Goal: Task Accomplishment & Management: Manage account settings

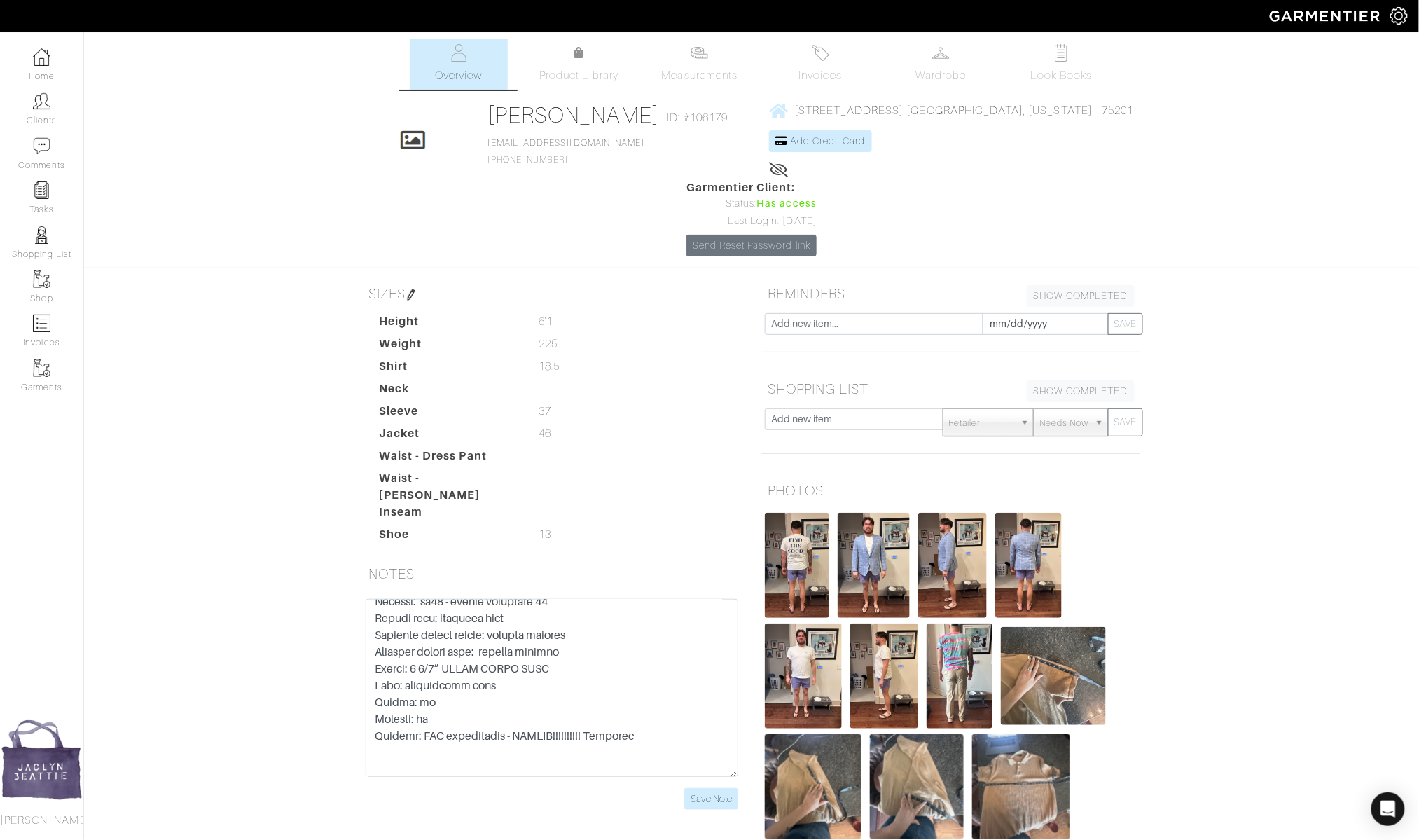
scroll to position [1359, 0]
click at [61, 100] on link "Clients" at bounding box center [41, 109] width 83 height 44
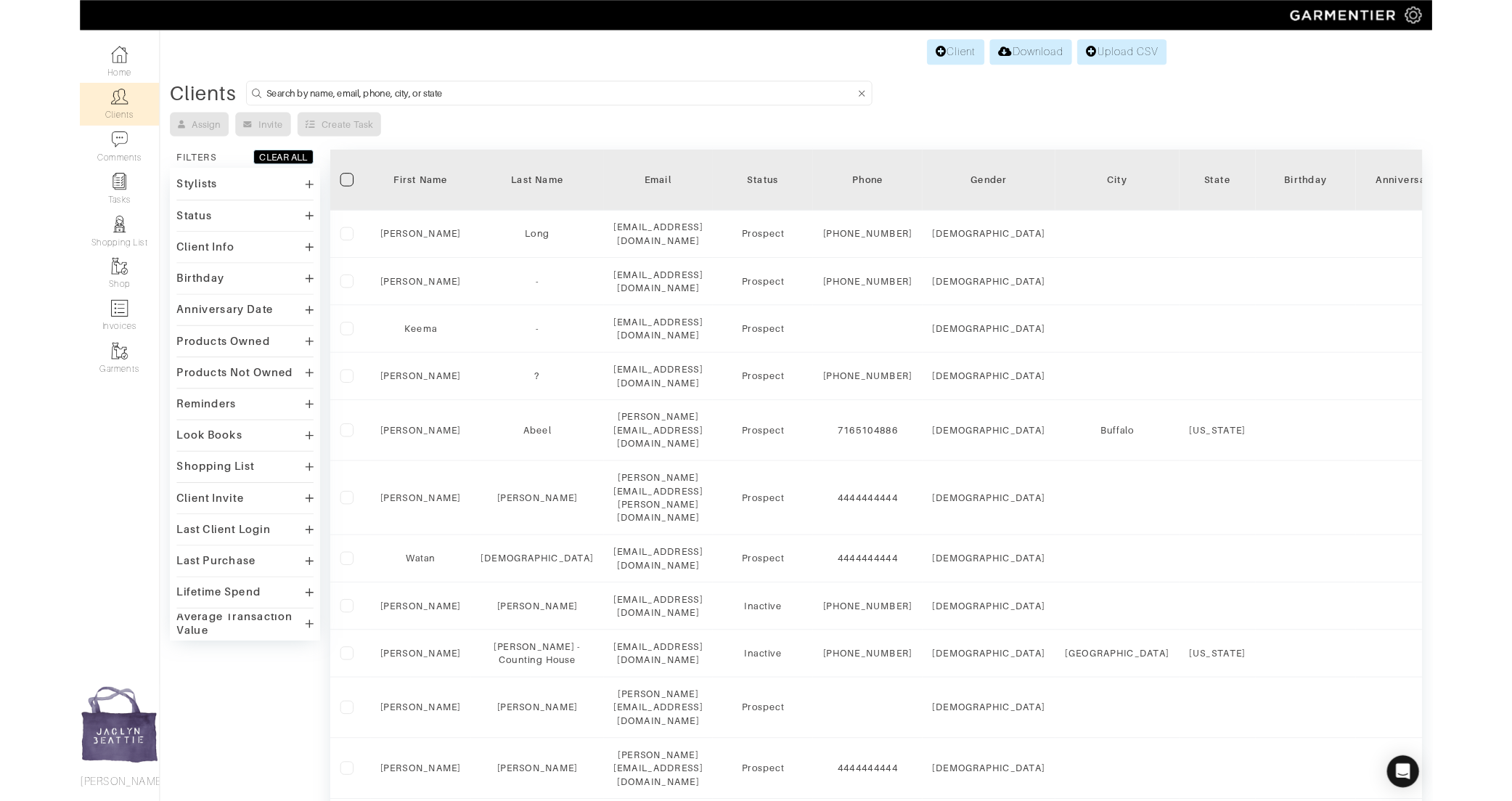
scroll to position [0, 21]
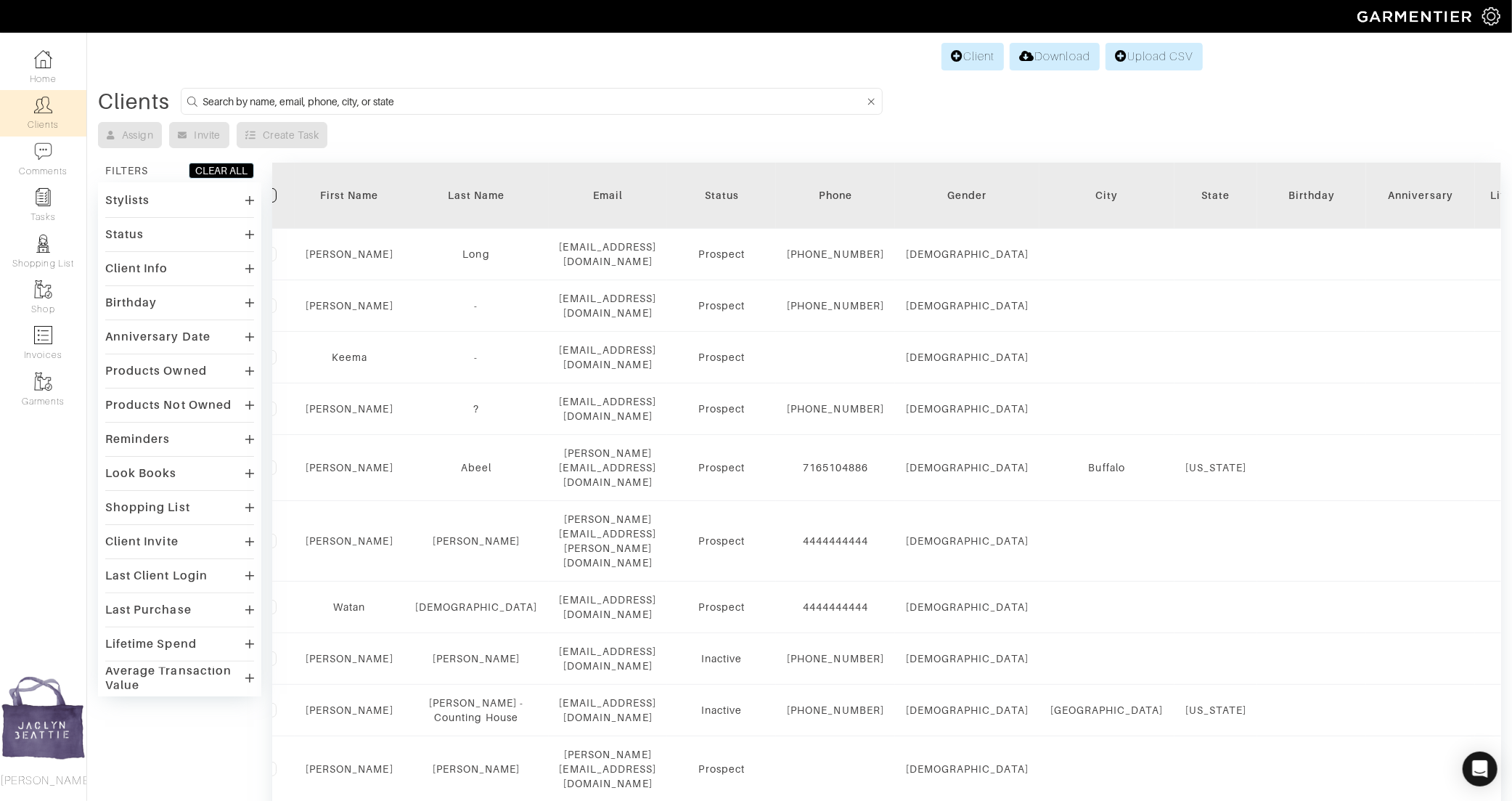
click at [308, 102] on input at bounding box center [532, 101] width 662 height 18
click at [343, 101] on input at bounding box center [532, 101] width 662 height 18
type input "ryan ricke"
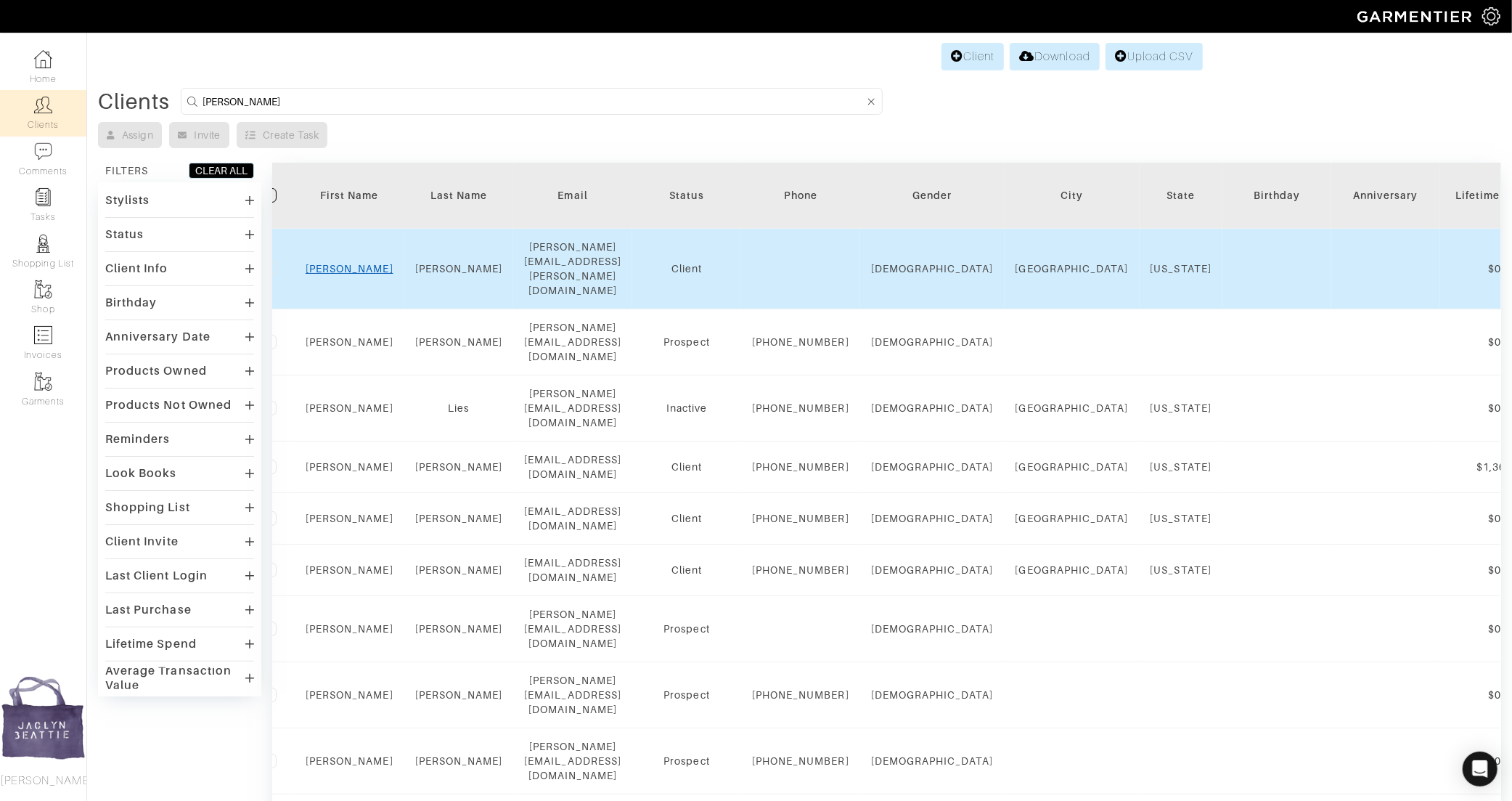
click at [347, 263] on link "Ryan" at bounding box center [349, 269] width 88 height 11
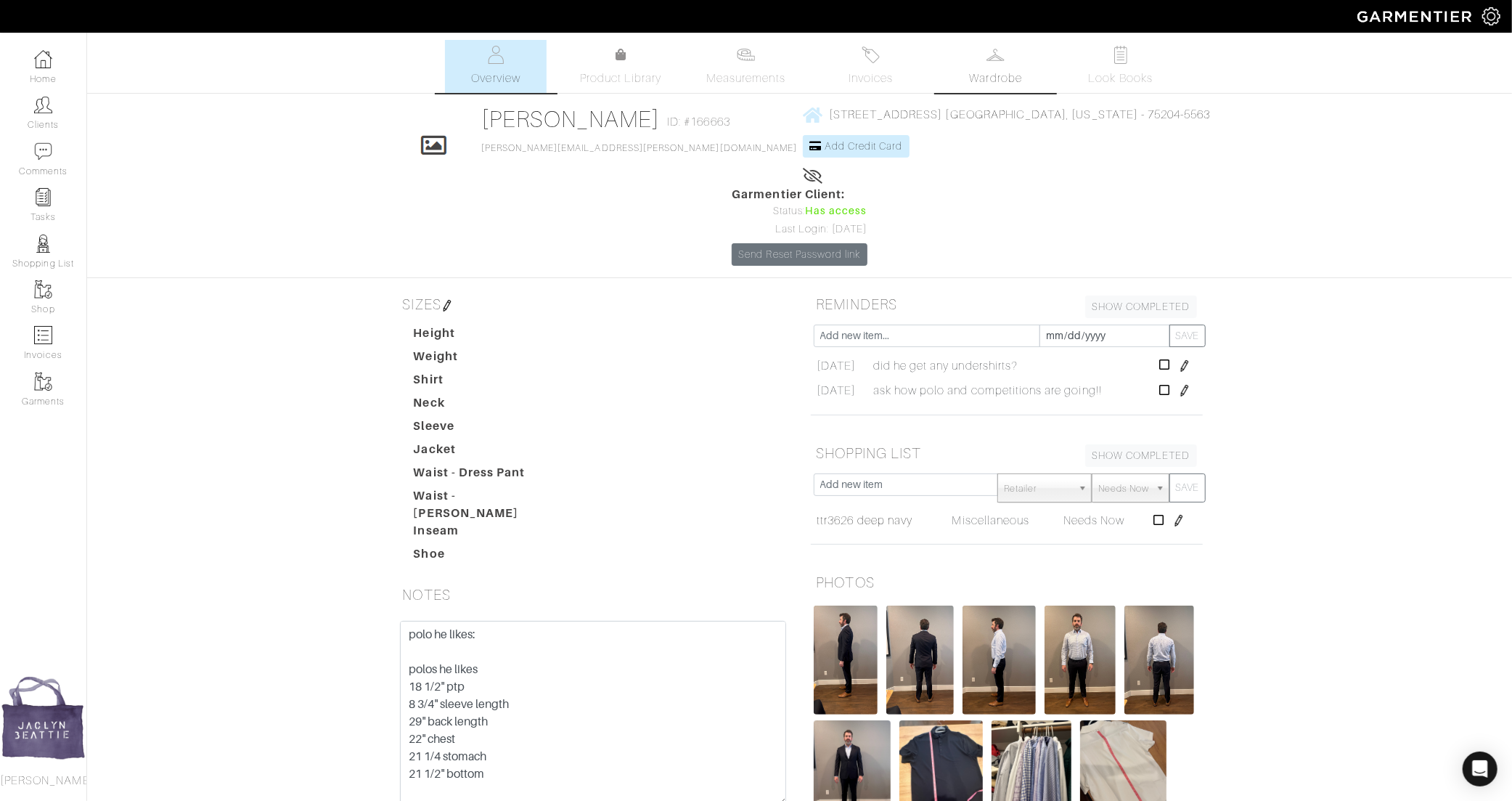
click at [994, 66] on link "Wardrobe" at bounding box center [996, 66] width 102 height 53
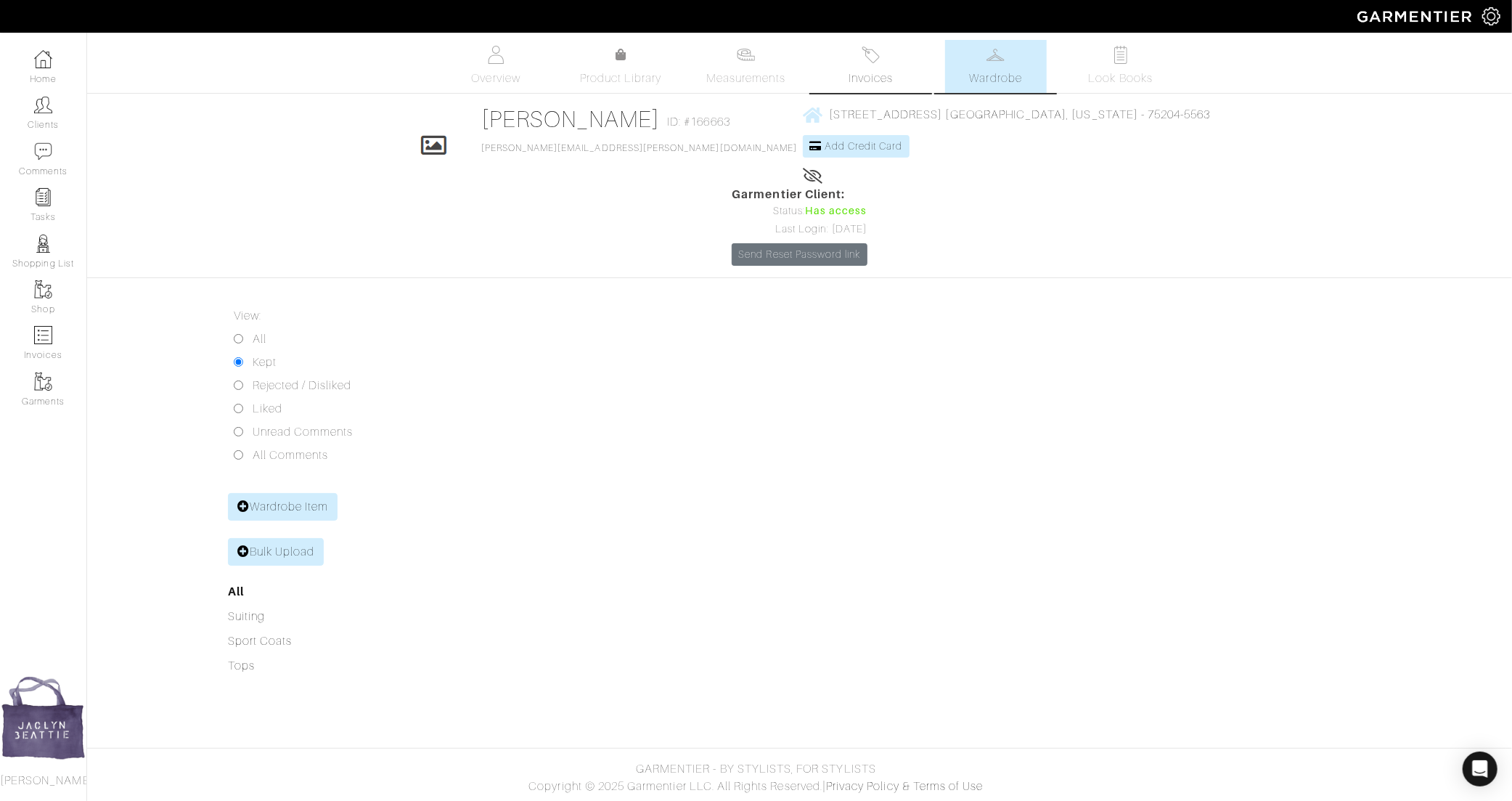
click at [850, 82] on span "Invoices" at bounding box center [870, 78] width 45 height 17
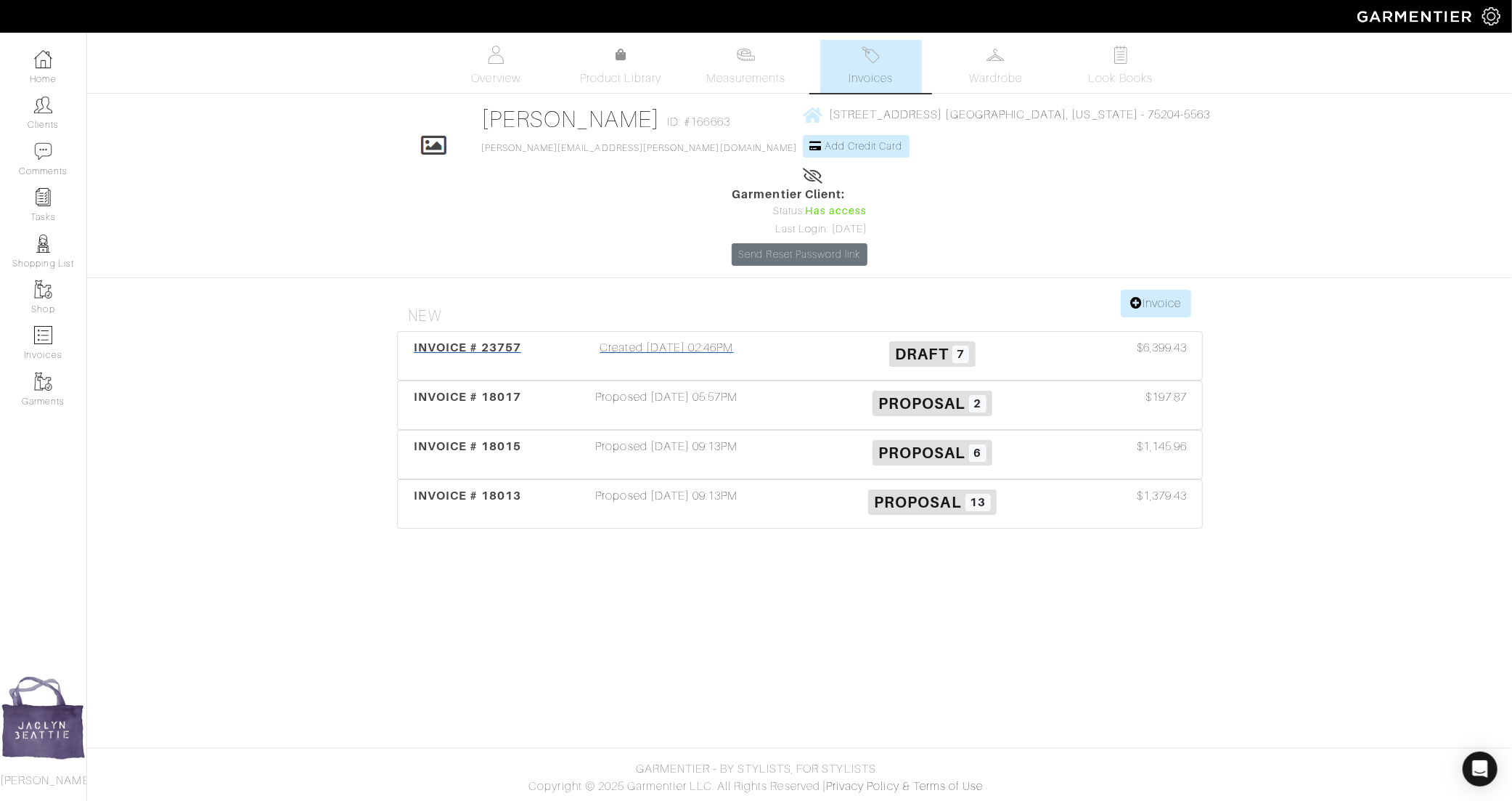
click at [607, 339] on div "Created 05/28/25 02:46PM" at bounding box center [667, 355] width 266 height 33
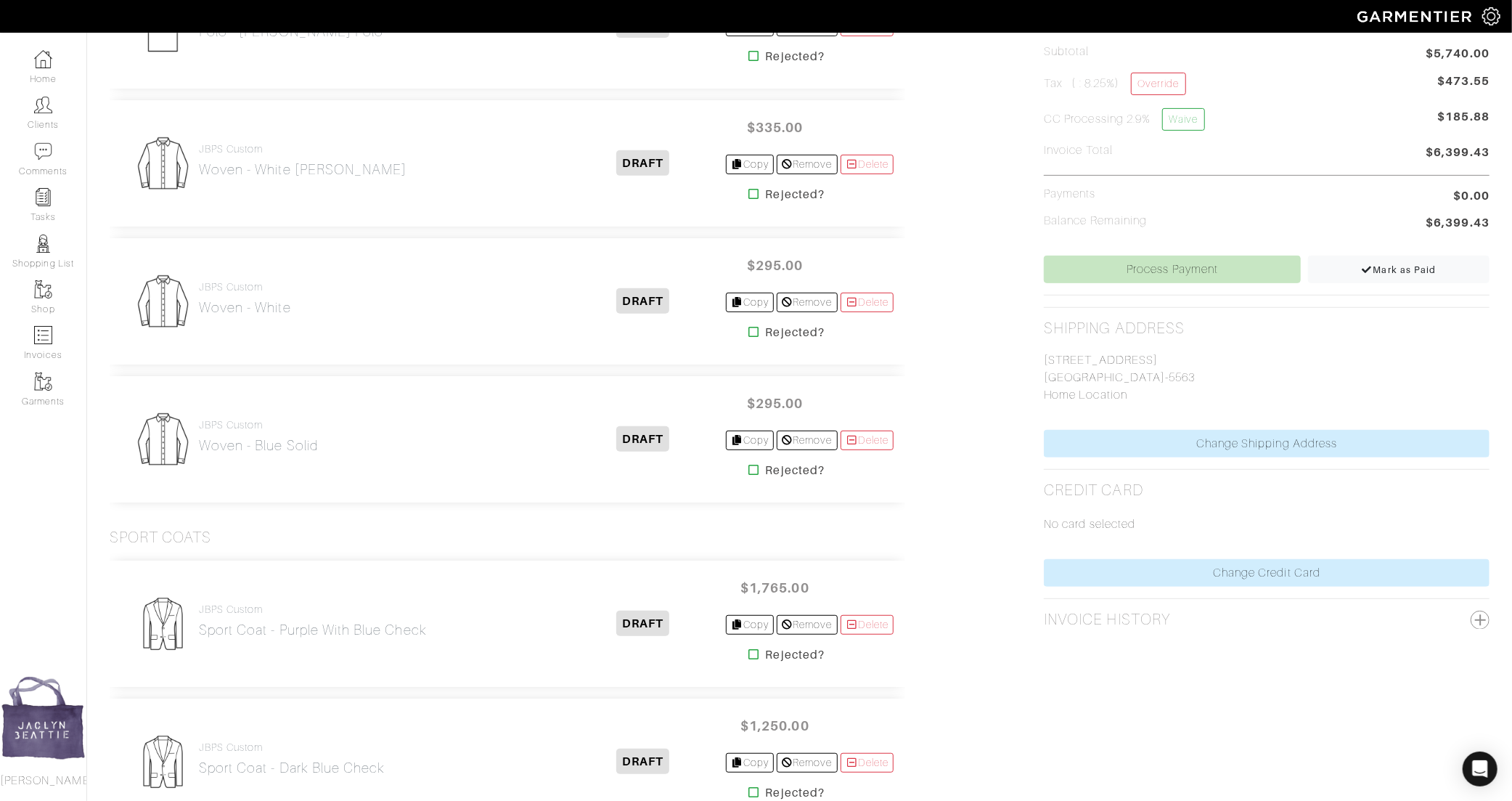
scroll to position [521, 0]
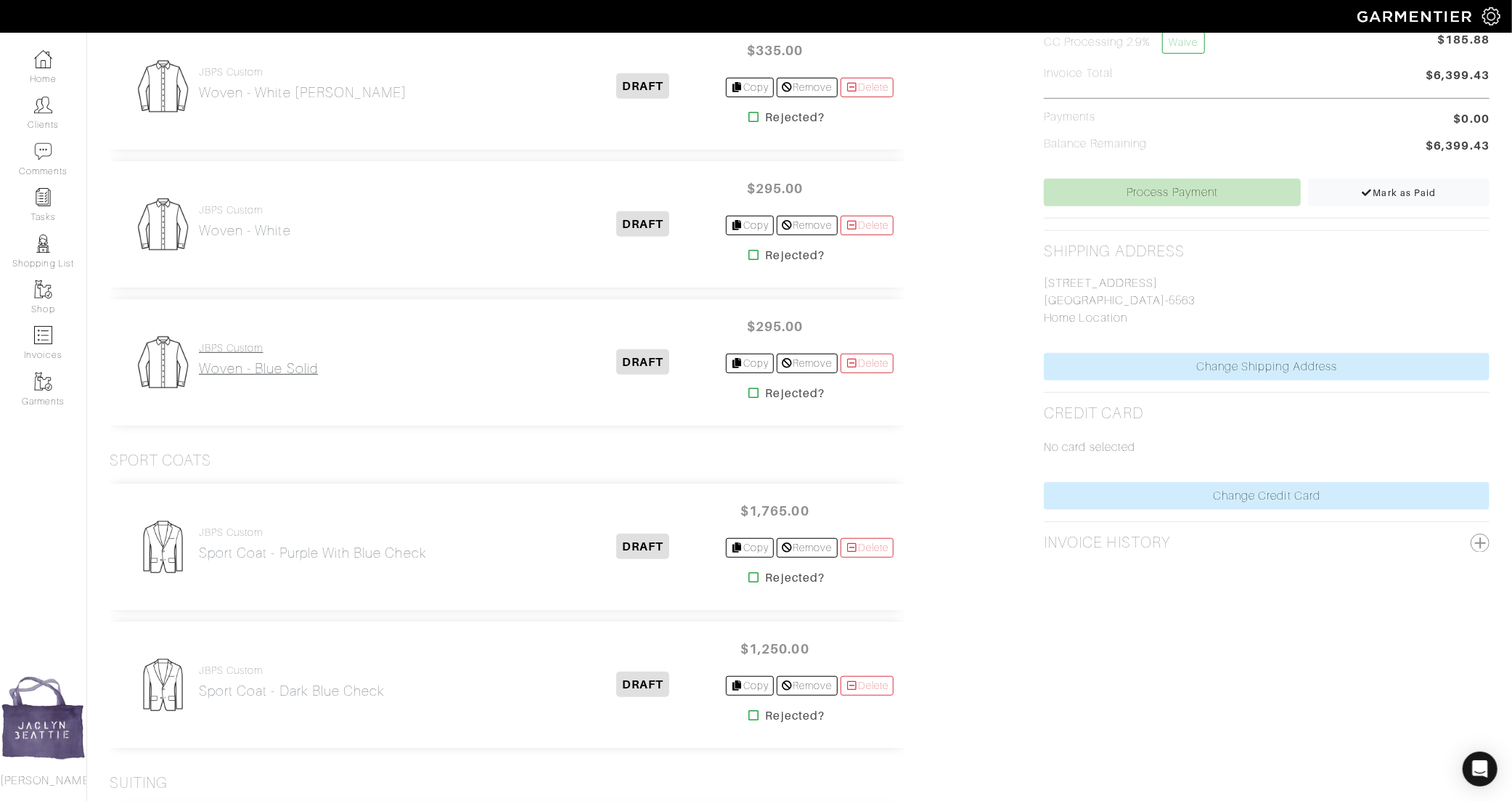
click at [257, 360] on h2 "Woven - Blue solid" at bounding box center [258, 368] width 119 height 17
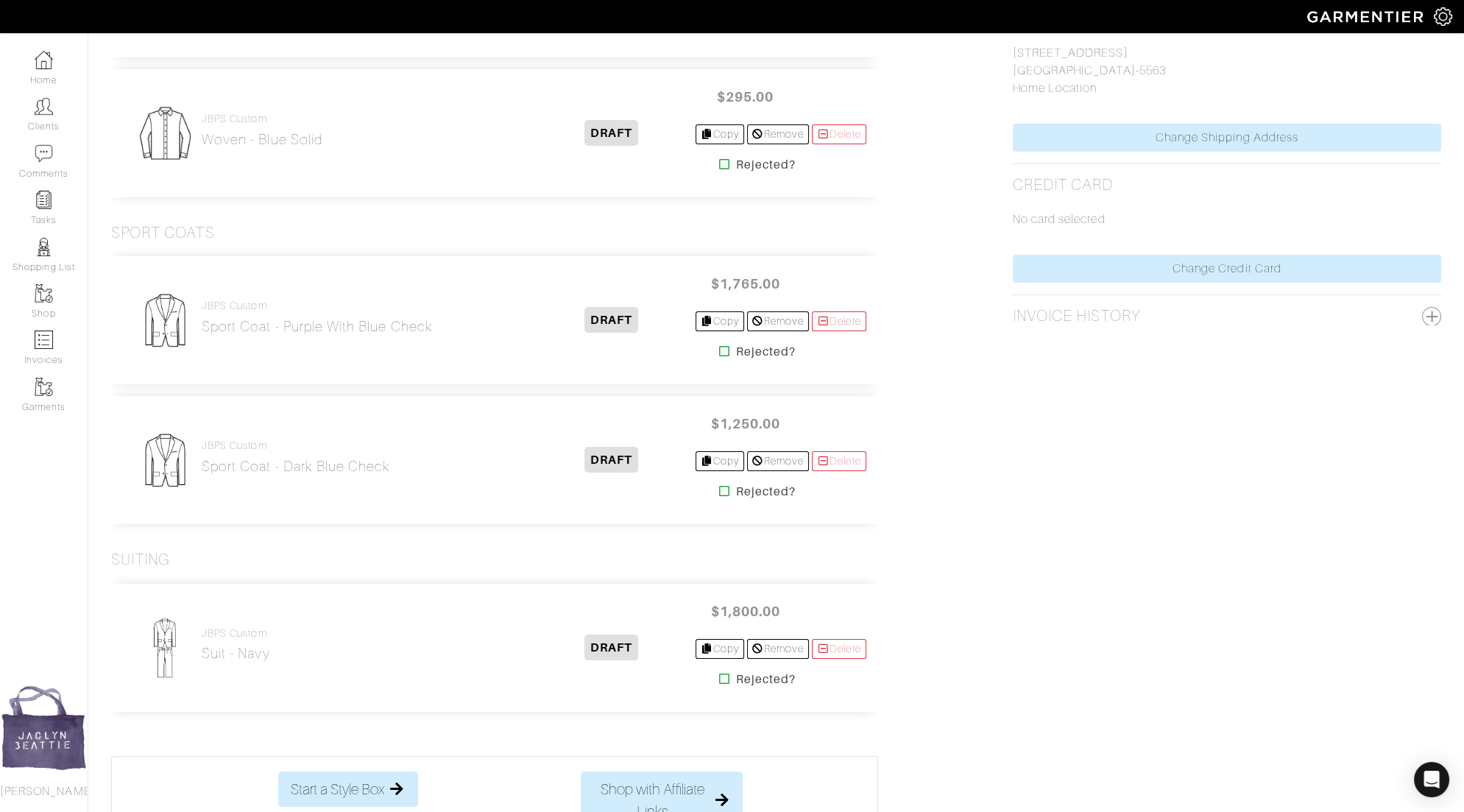
scroll to position [768, 0]
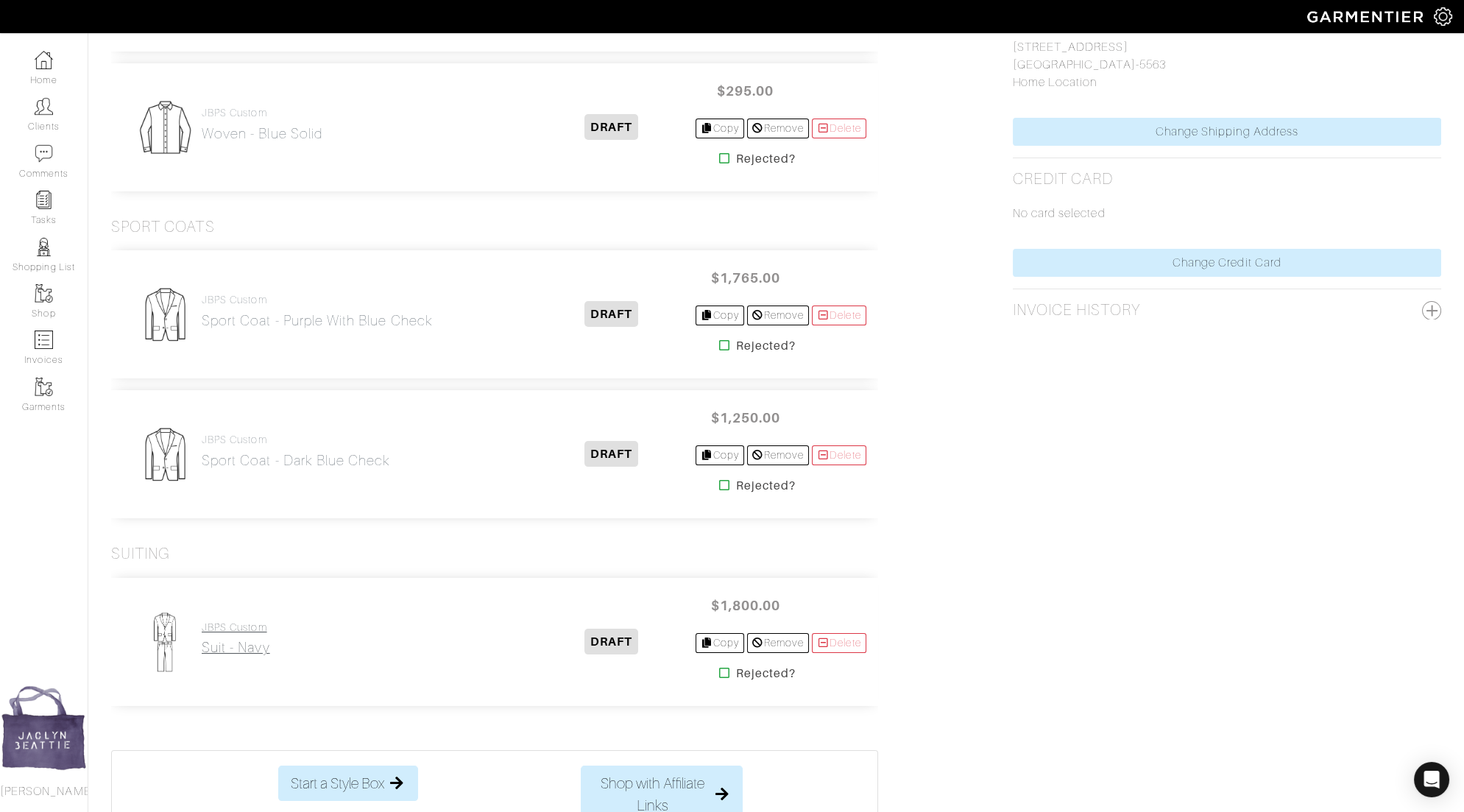
click at [248, 643] on h2 "Suit - Navy" at bounding box center [236, 647] width 68 height 17
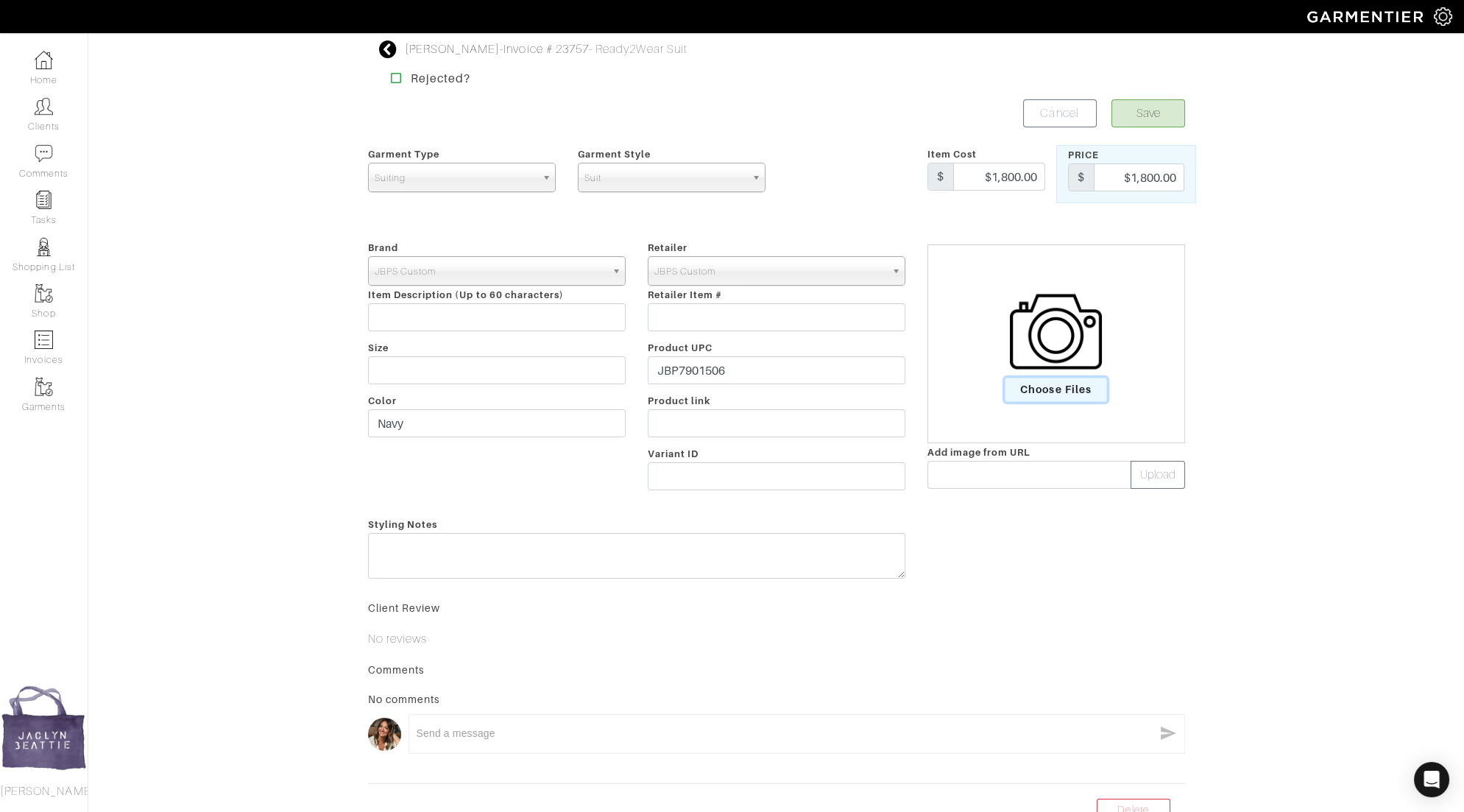
click at [1048, 384] on span "Choose Files" at bounding box center [1056, 389] width 102 height 24
click at [0, 0] on input "Choose Files" at bounding box center [0, 0] width 0 height 0
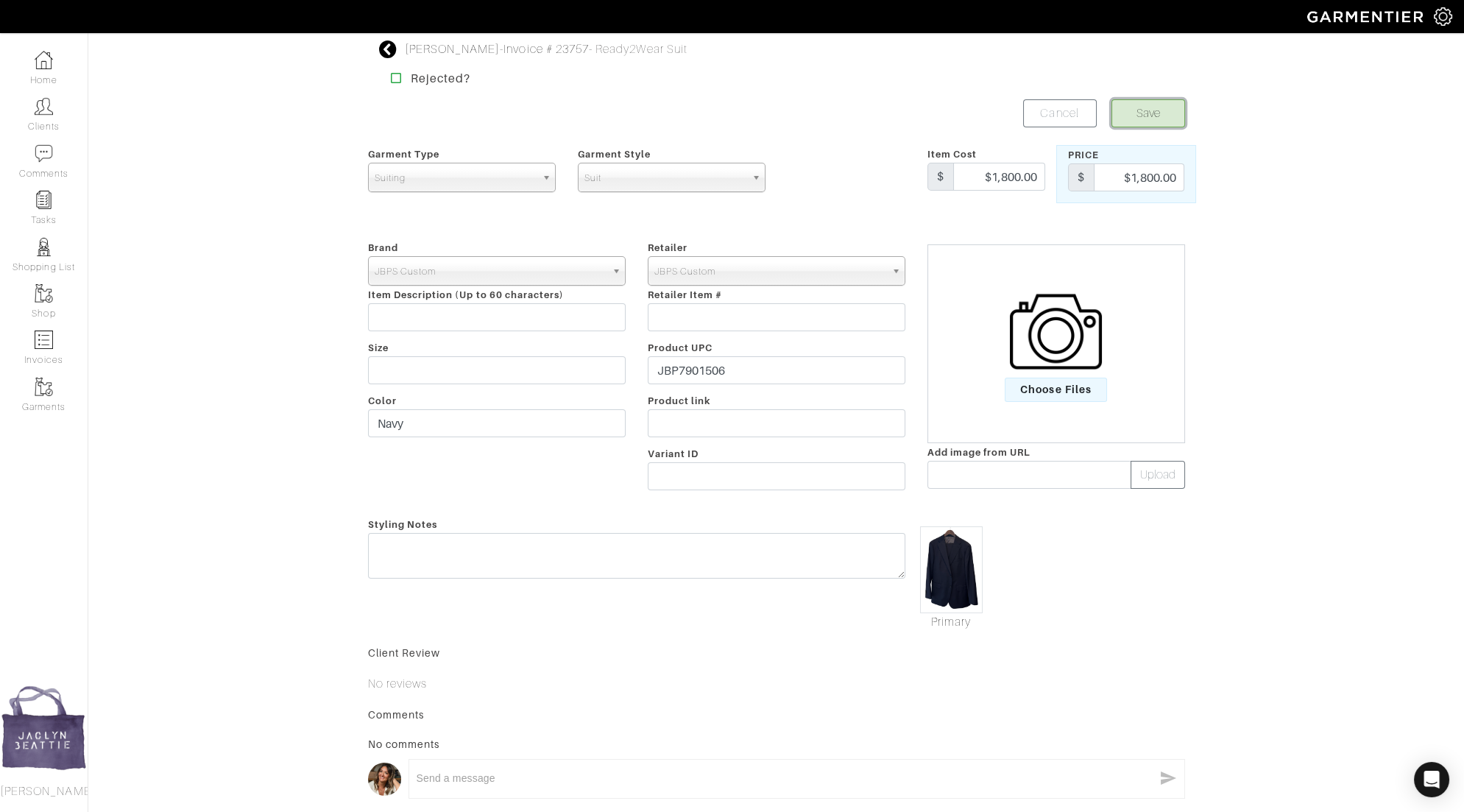
click at [1159, 117] on button "Save" at bounding box center [1148, 113] width 73 height 28
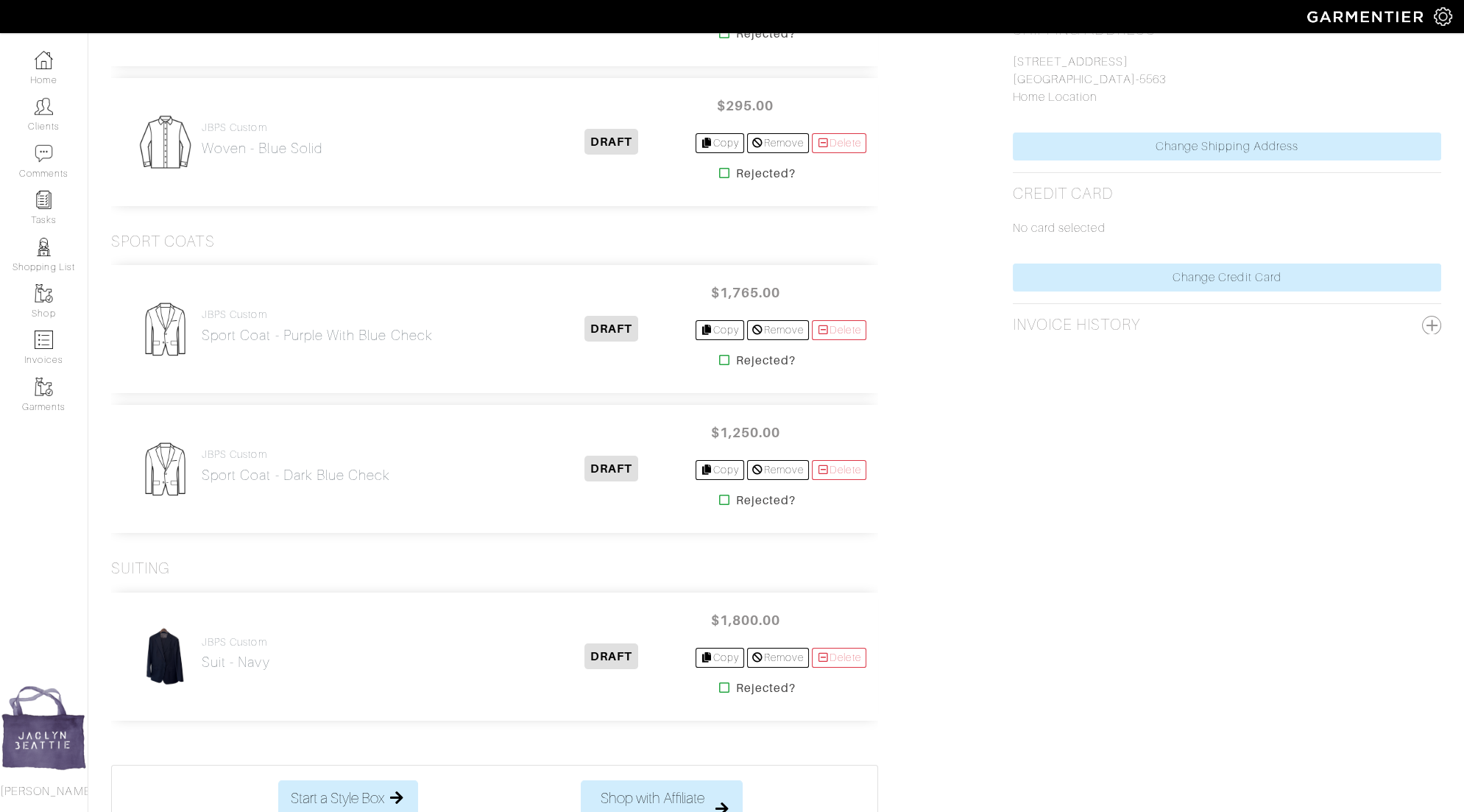
scroll to position [833, 0]
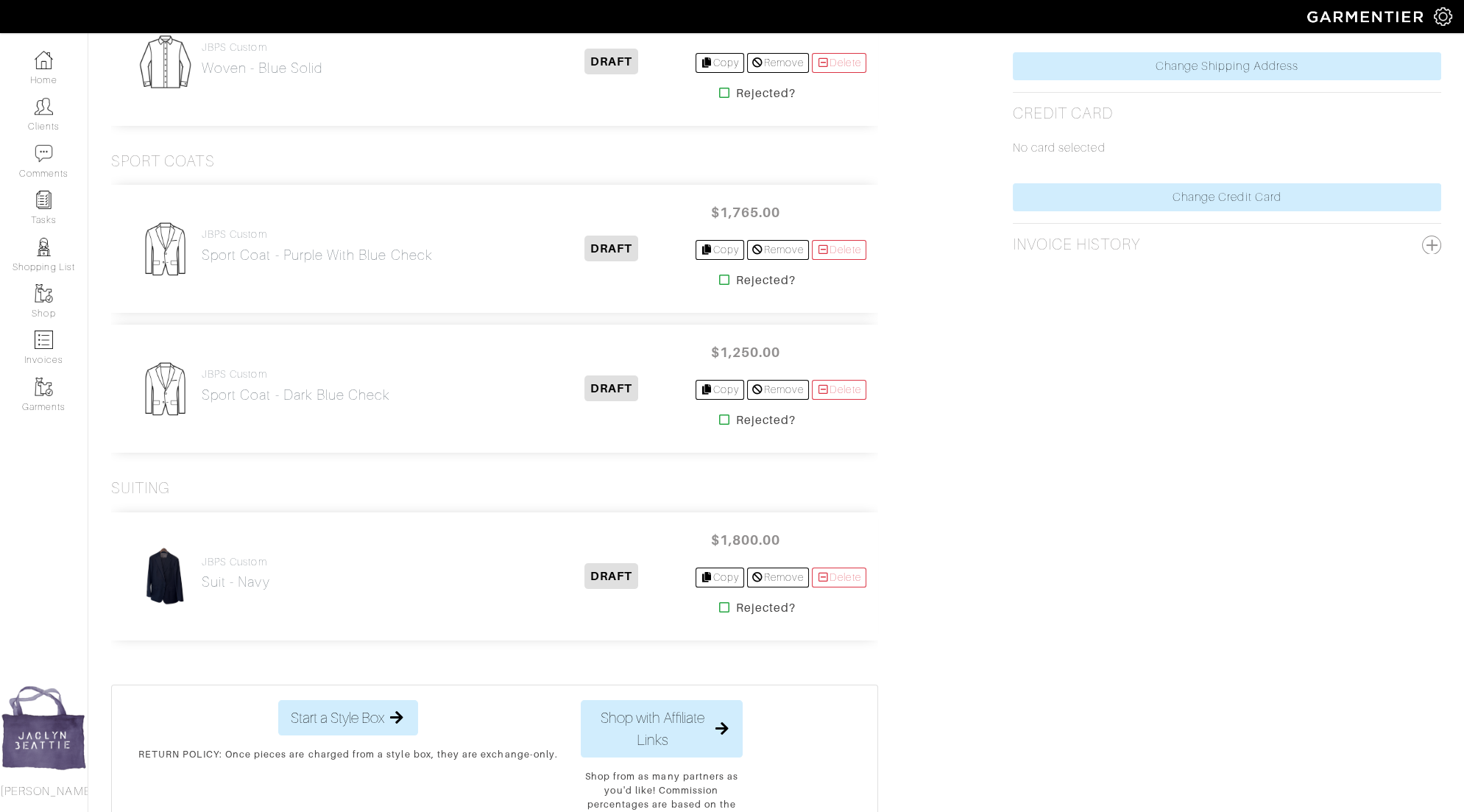
click at [1109, 397] on div "Delete Invoice Paid Date: Not Paid Submit Date: Not Submitted Summary Number of…" at bounding box center [1227, 179] width 450 height 1358
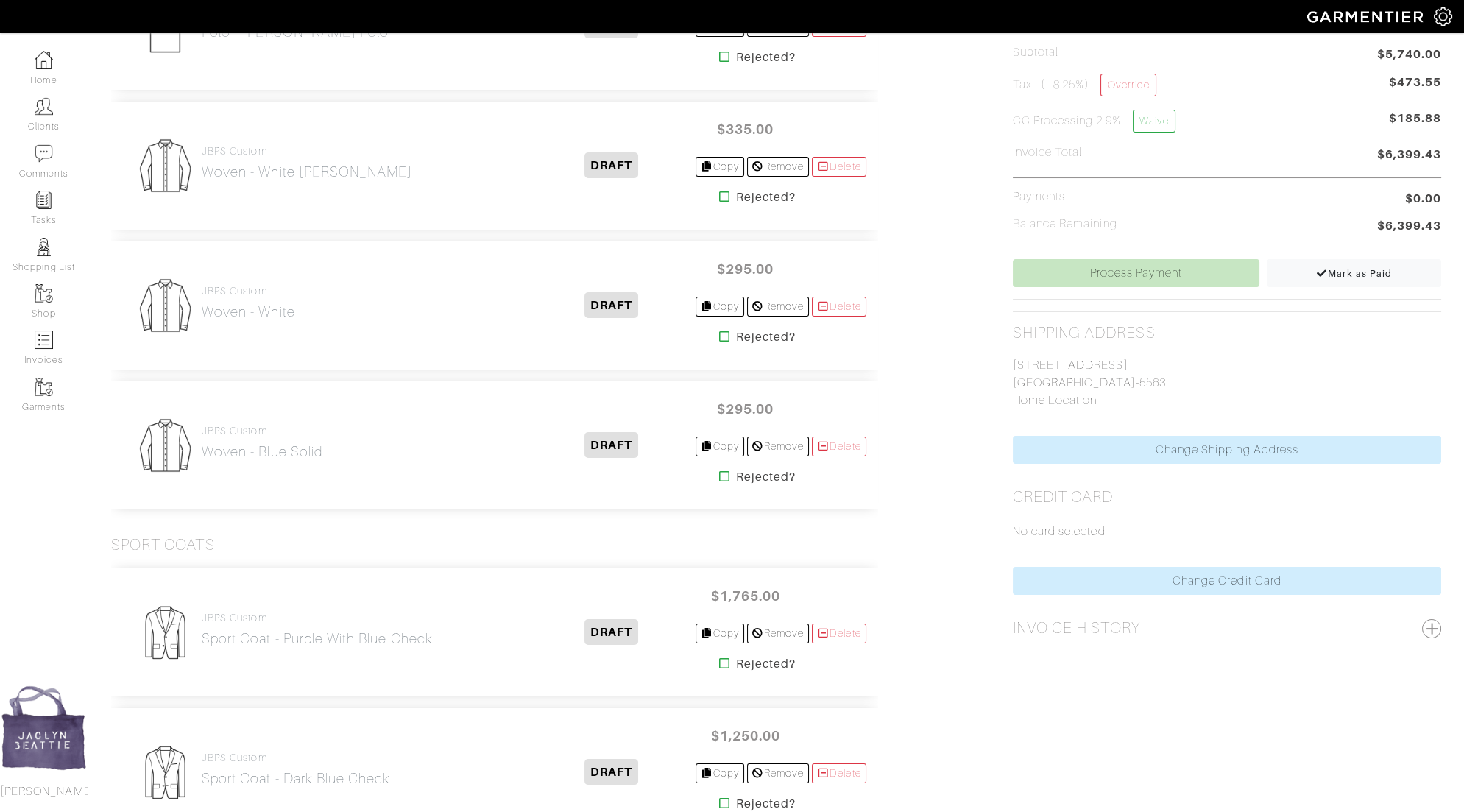
scroll to position [0, 0]
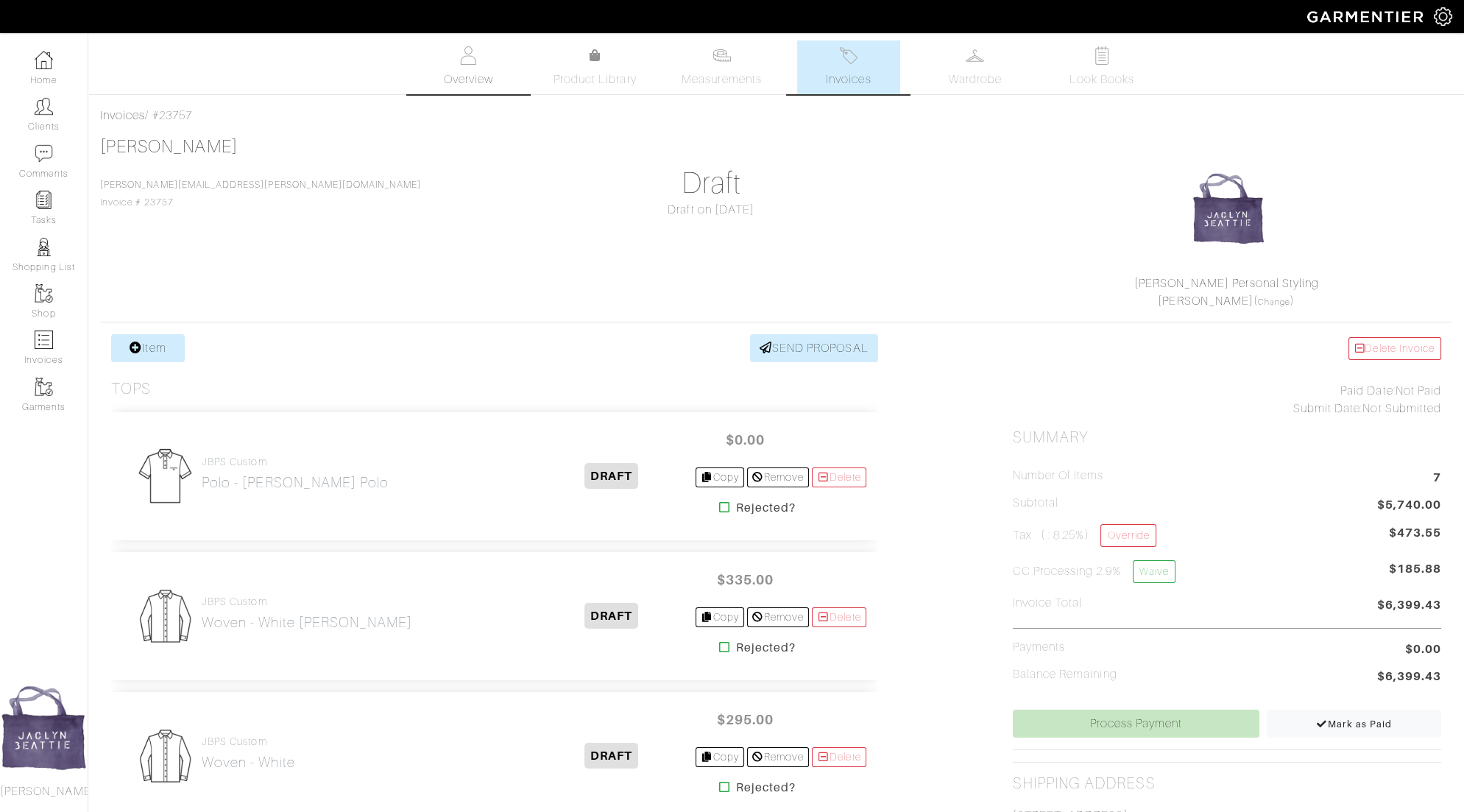
click at [446, 86] on span "Overview" at bounding box center [467, 79] width 49 height 17
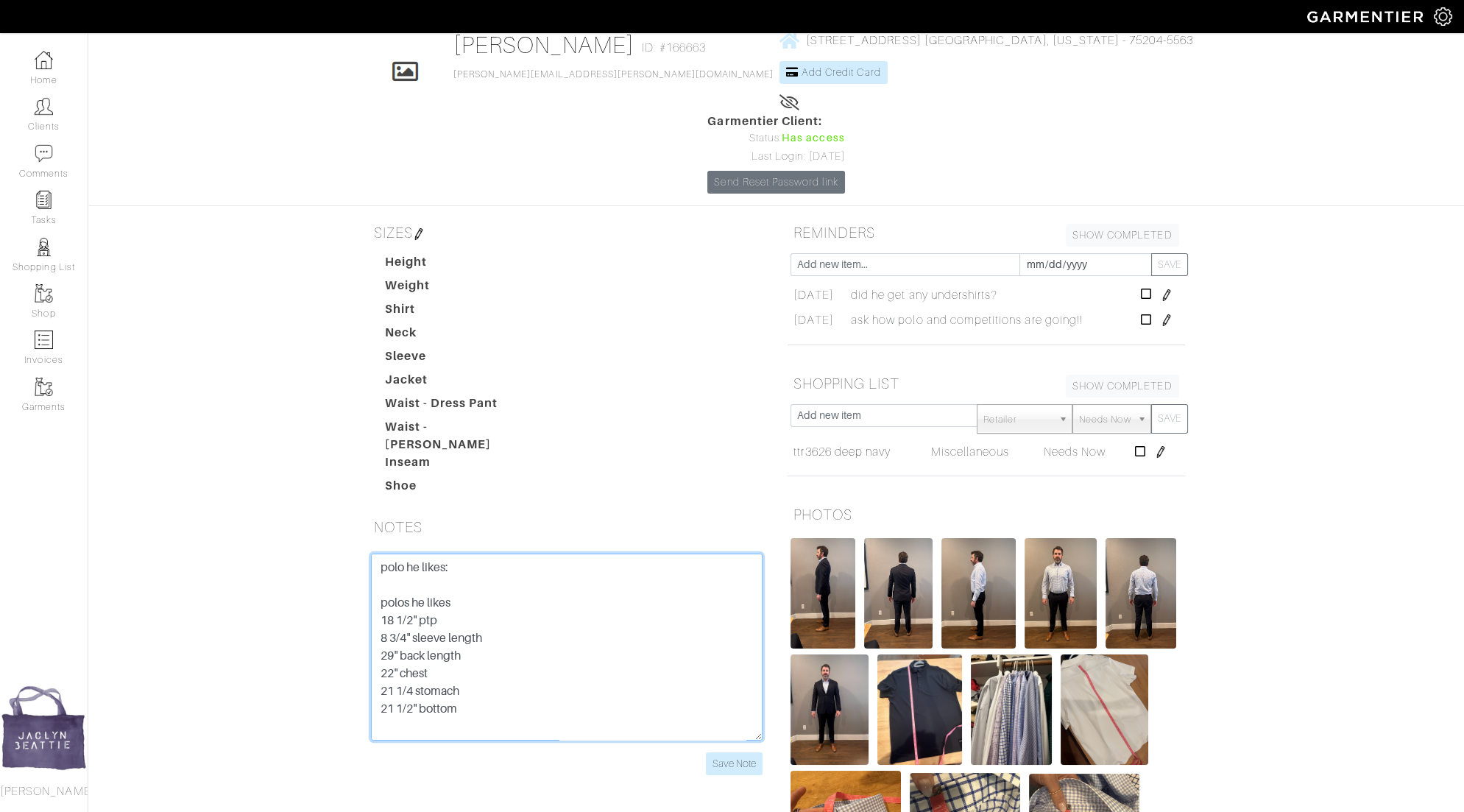
click at [458, 553] on textarea "polo he likes: polos he likes 18 1/2" ptp 8 3/4" sleeve length 29" back length …" at bounding box center [566, 647] width 392 height 187
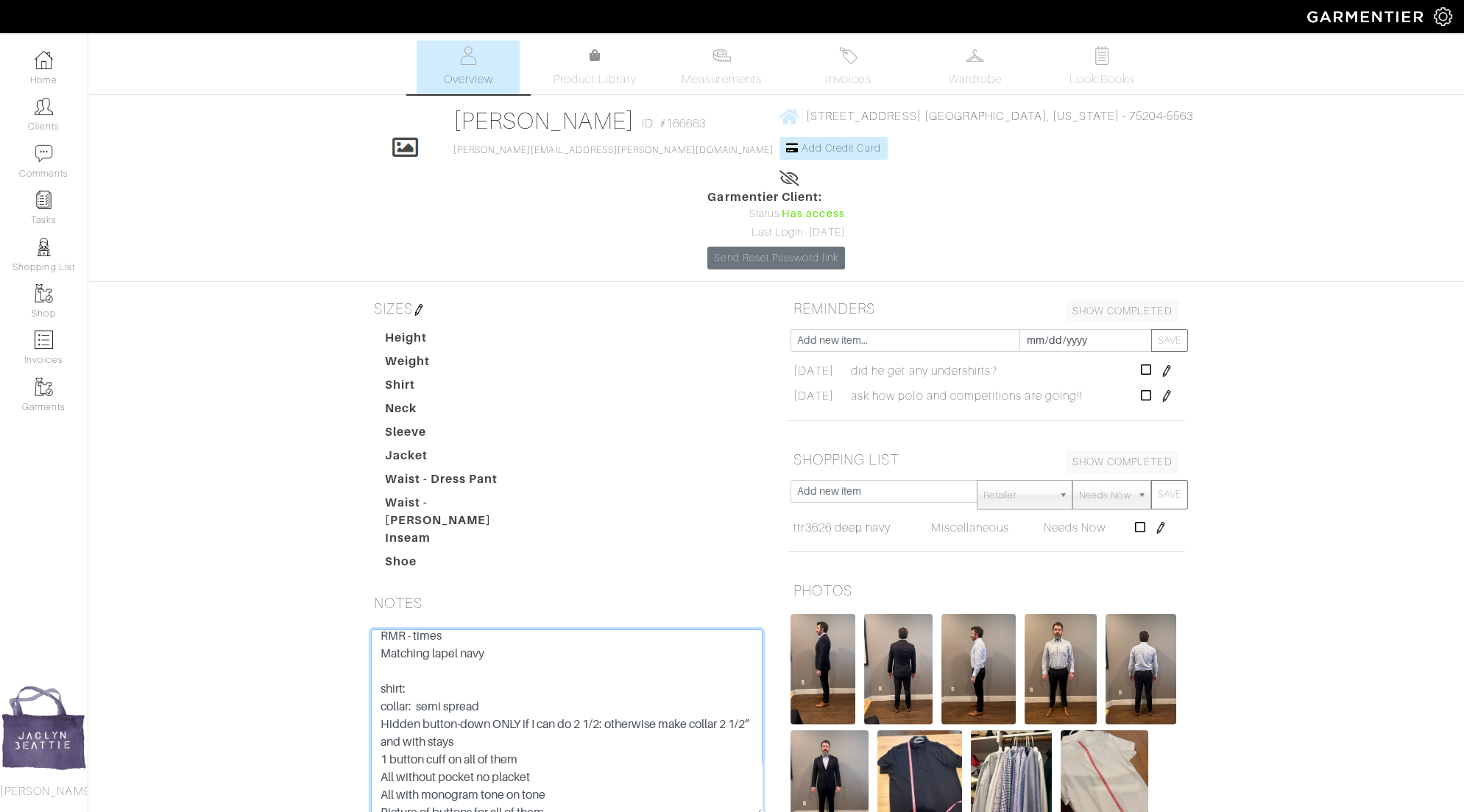
scroll to position [812, 0]
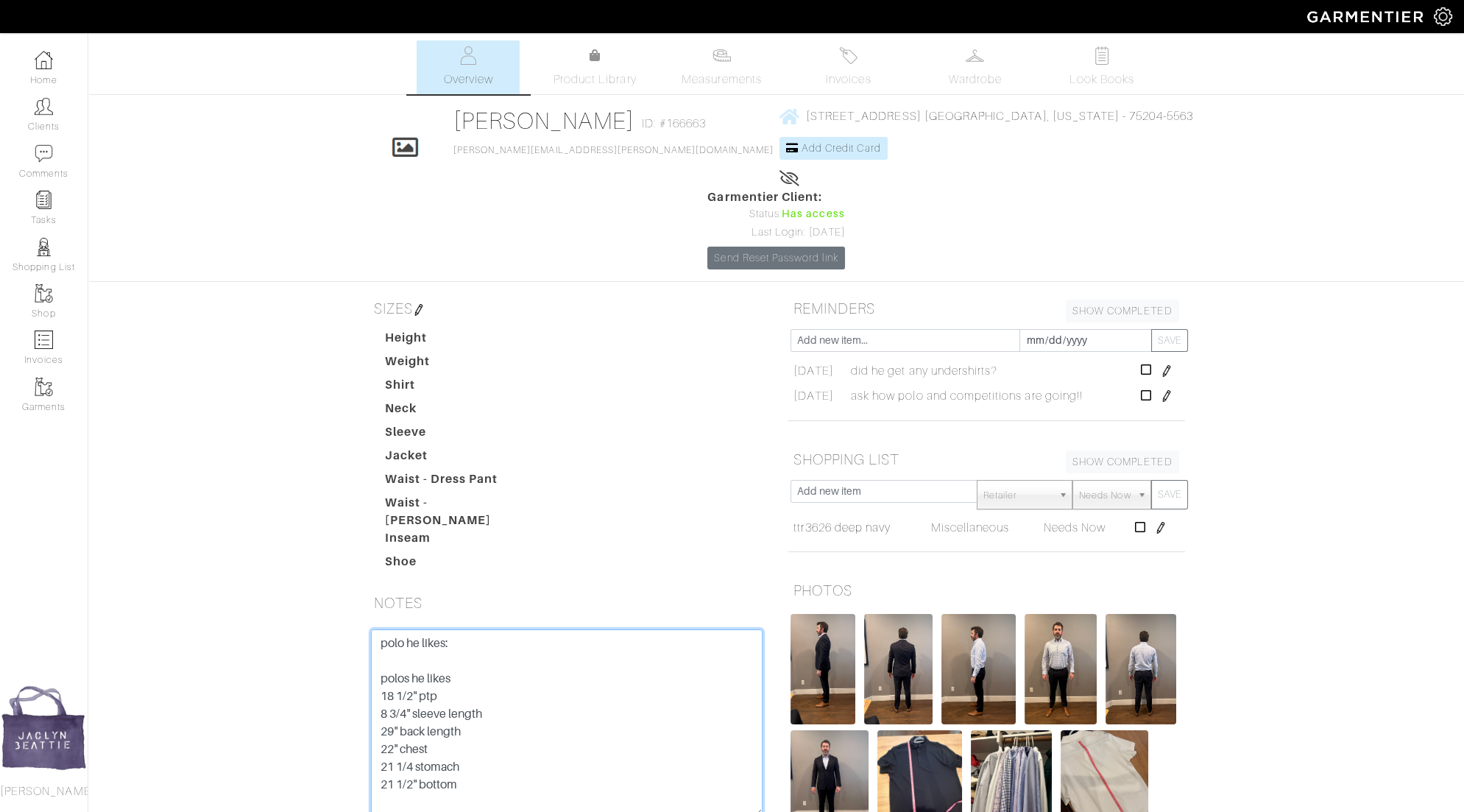
click at [379, 629] on textarea "polo he likes: polos he likes 18 1/2" ptp 8 3/4" sleeve length 29" back length …" at bounding box center [566, 723] width 392 height 187
click at [378, 629] on textarea "polo he likes: polos he likes 18 1/2" ptp 8 3/4" sleeve length 29" back length …" at bounding box center [566, 723] width 392 height 187
click at [518, 629] on textarea "polo he likes: polos he likes 18 1/2" ptp 8 3/4" sleeve length 29" back length …" at bounding box center [566, 723] width 392 height 187
type textarea "8-26-25 PERFECT DELIVERY confirm if he wants the cuff any bigger next time polo…"
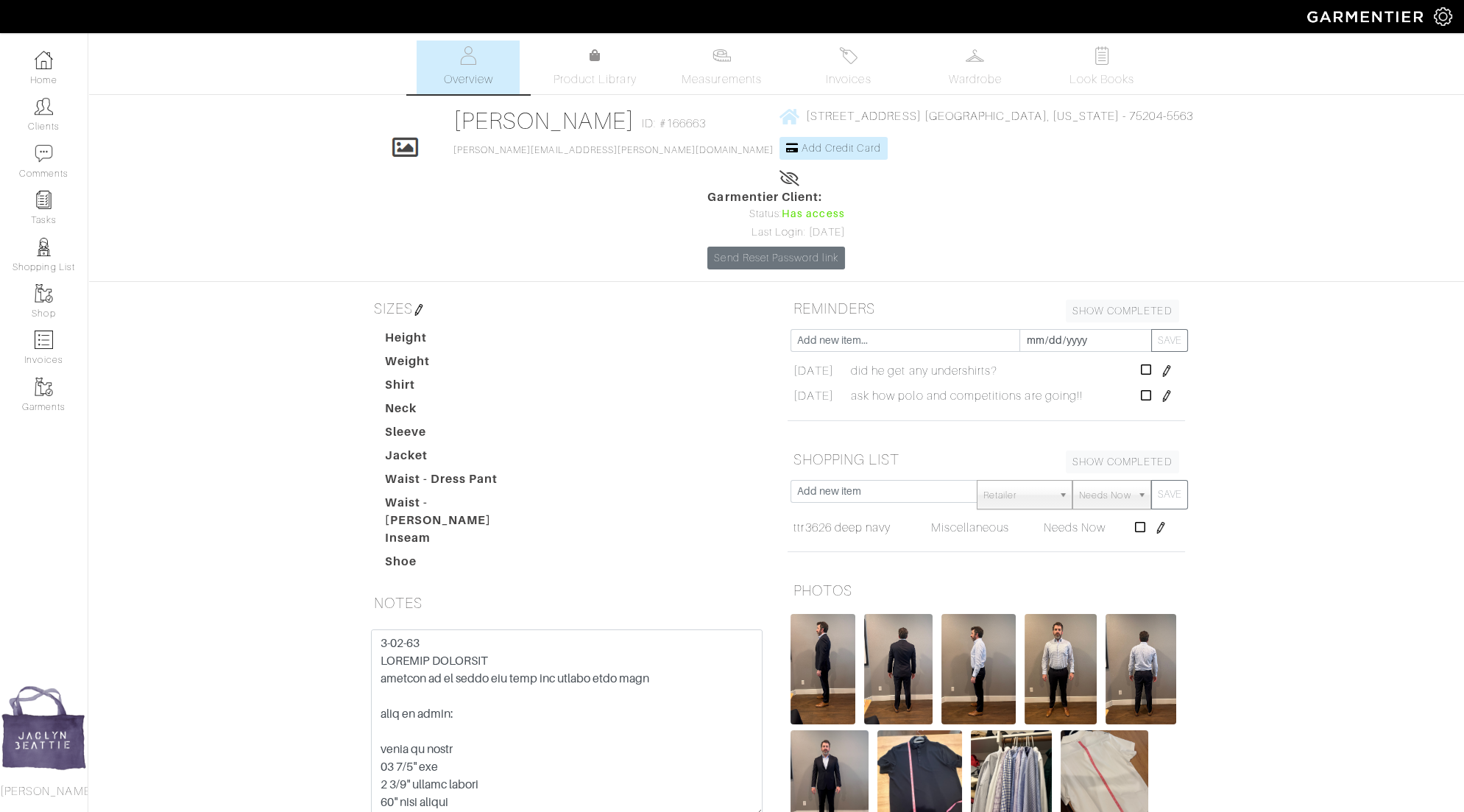
click at [834, 614] on img at bounding box center [823, 669] width 65 height 111
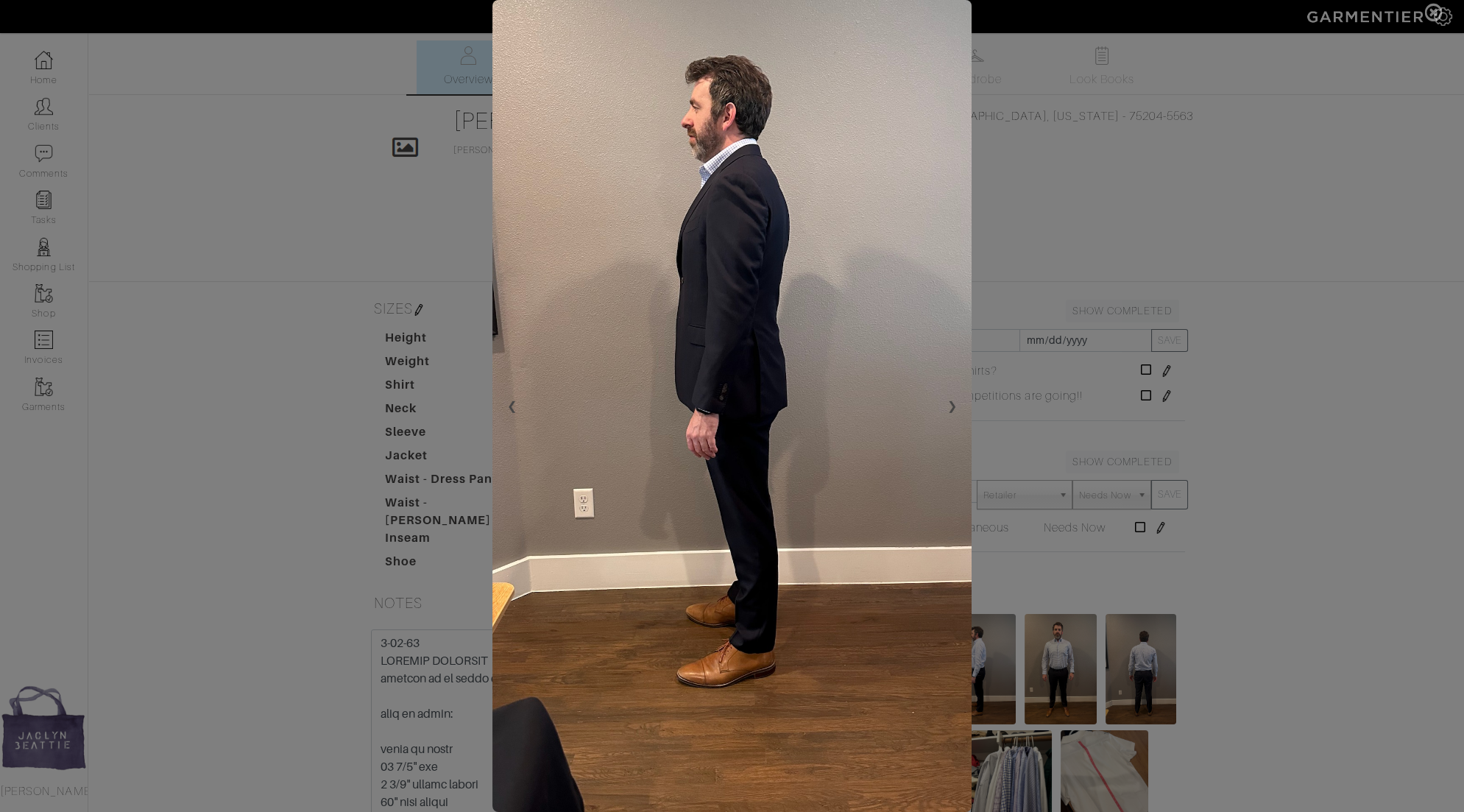
click at [1138, 438] on span at bounding box center [732, 406] width 1464 height 812
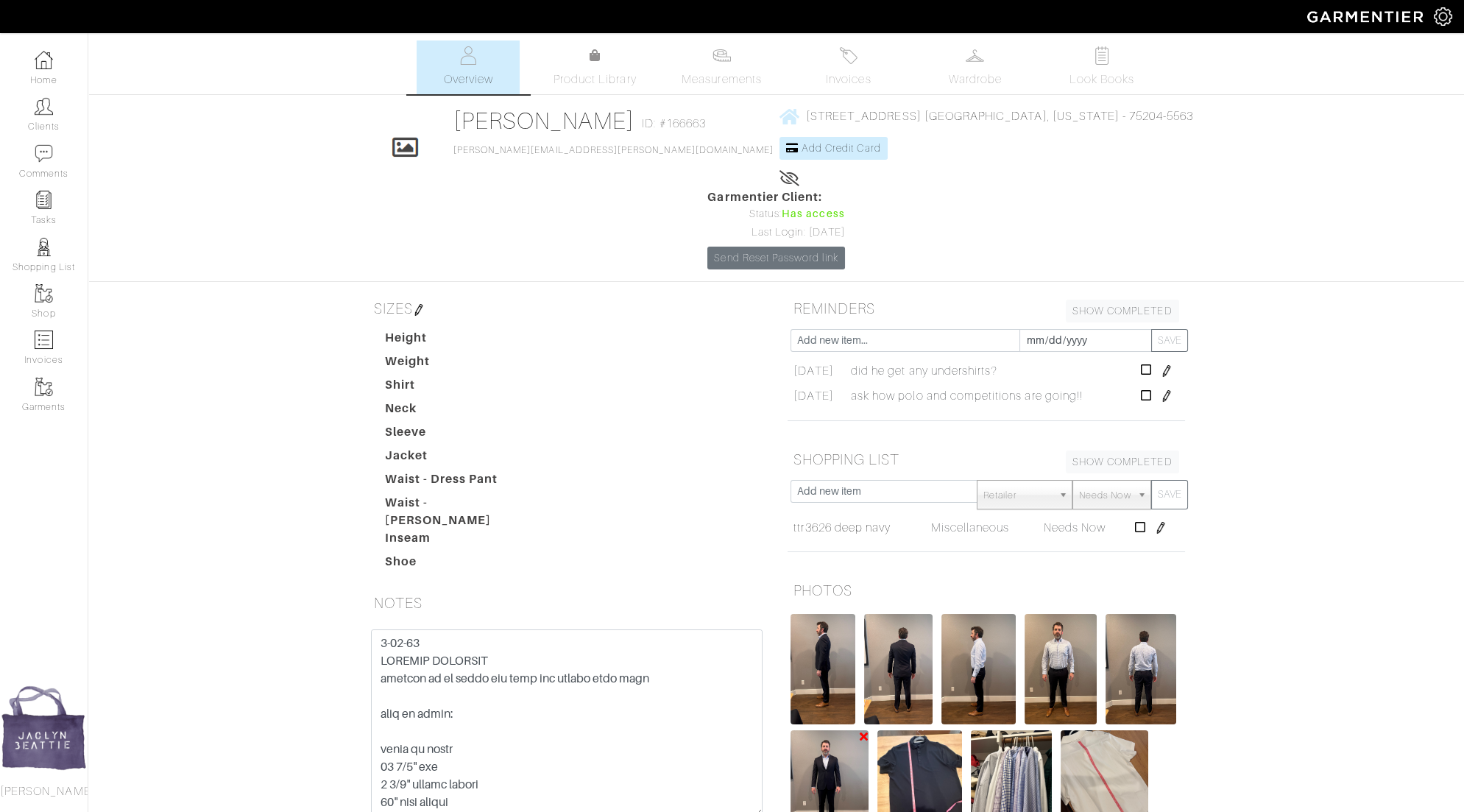
click at [838, 730] on img at bounding box center [830, 785] width 79 height 111
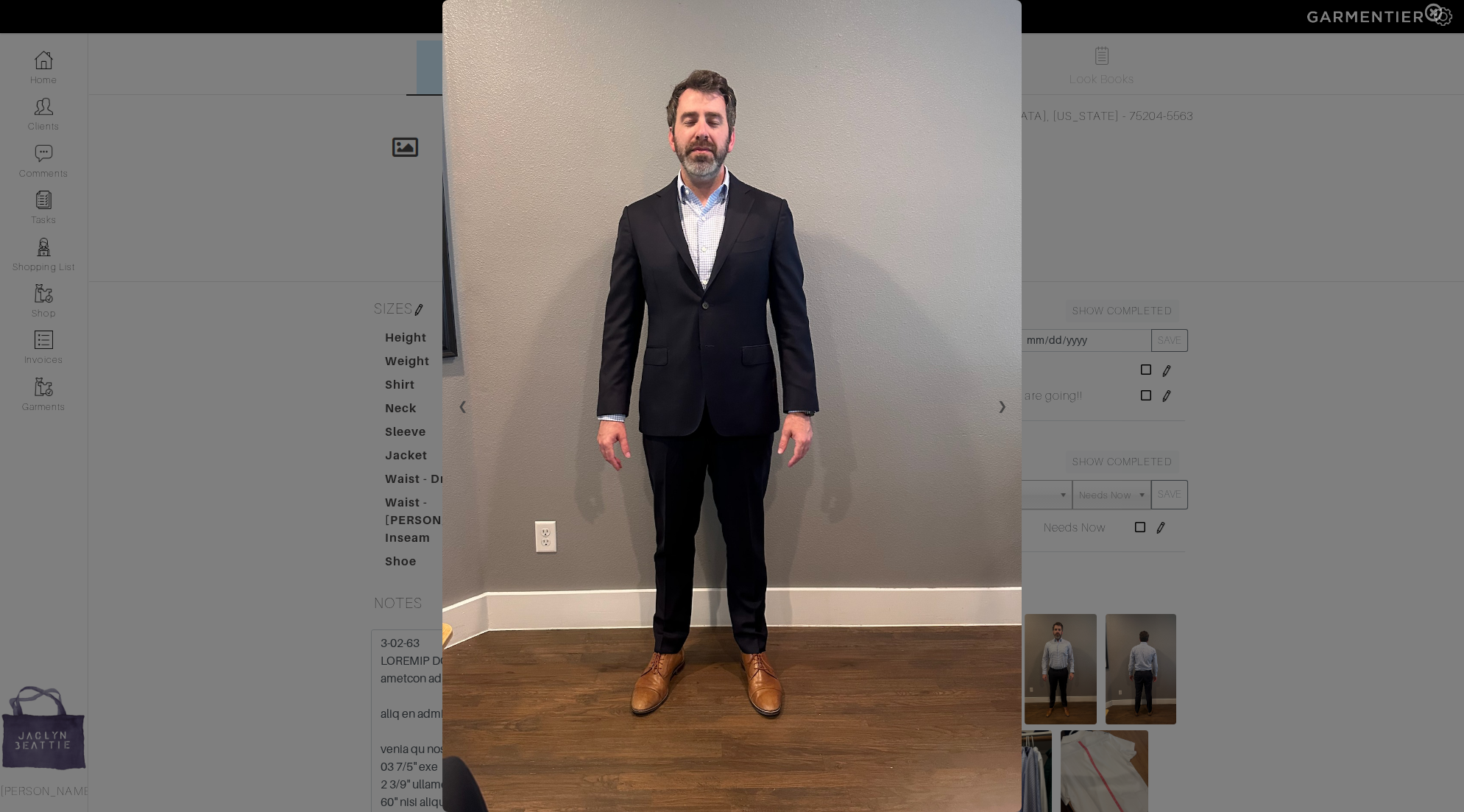
click at [1250, 313] on span at bounding box center [732, 406] width 1464 height 812
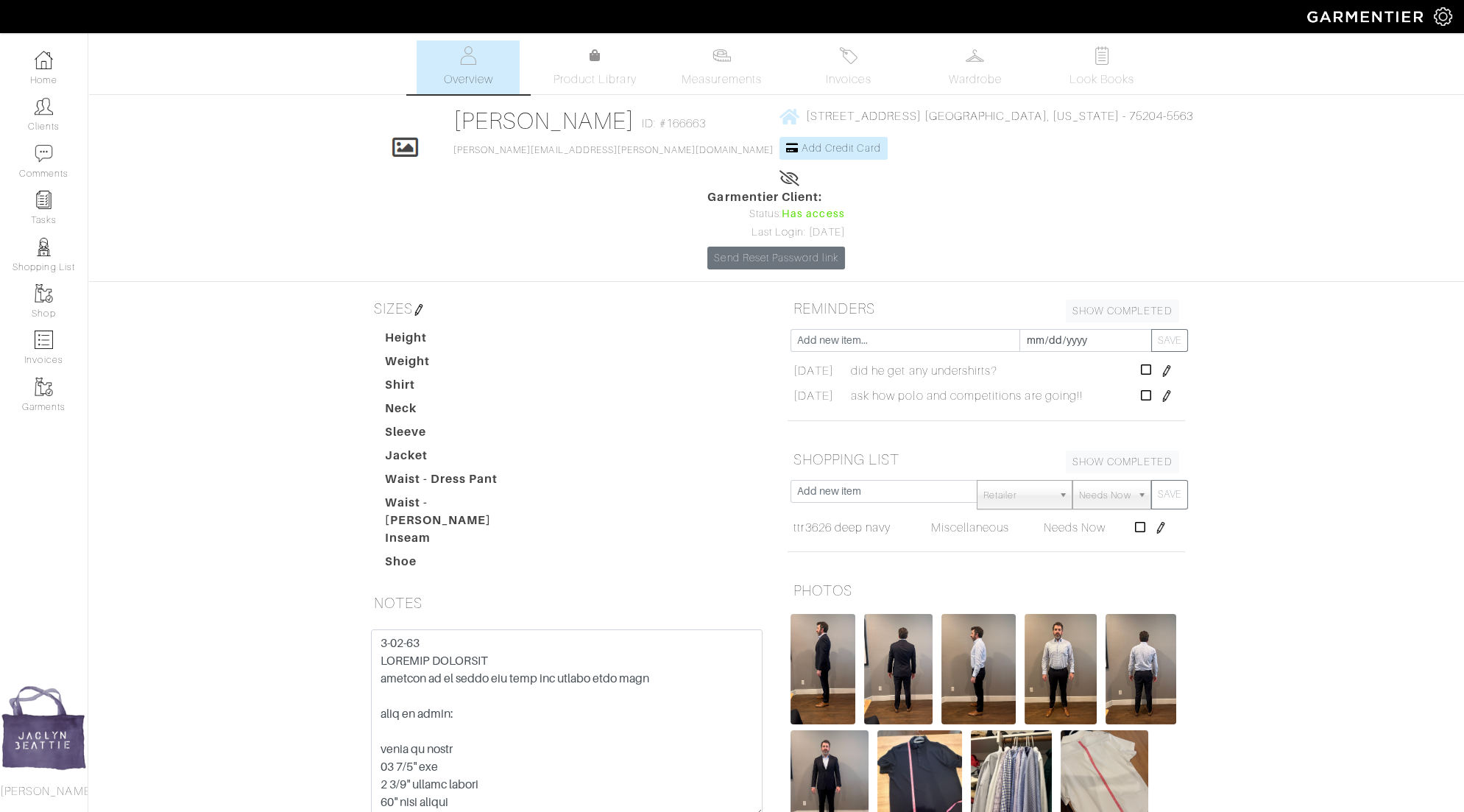
click at [863, 79] on span "Invoices" at bounding box center [848, 79] width 45 height 17
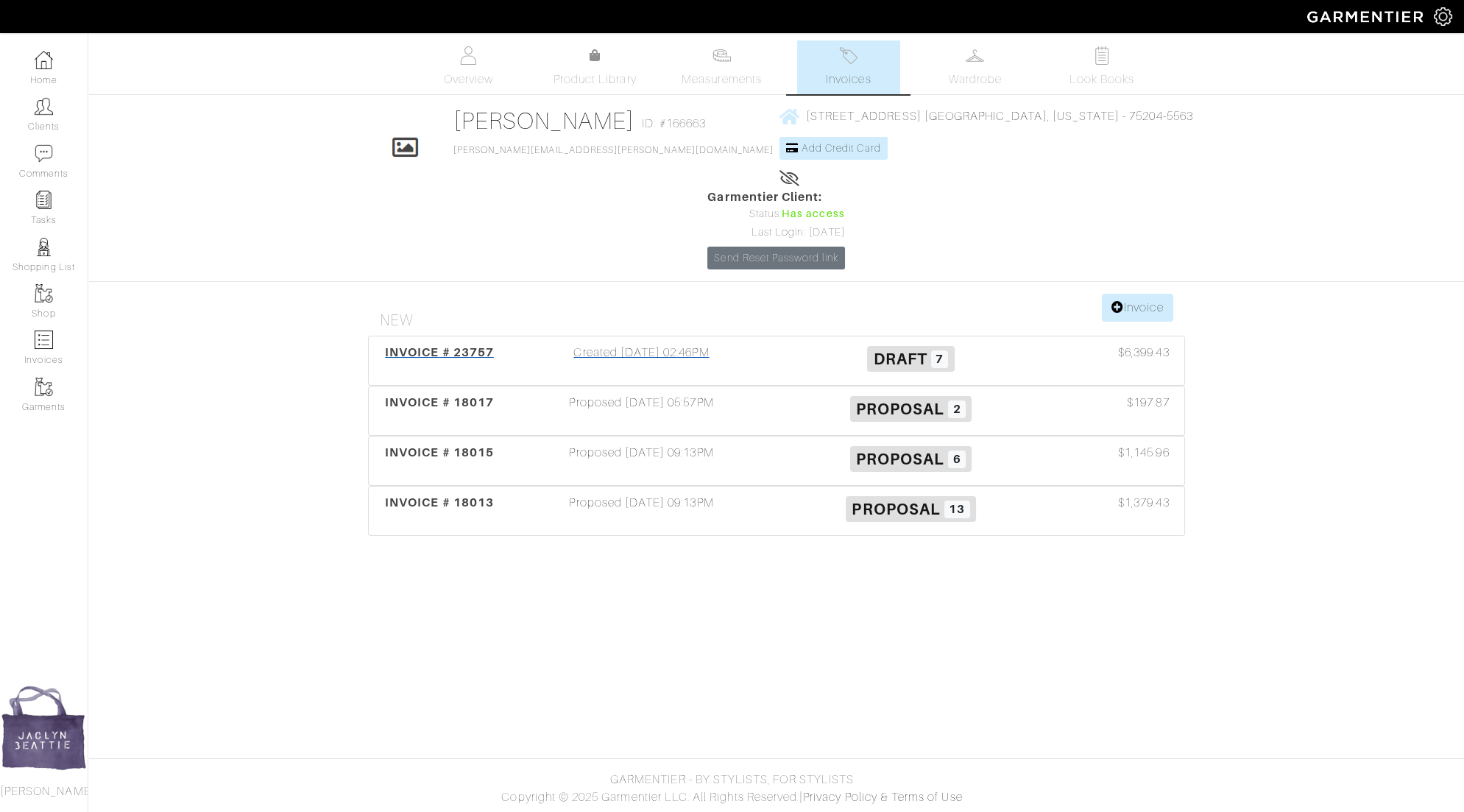
click at [628, 343] on div "Created 05/28/25 02:46PM" at bounding box center [642, 360] width 270 height 34
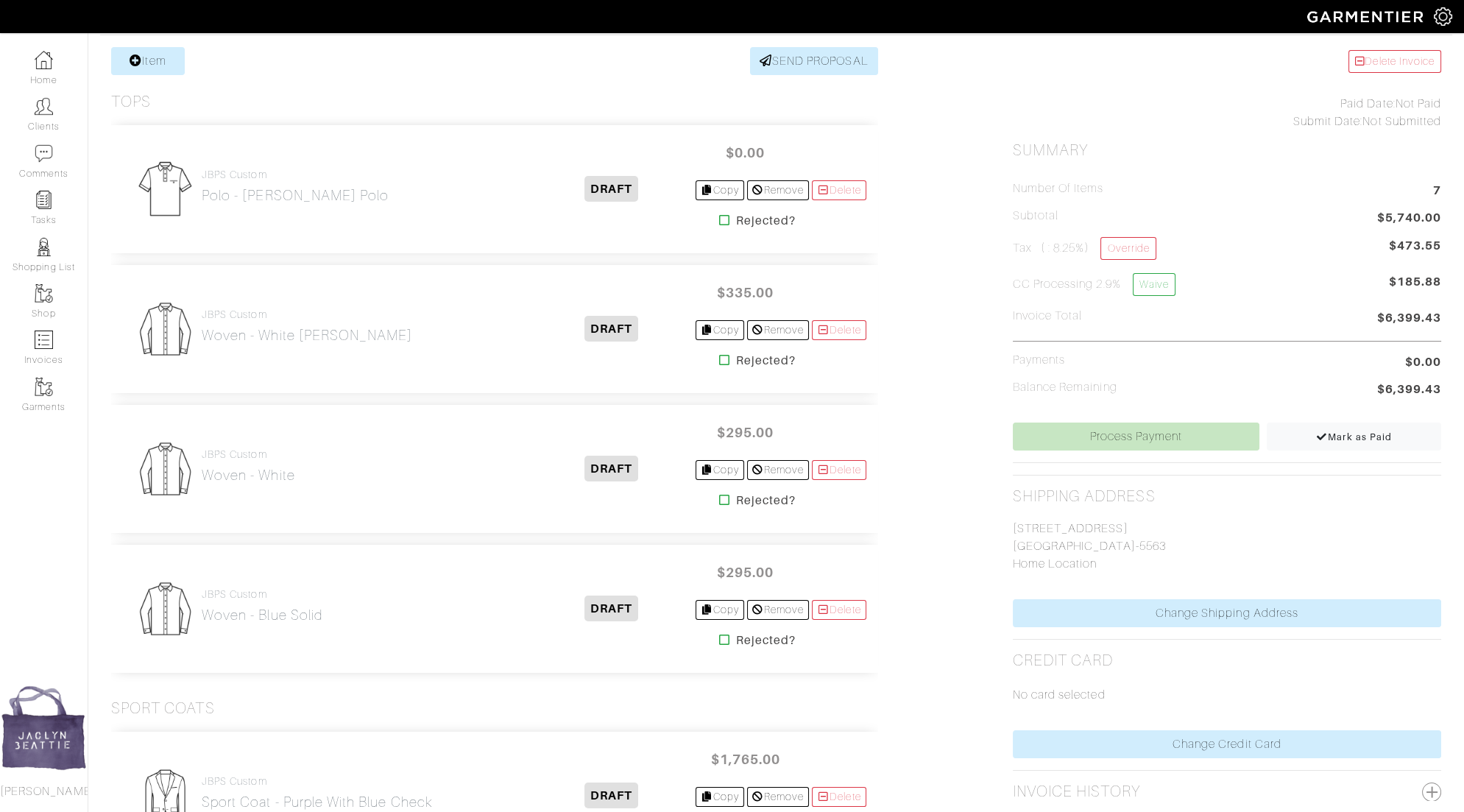
scroll to position [290, 0]
click at [227, 451] on h4 "JBPS Custom" at bounding box center [248, 451] width 93 height 13
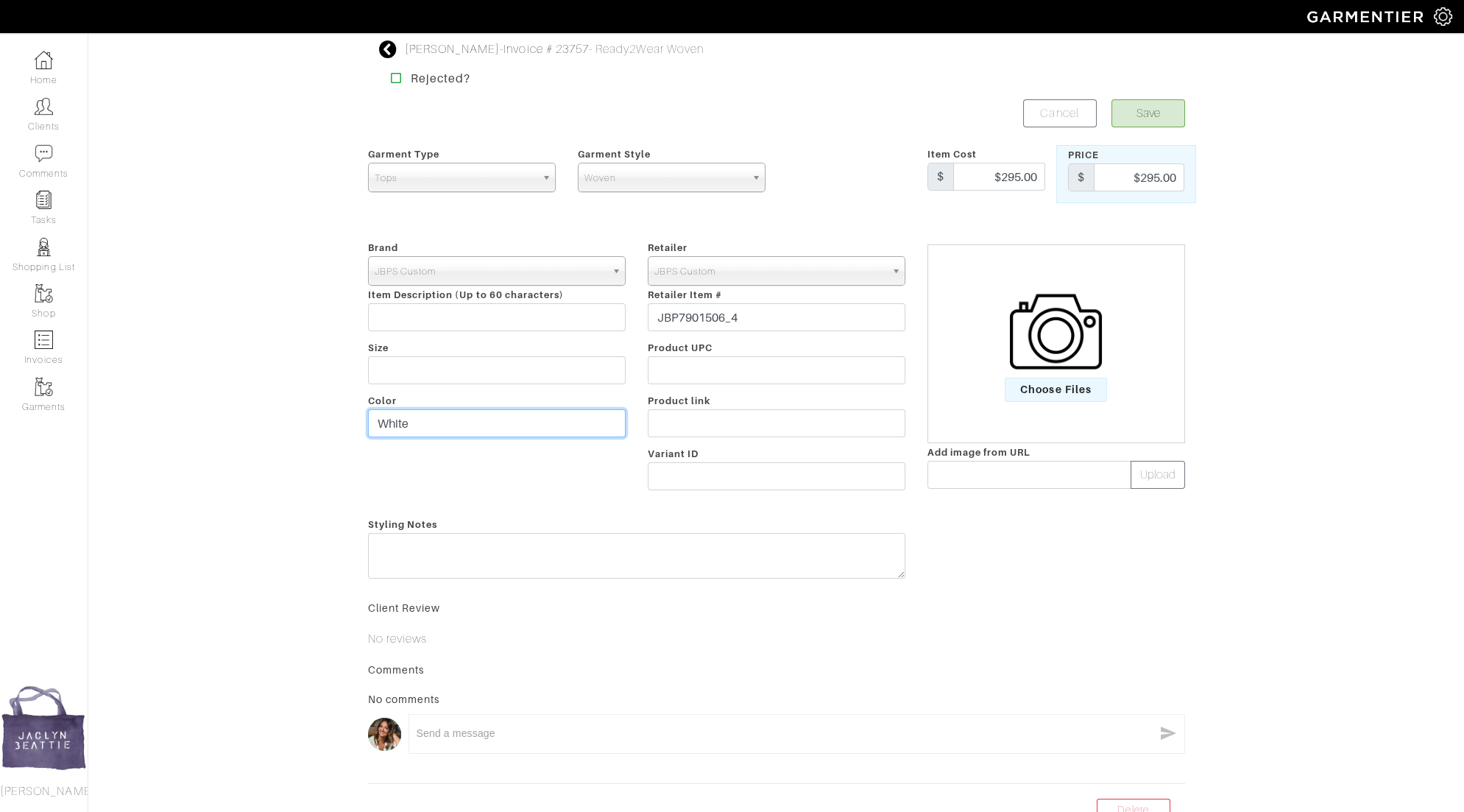
drag, startPoint x: 414, startPoint y: 419, endPoint x: 334, endPoint y: 419, distance: 80.0
click at [334, 419] on div "Ryan Ricke - Invoice # 23757 - Ready2Wear Woven Rejected? Save Cancel Garment T…" at bounding box center [732, 430] width 1464 height 780
type input "Blue Geo"
click at [1167, 120] on button "Save" at bounding box center [1148, 113] width 73 height 28
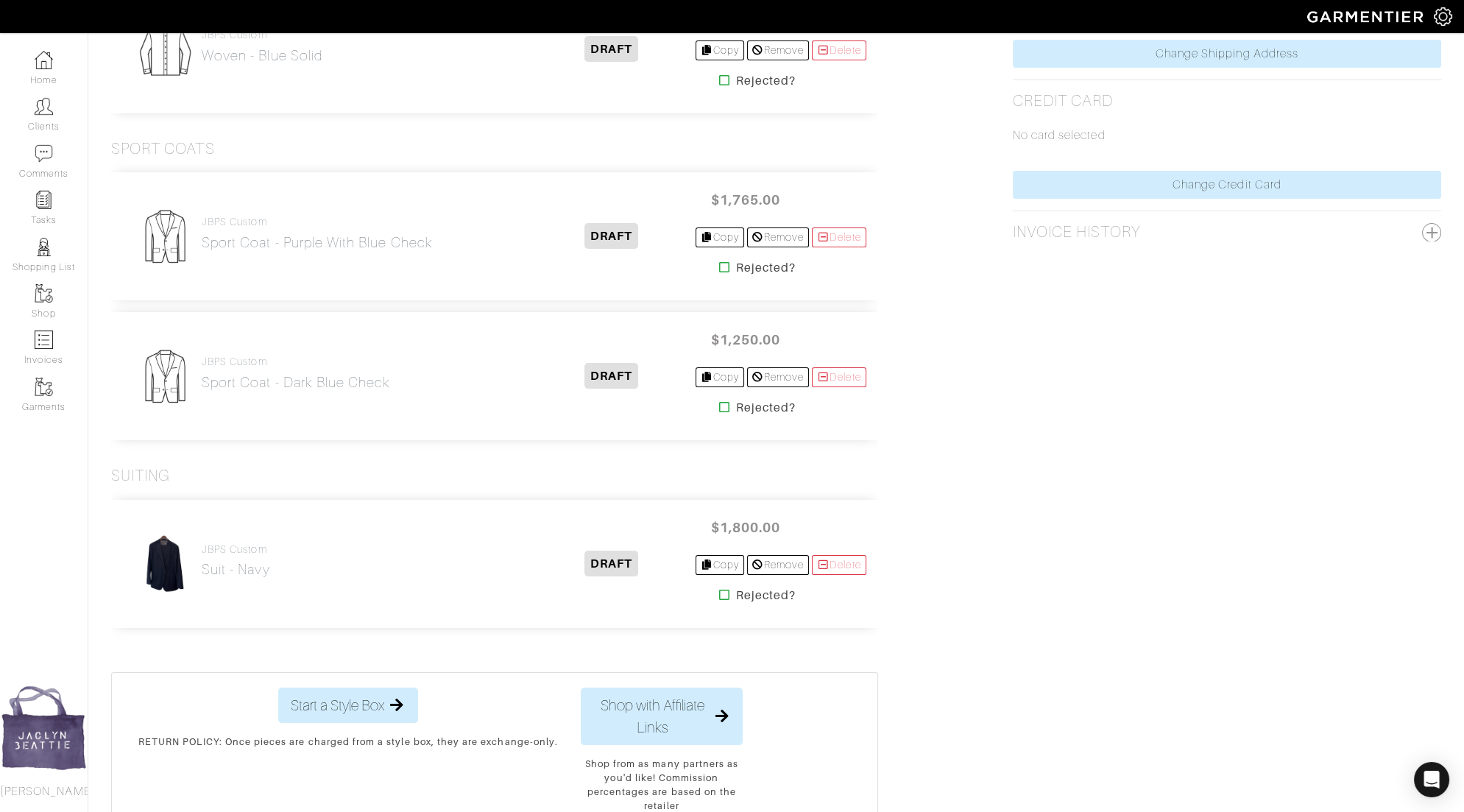
scroll to position [943, 0]
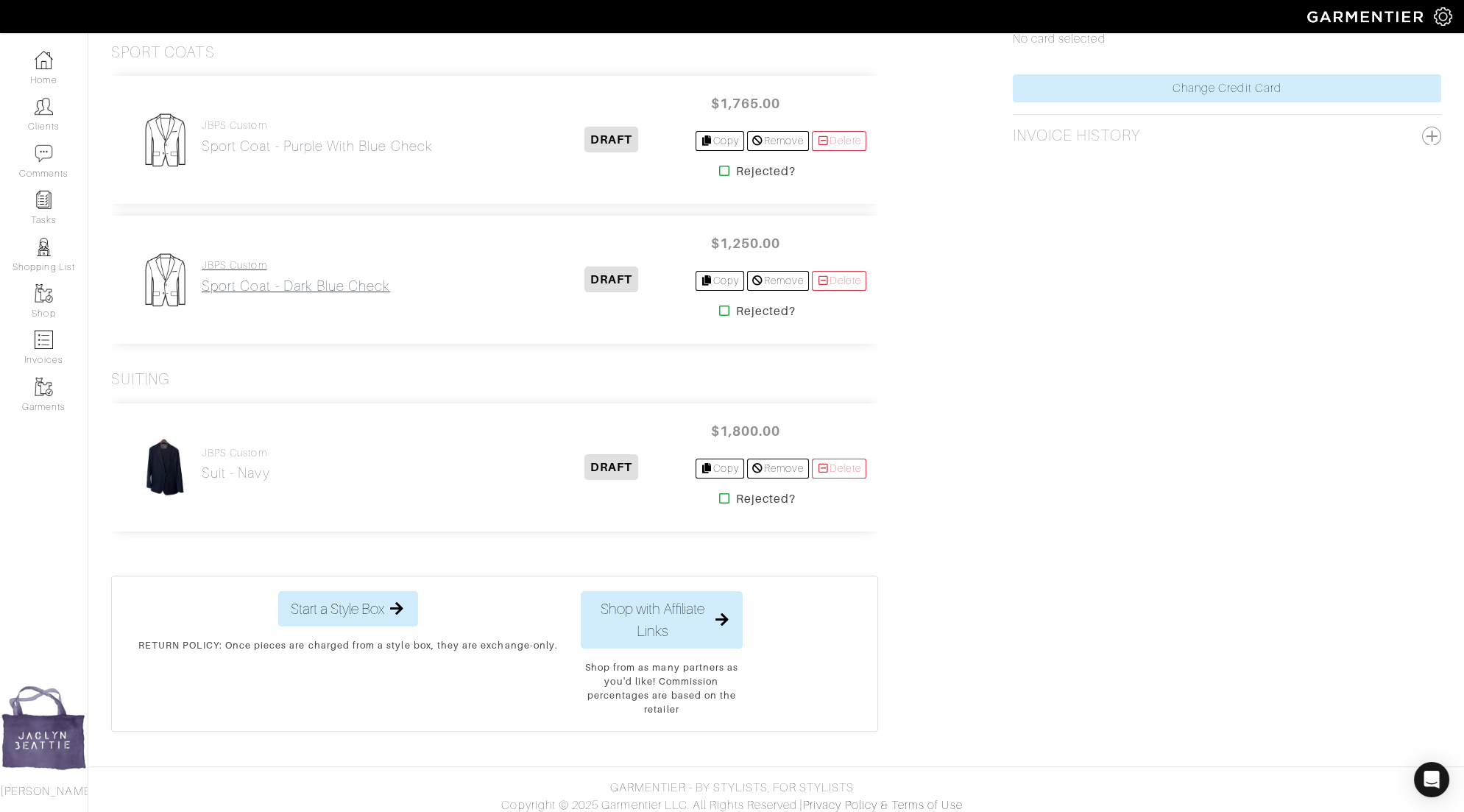
click at [246, 277] on h2 "Sport Coat - Dark Blue Check" at bounding box center [296, 286] width 189 height 17
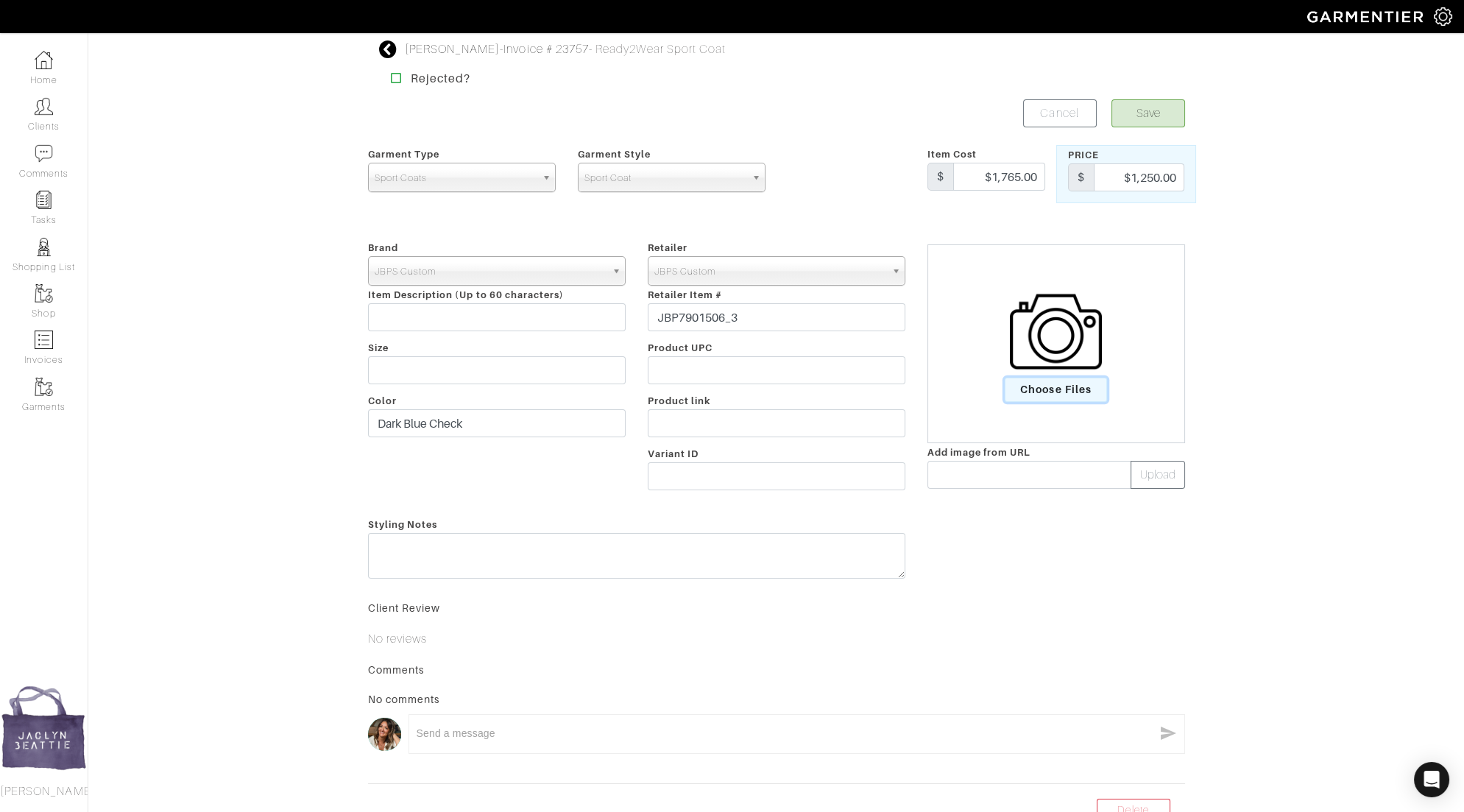
click at [1093, 391] on span "Choose Files" at bounding box center [1056, 389] width 102 height 24
click at [0, 0] on input "Choose Files" at bounding box center [0, 0] width 0 height 0
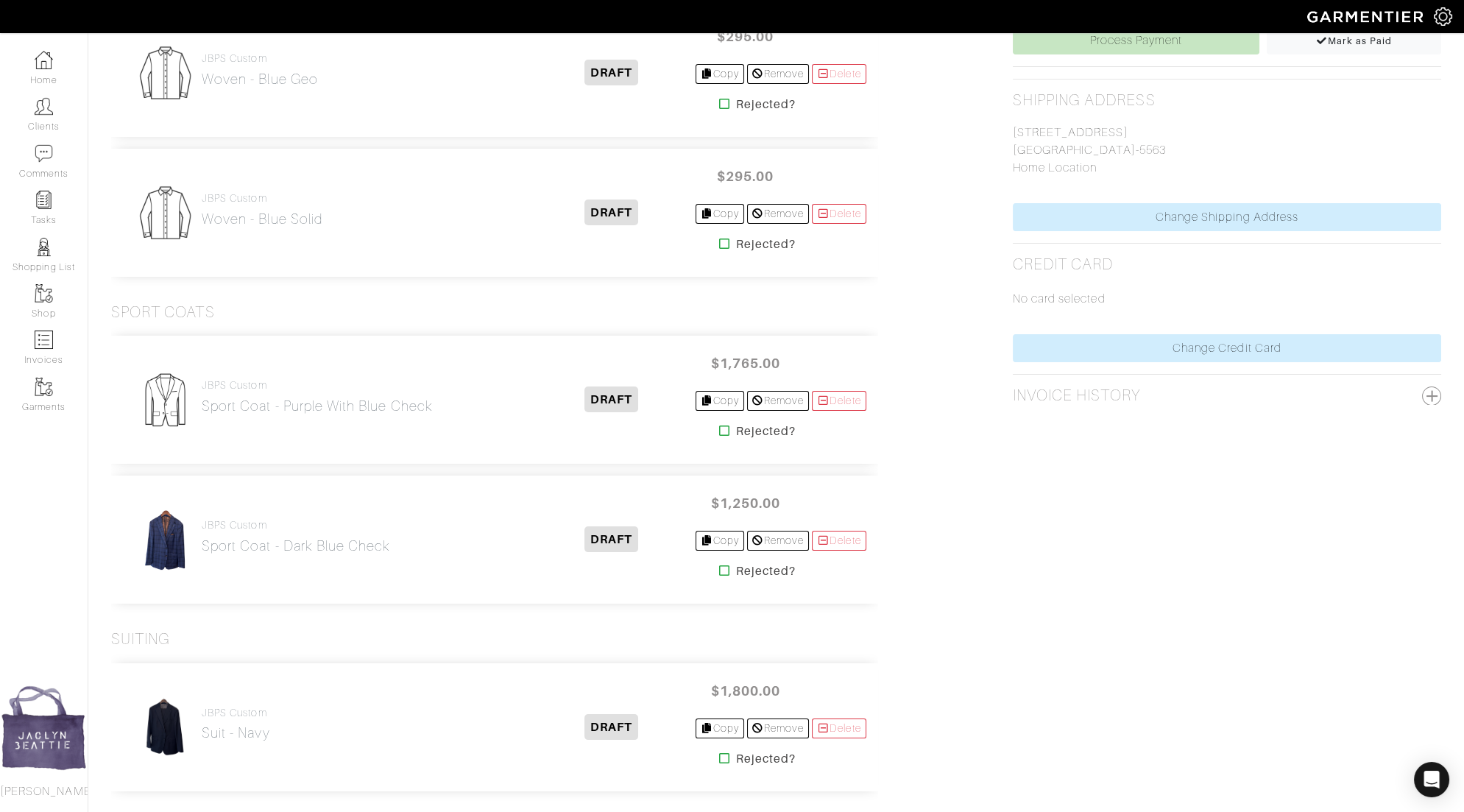
scroll to position [720, 0]
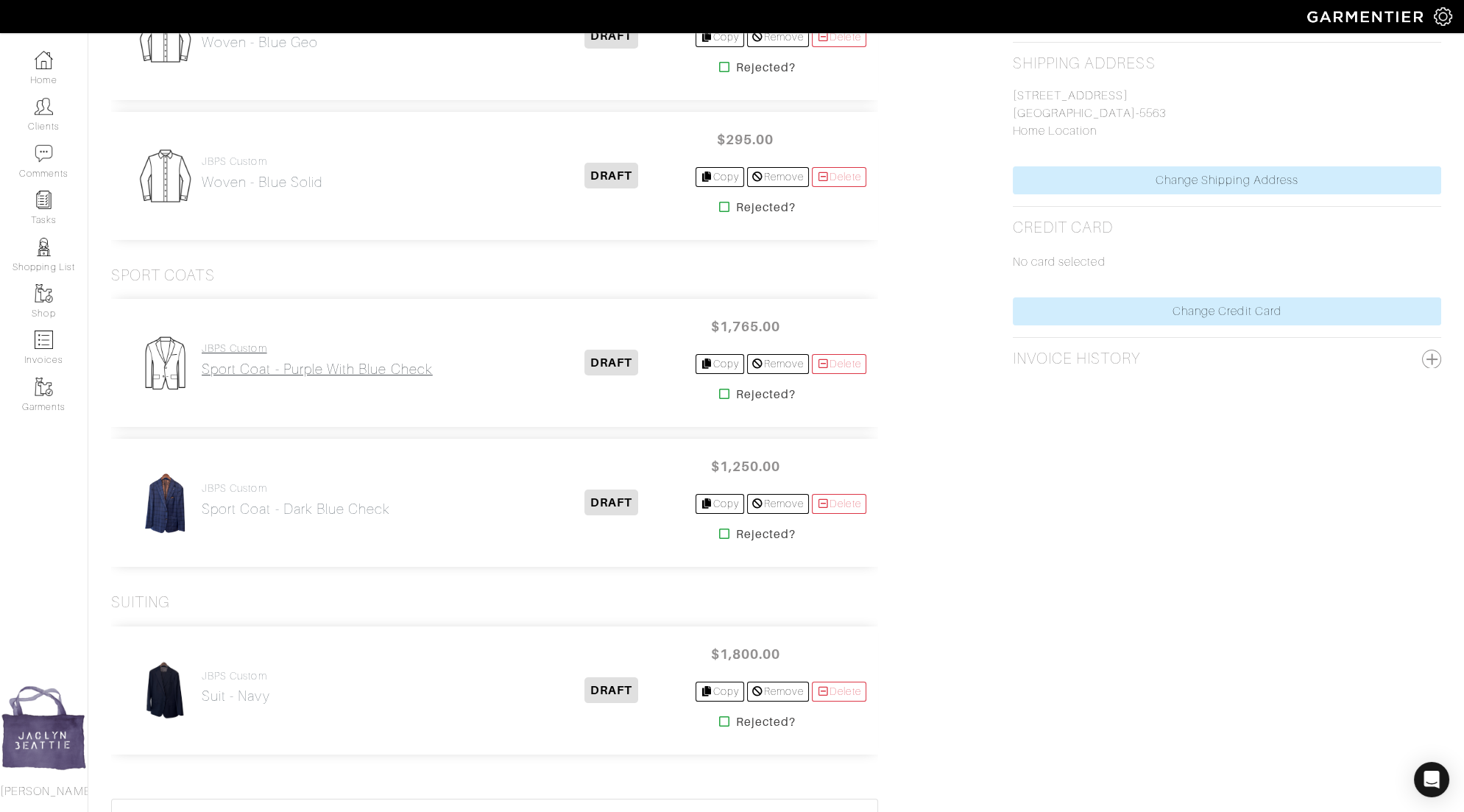
click at [317, 364] on h2 "Sport Coat - Purple with Blue Check" at bounding box center [318, 369] width 231 height 17
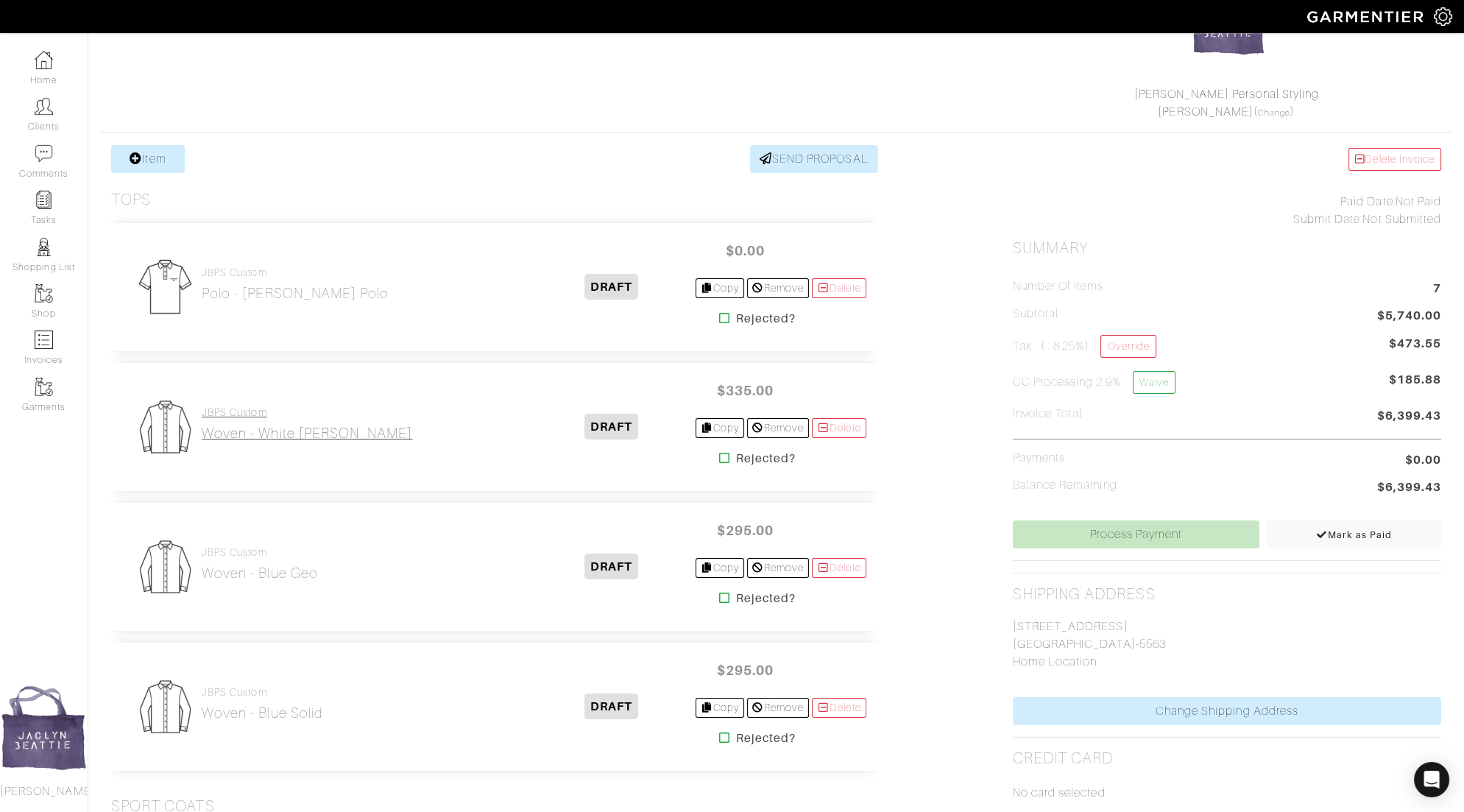
scroll to position [245, 0]
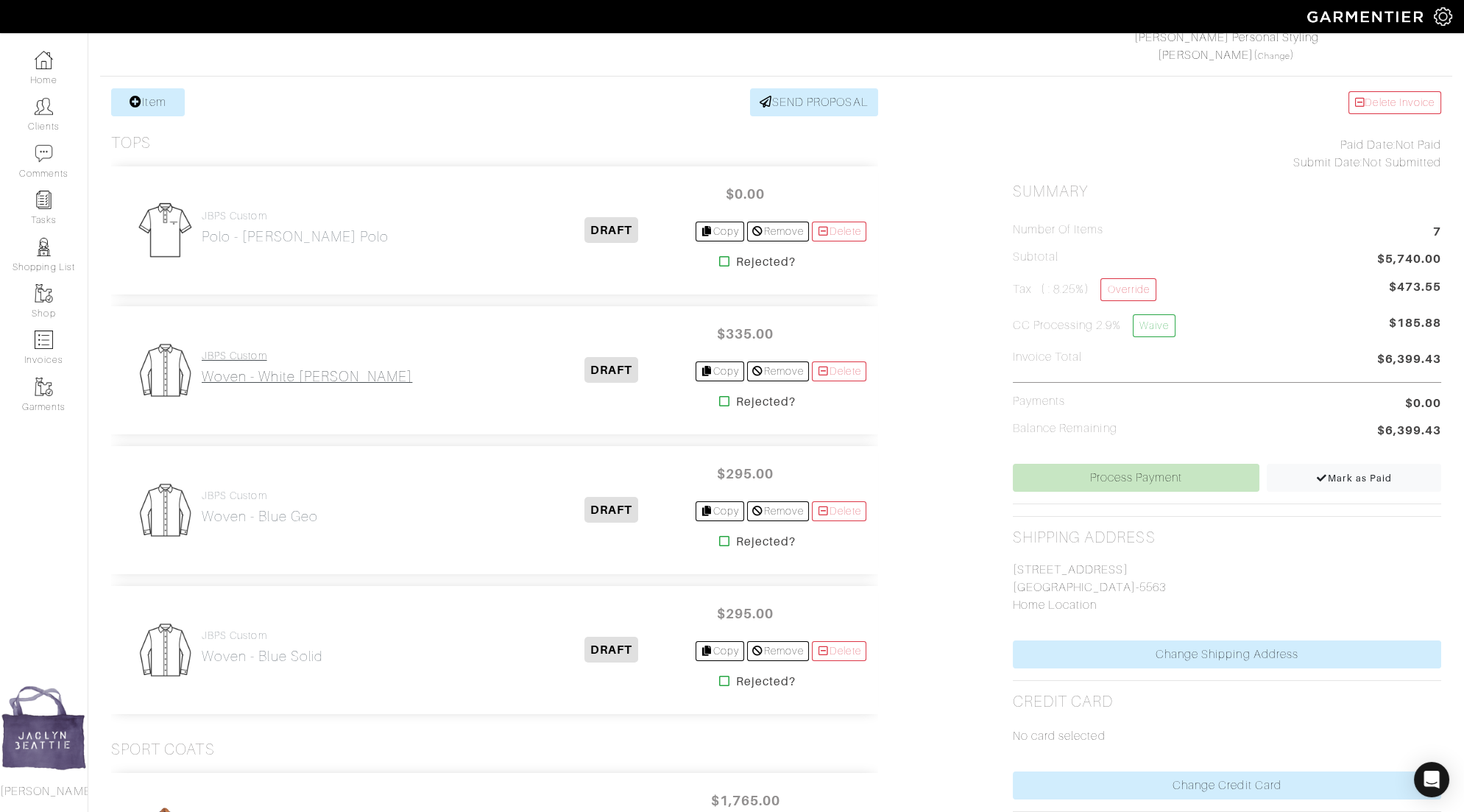
click at [247, 374] on h2 "Woven - White [PERSON_NAME]" at bounding box center [307, 376] width 211 height 17
click at [255, 509] on h2 "Woven - Blue Geo" at bounding box center [260, 517] width 116 height 17
click at [277, 649] on h2 "Woven - Blue solid" at bounding box center [262, 656] width 120 height 17
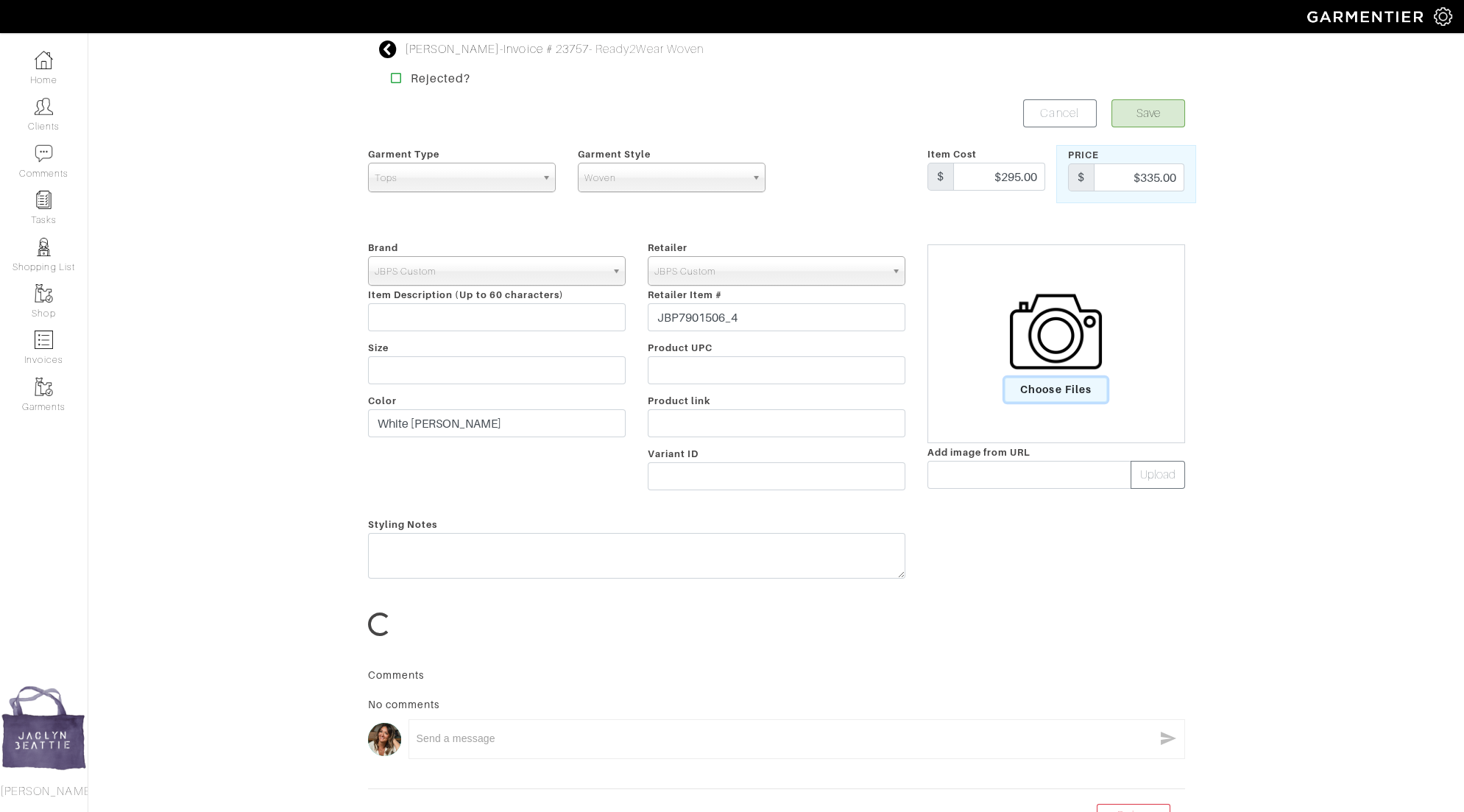
click at [1067, 390] on span "Choose Files" at bounding box center [1056, 389] width 102 height 24
click at [0, 0] on input "Choose Files" at bounding box center [0, 0] width 0 height 0
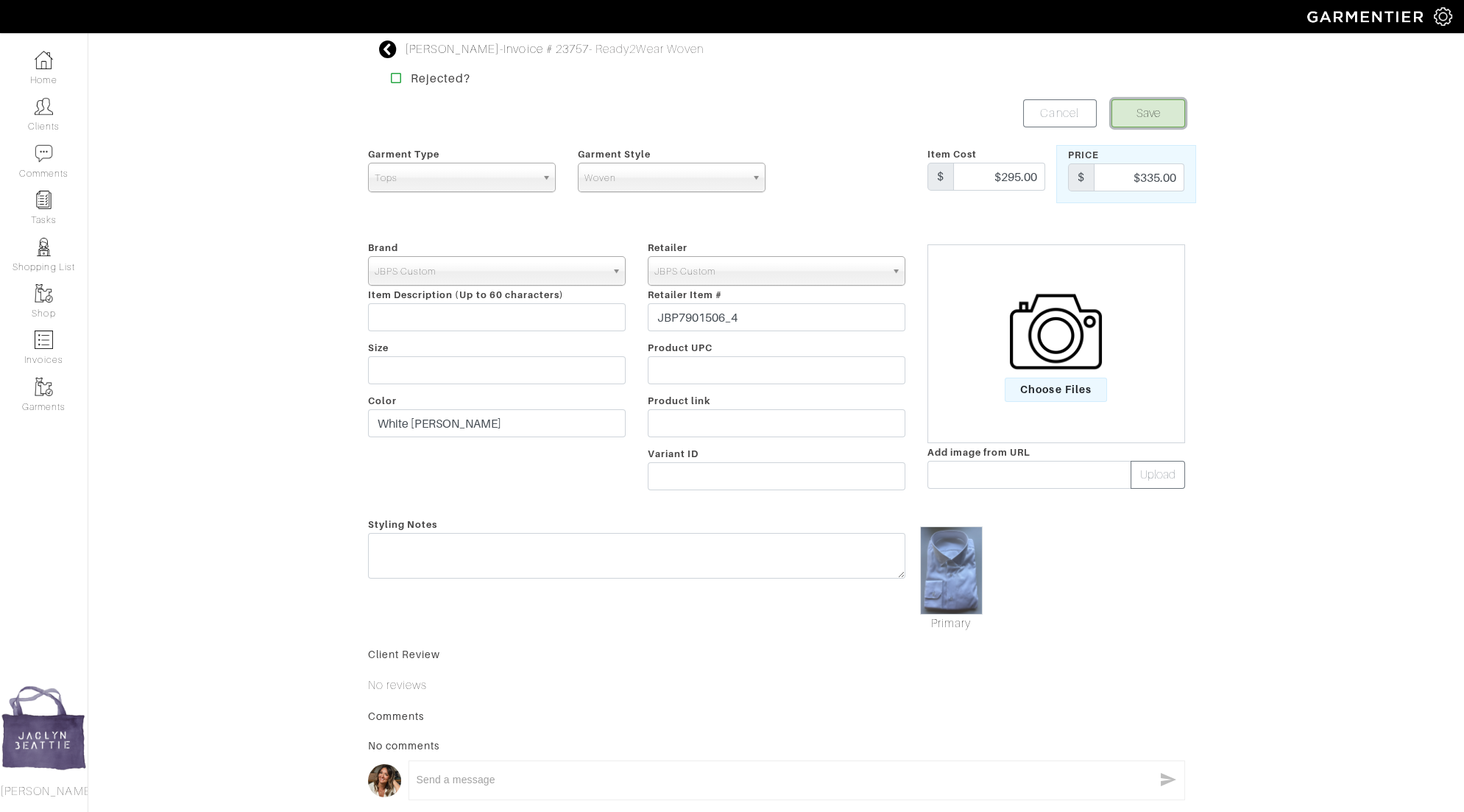
click at [1140, 120] on button "Save" at bounding box center [1148, 113] width 73 height 28
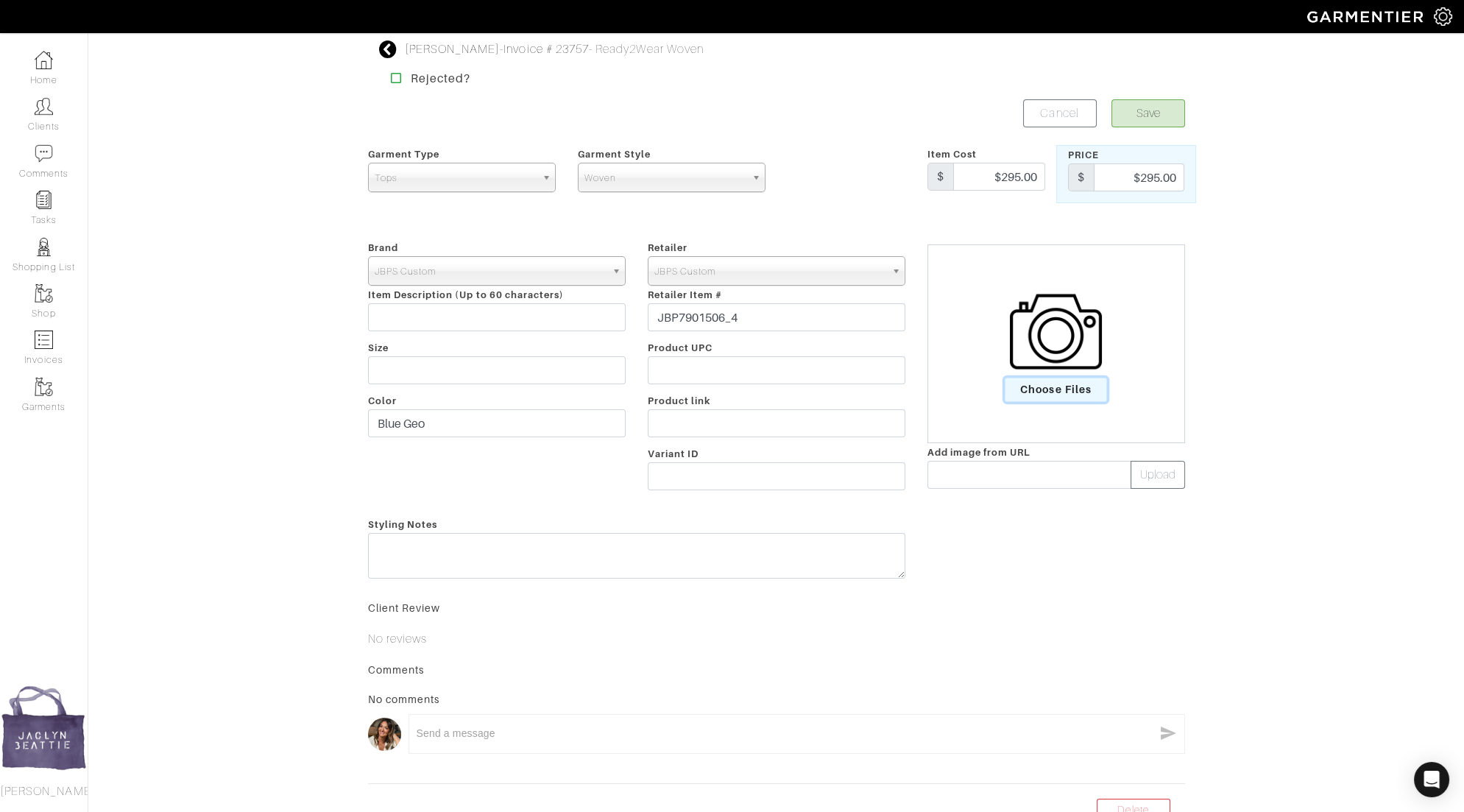
click at [1045, 383] on span "Choose Files" at bounding box center [1056, 389] width 102 height 24
click at [0, 0] on input "Choose Files" at bounding box center [0, 0] width 0 height 0
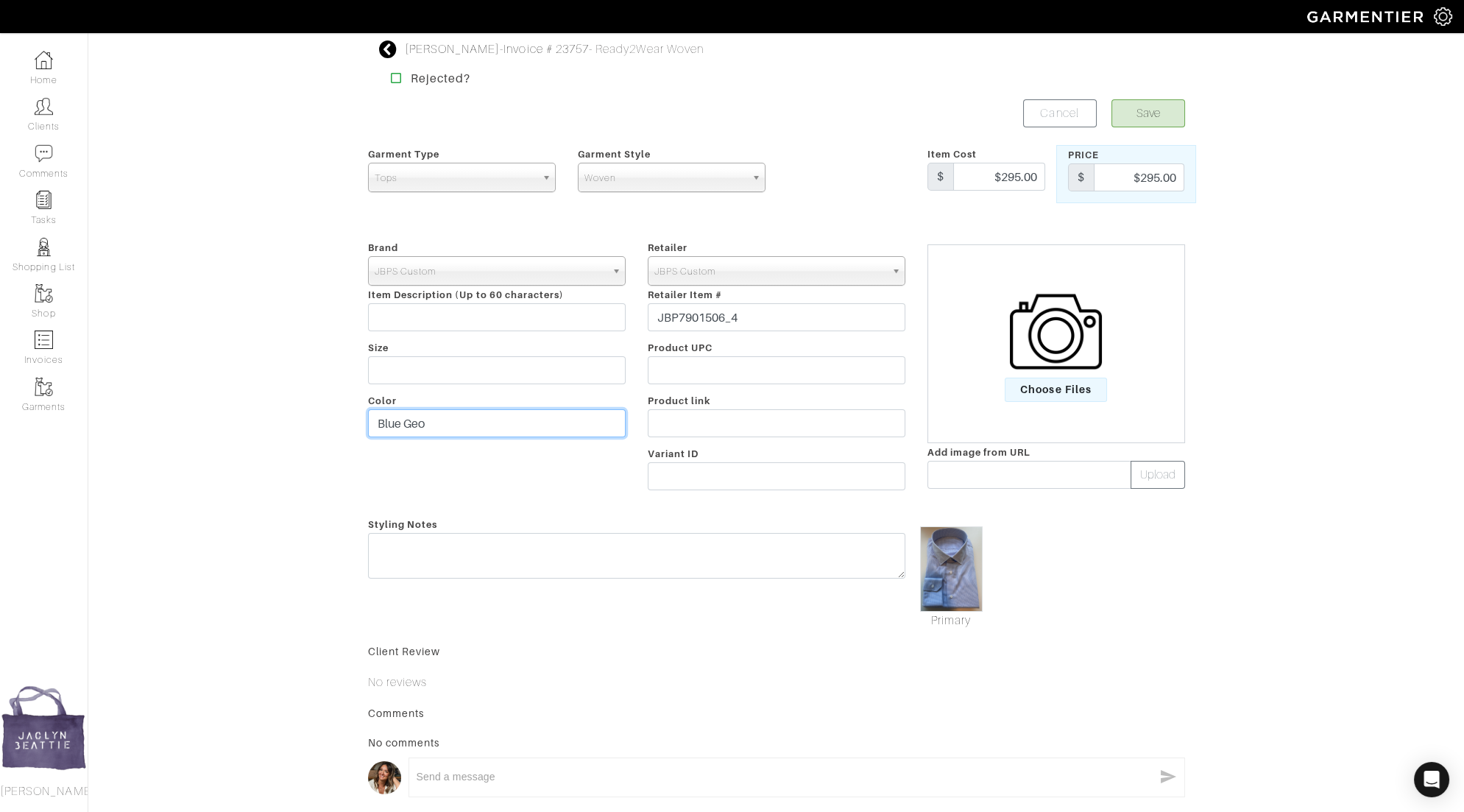
drag, startPoint x: 404, startPoint y: 419, endPoint x: 454, endPoint y: 419, distance: 50.0
click at [454, 419] on input "Blue Geo" at bounding box center [497, 422] width 258 height 28
type input "Blue Check"
click at [1153, 118] on button "Save" at bounding box center [1148, 113] width 73 height 28
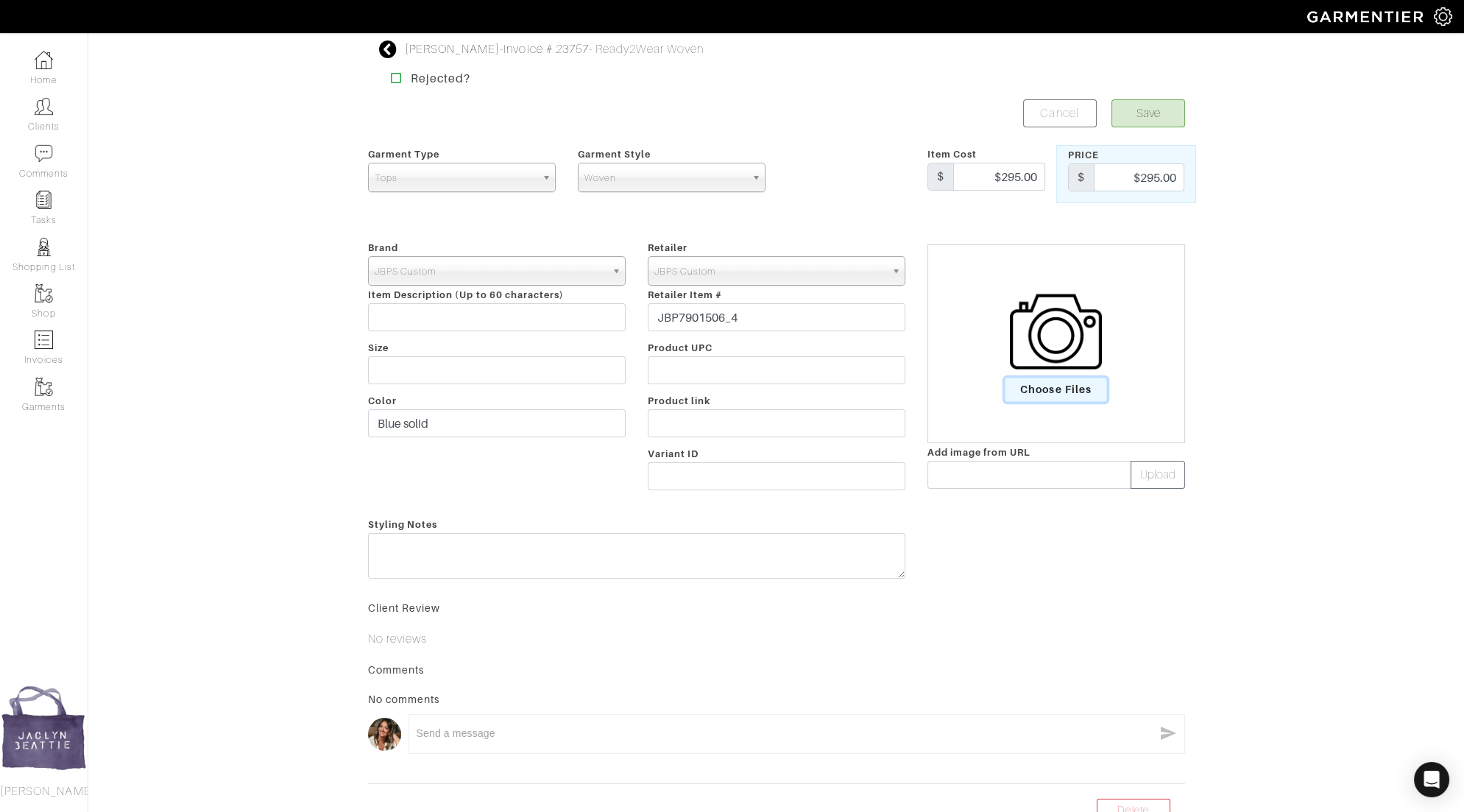
click at [1035, 386] on span "Choose Files" at bounding box center [1056, 389] width 102 height 24
click at [0, 0] on input "Choose Files" at bounding box center [0, 0] width 0 height 0
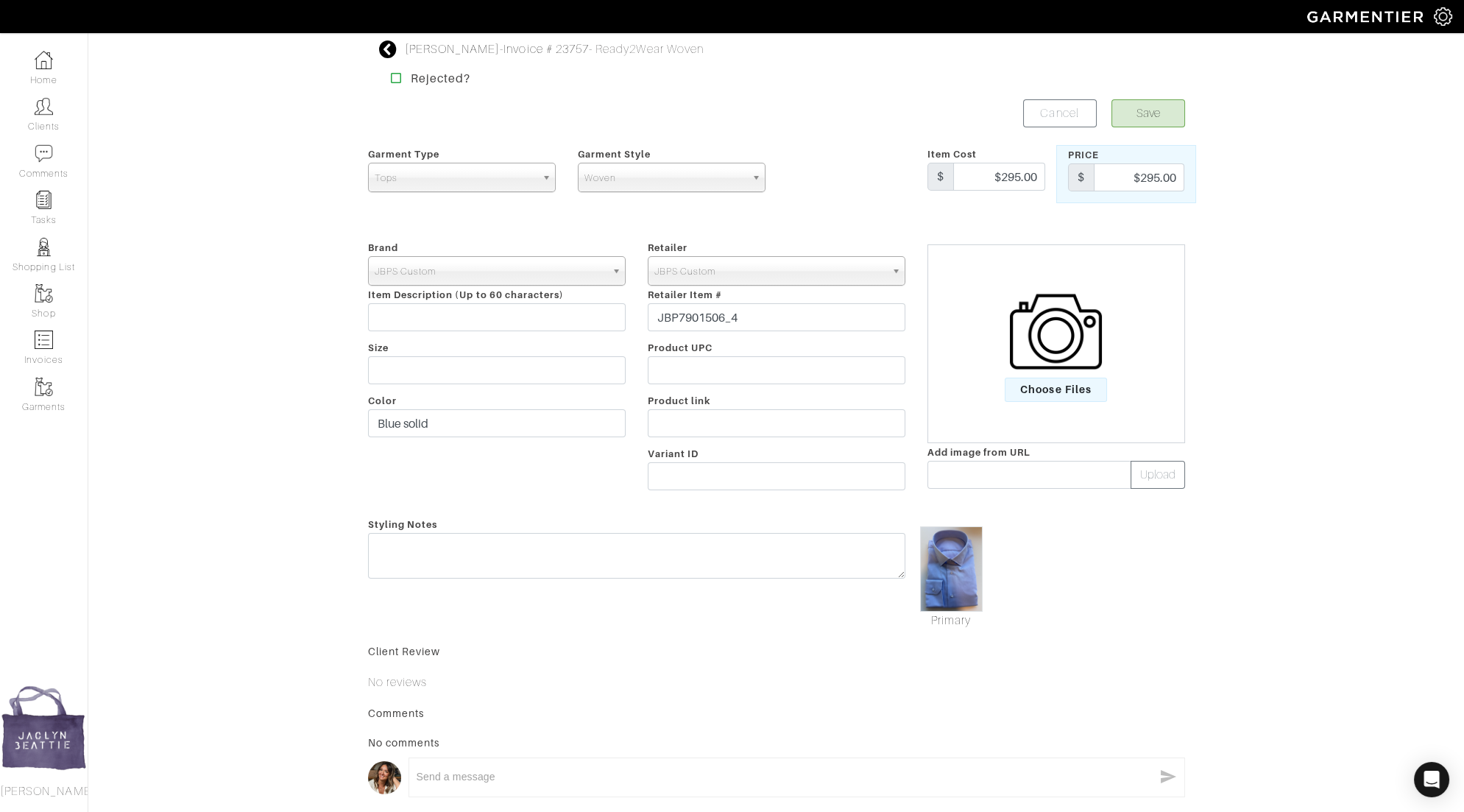
click at [1154, 131] on form "Save Cancel Garment Type Tops Bottoms Sport Coats Suiting Outerwear Shoes Swimw…" at bounding box center [776, 477] width 817 height 757
click at [1154, 110] on button "Save" at bounding box center [1148, 113] width 73 height 28
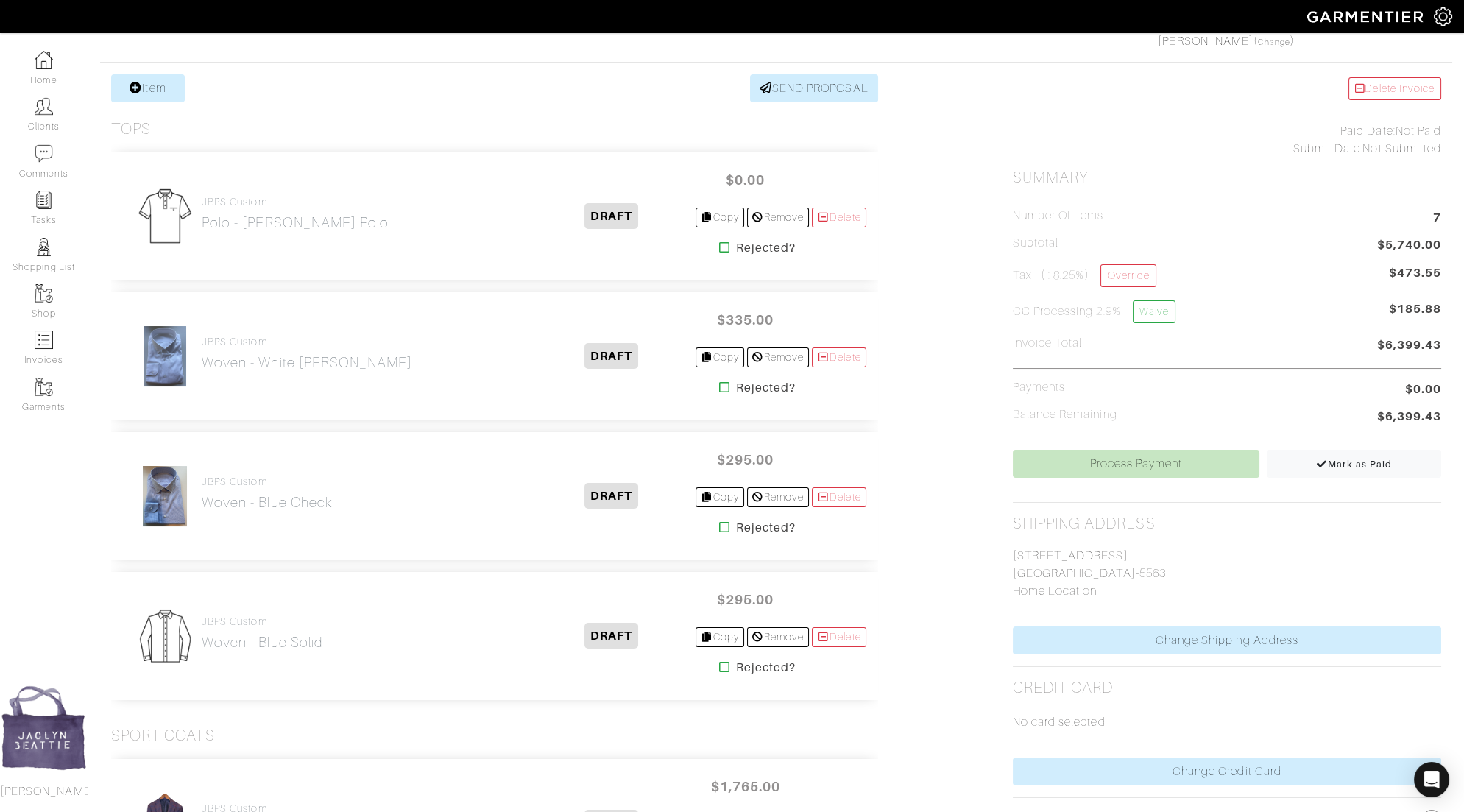
scroll to position [190, 0]
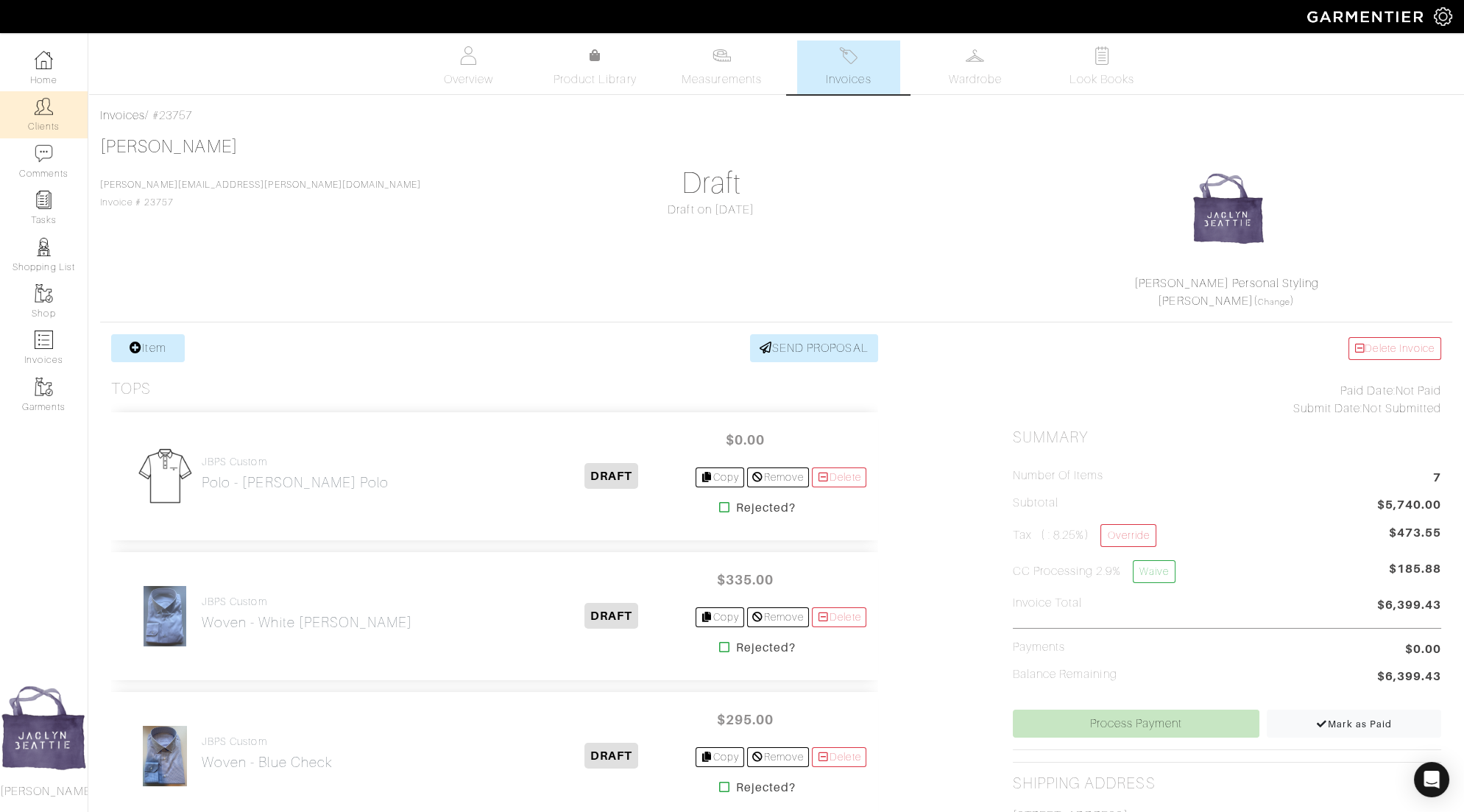
click at [58, 117] on link "Clients" at bounding box center [43, 114] width 88 height 46
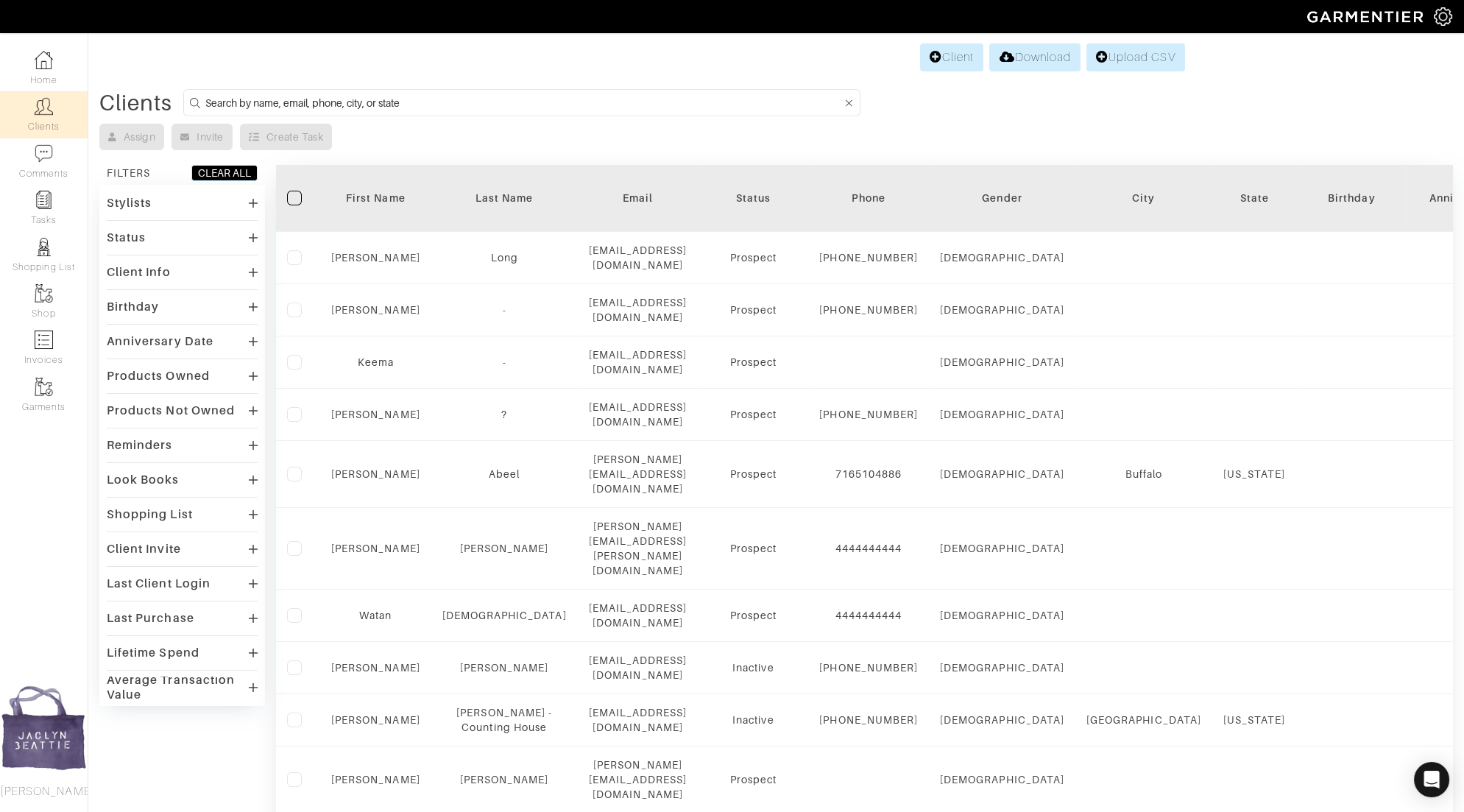
click at [414, 96] on input at bounding box center [523, 102] width 636 height 18
type input "[PERSON_NAME]"
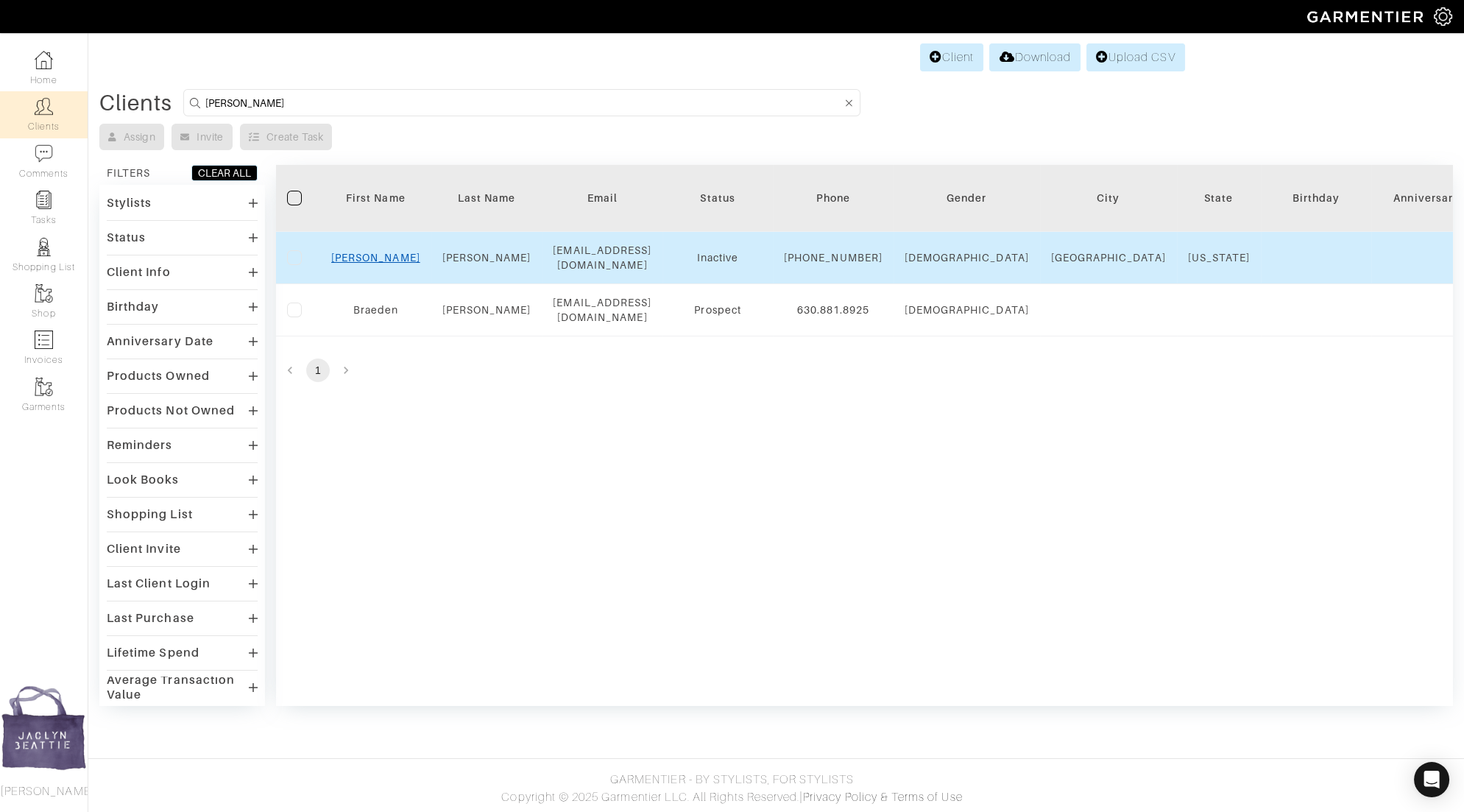
click at [369, 258] on link "Braden" at bounding box center [375, 258] width 90 height 12
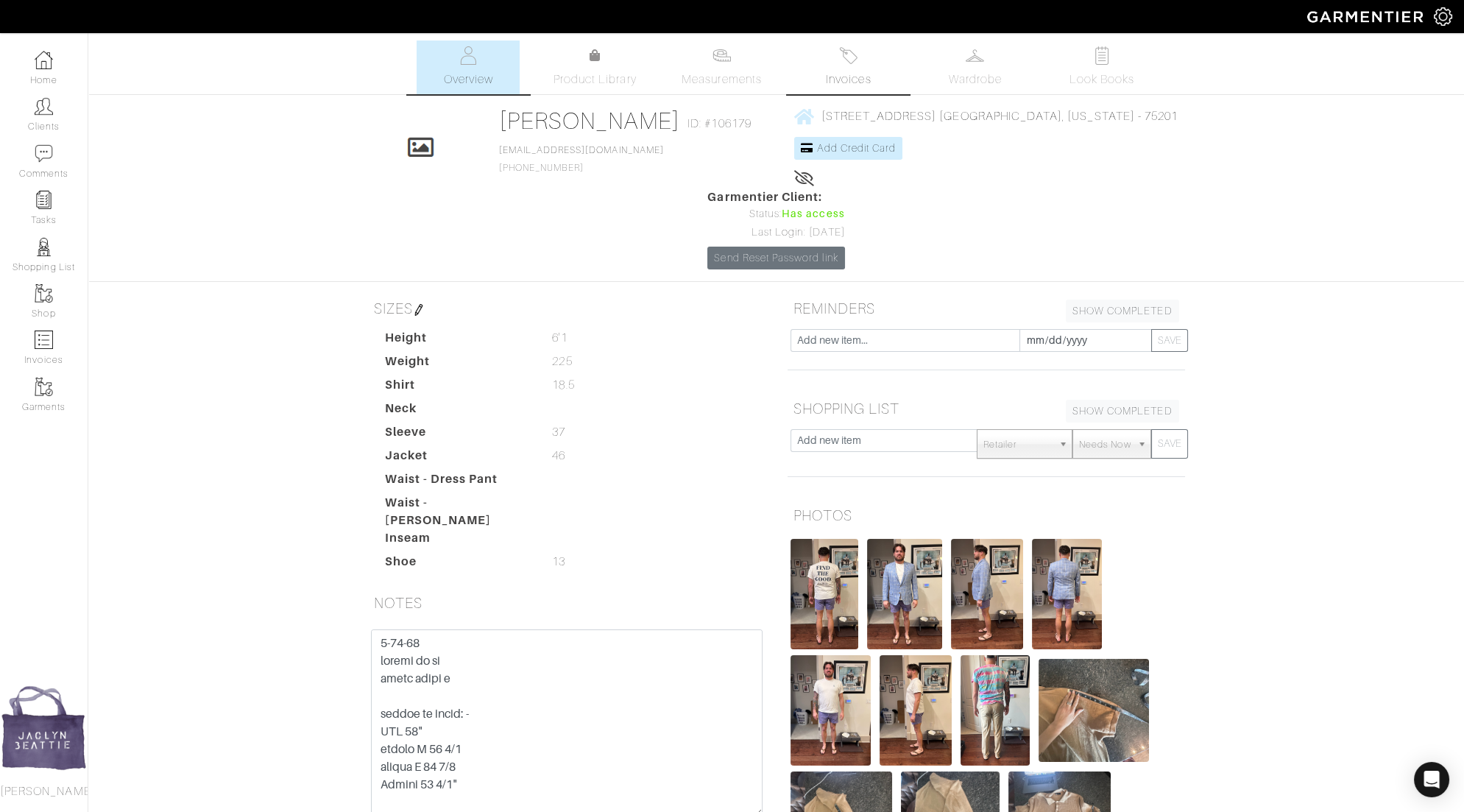
click at [859, 77] on span "Invoices" at bounding box center [848, 79] width 45 height 17
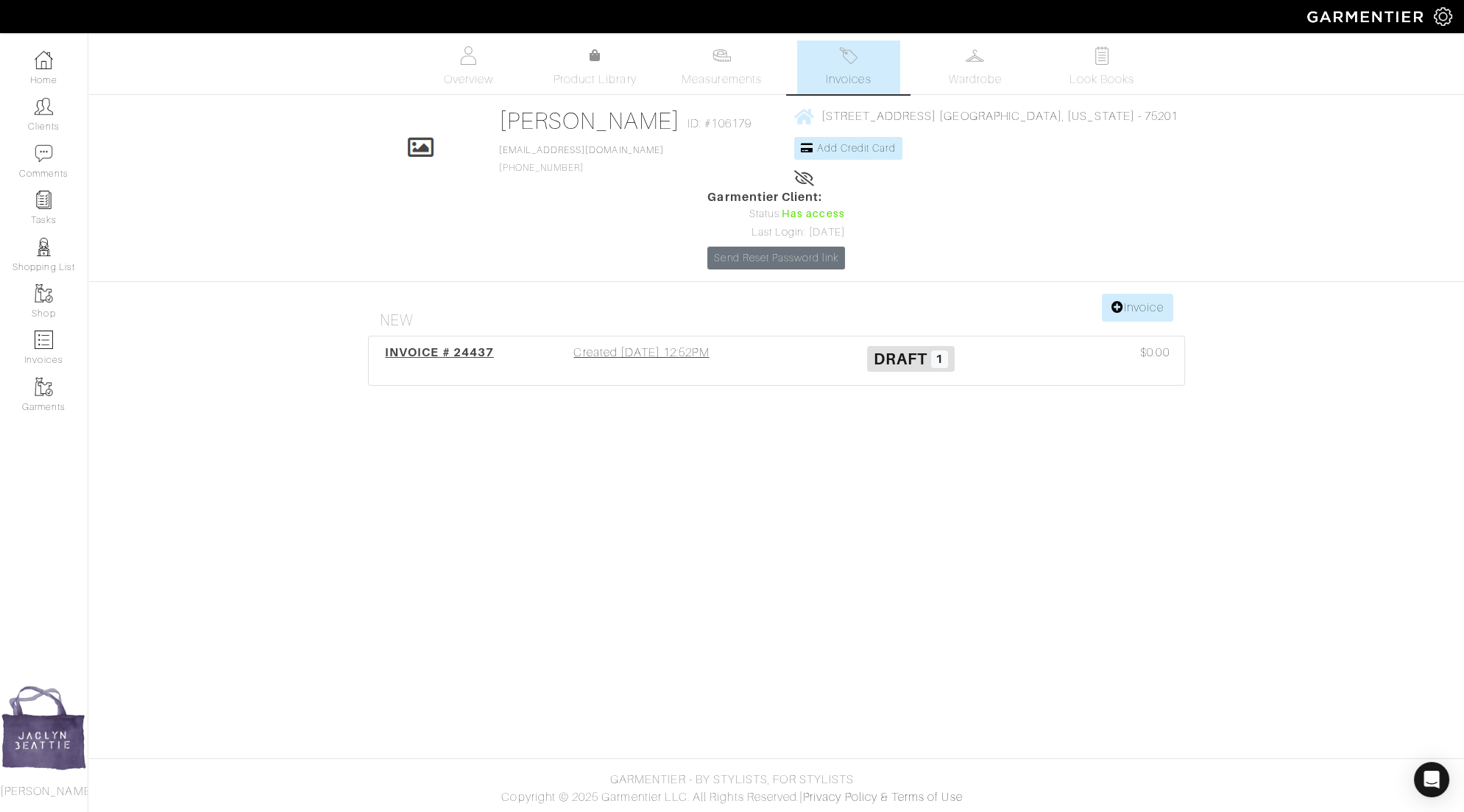
click at [638, 343] on div "Created 08/26/25 12:52PM" at bounding box center [642, 360] width 270 height 34
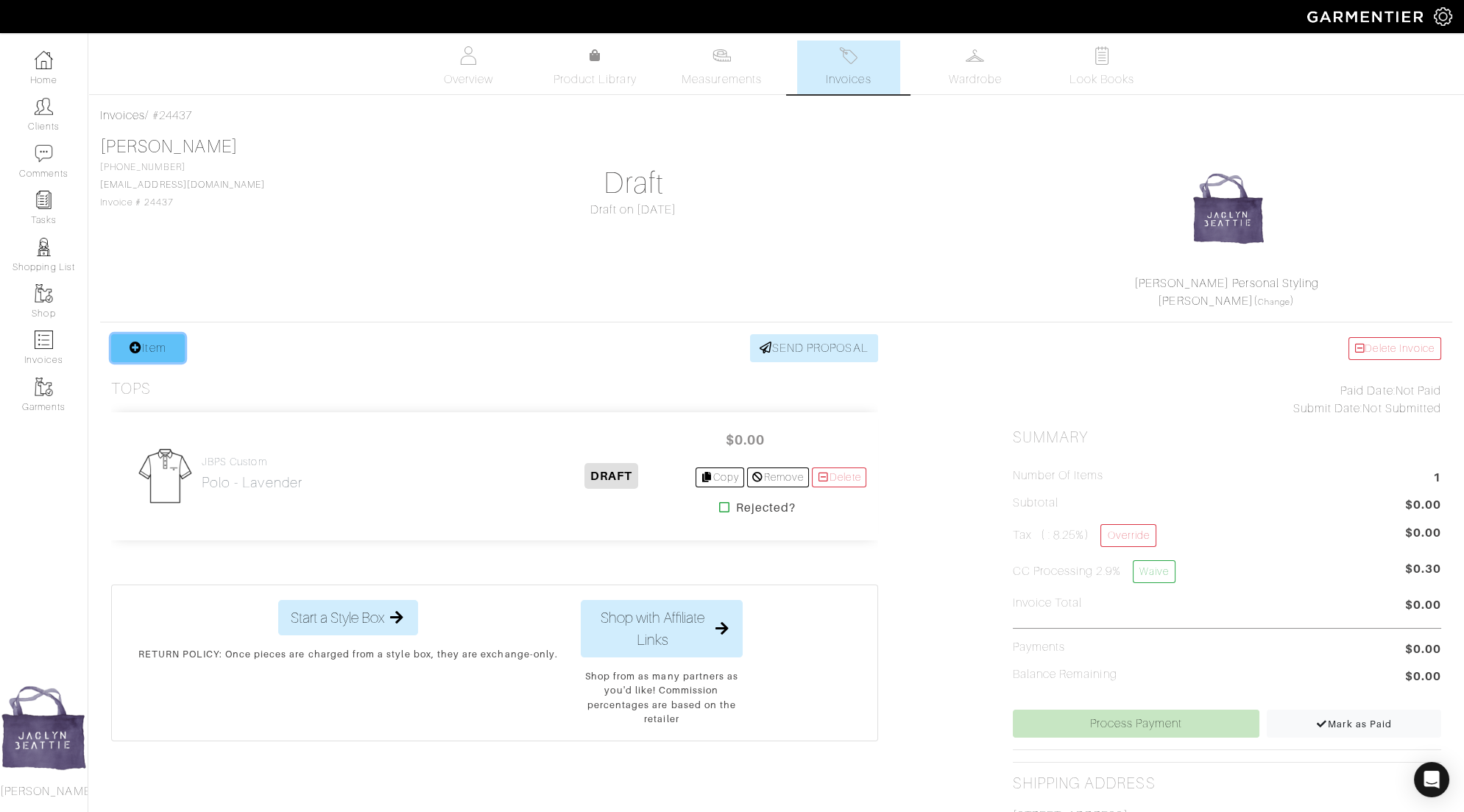
click at [175, 335] on link "Item" at bounding box center [147, 347] width 73 height 28
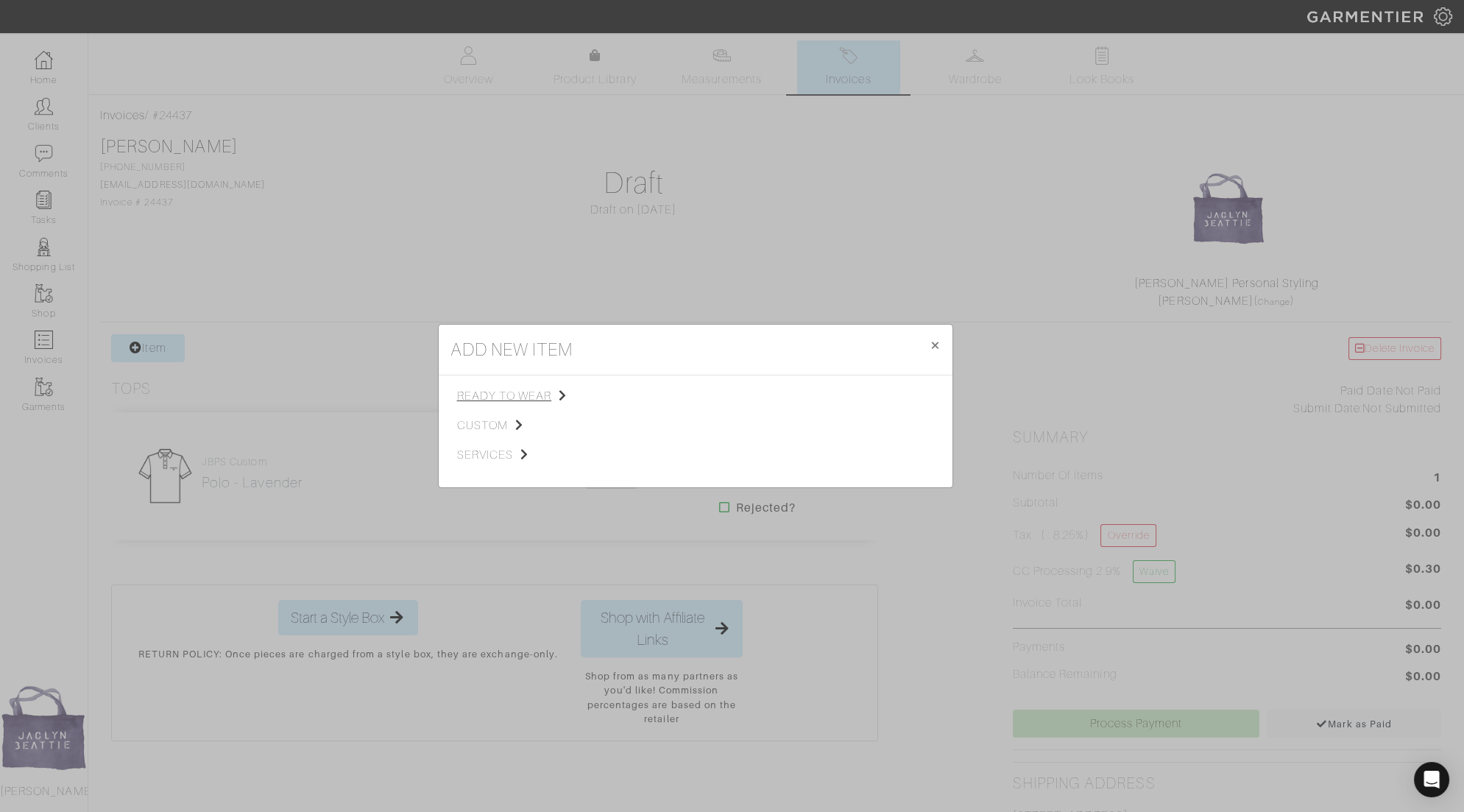
click at [528, 395] on span "ready to wear" at bounding box center [531, 395] width 148 height 17
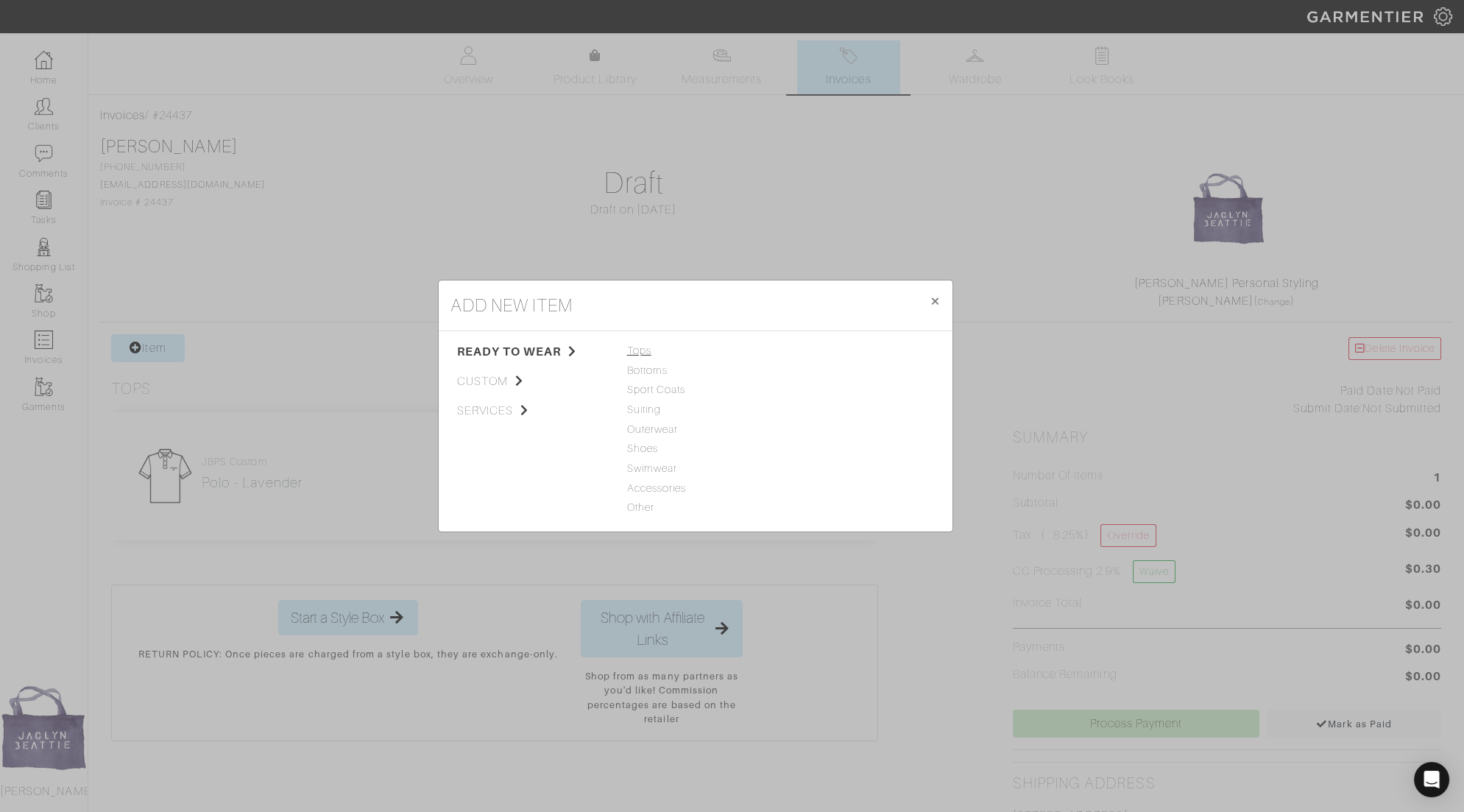
click at [647, 348] on span "Tops" at bounding box center [696, 350] width 137 height 16
click at [650, 380] on div "Tops Bottoms Sport Coats Suiting Outerwear Shoes Swimwear Accessories Other" at bounding box center [696, 430] width 137 height 176
click at [650, 390] on span "Sport Coats" at bounding box center [696, 390] width 137 height 16
click at [815, 355] on link "Sport Coat" at bounding box center [813, 350] width 54 height 12
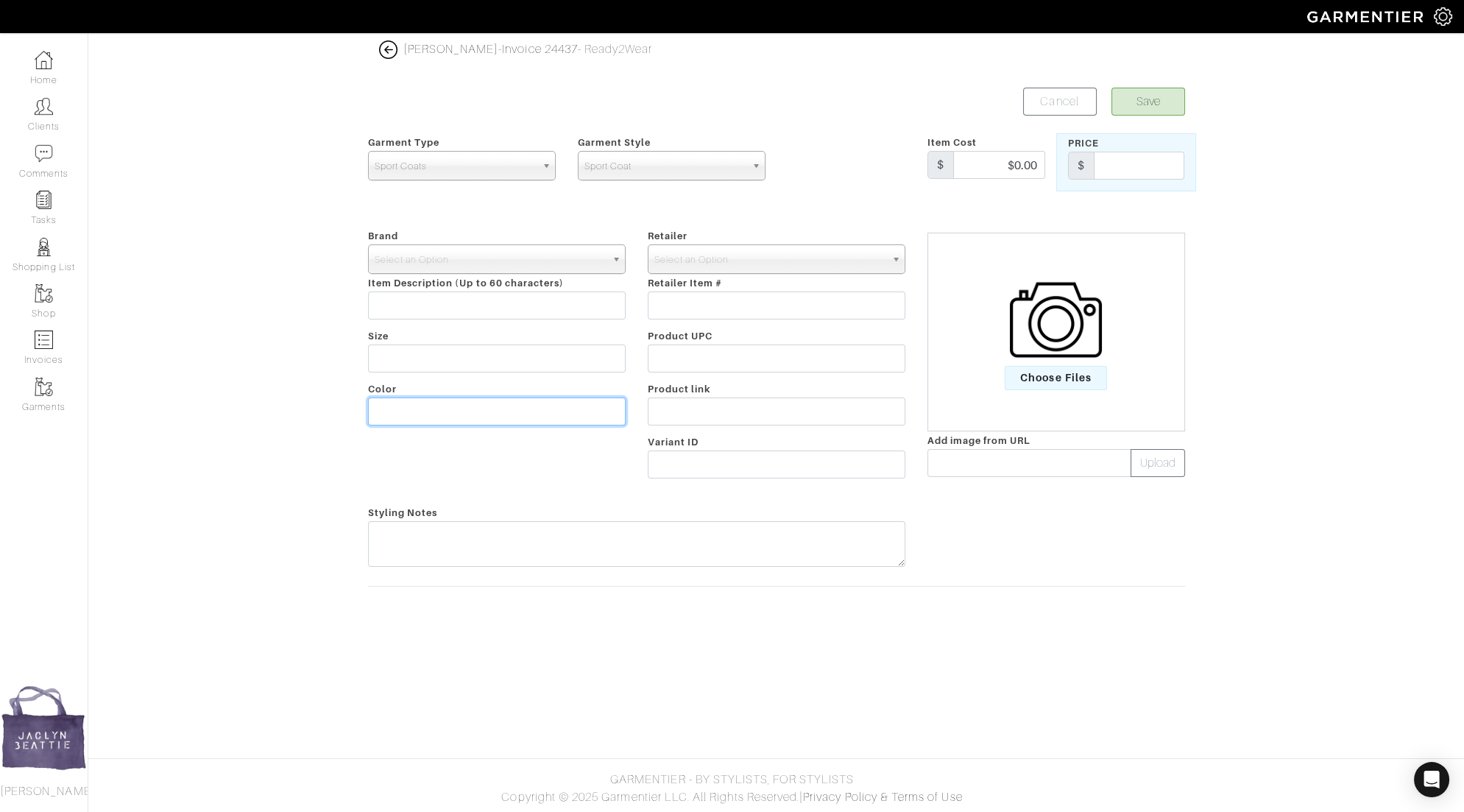
click at [453, 409] on input "text" at bounding box center [497, 411] width 258 height 28
paste input "Green with rust and navy plaid -"
type input "Green with rust and navy plaid -"
click at [452, 253] on span "Select an Option" at bounding box center [490, 260] width 231 height 30
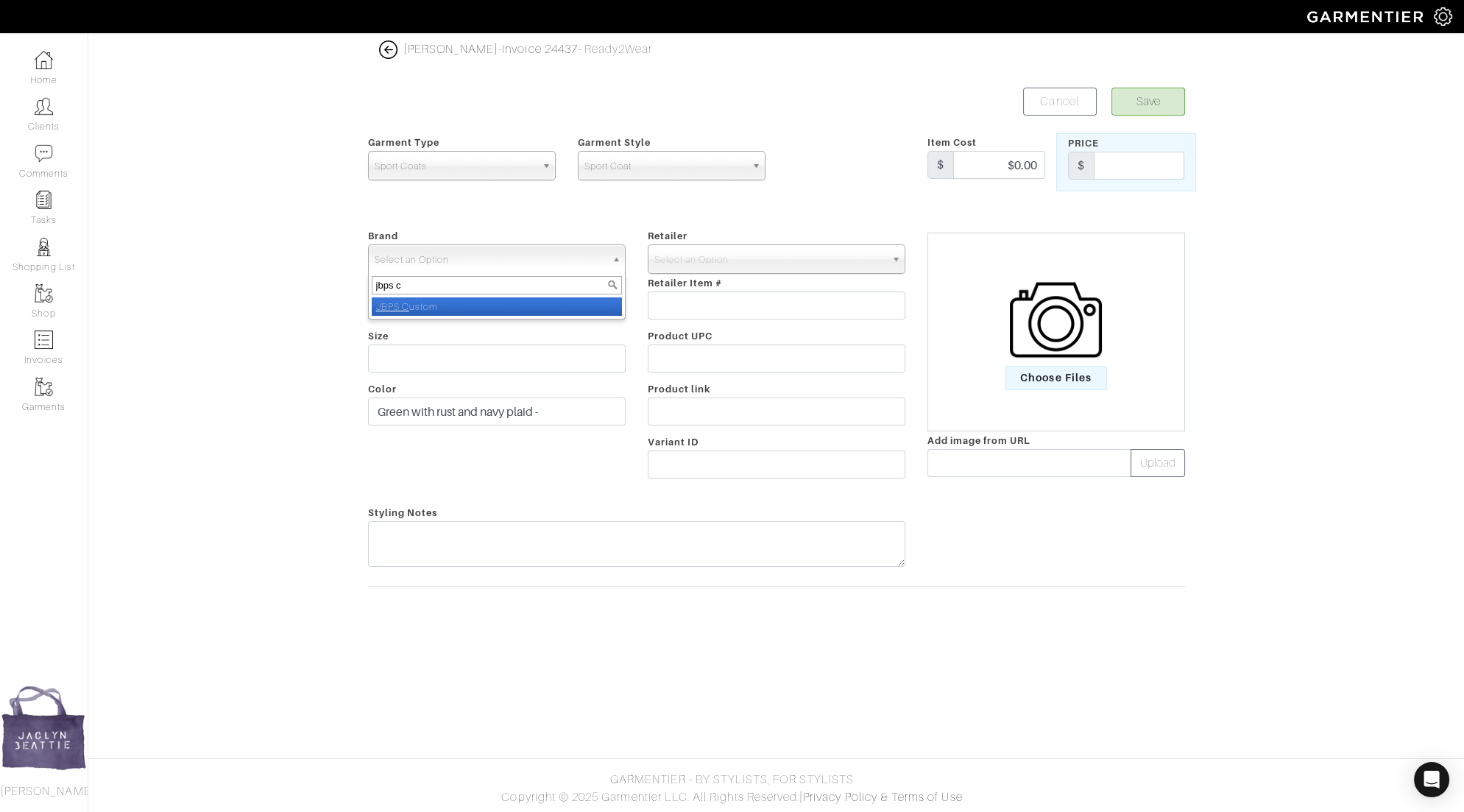
type input "jbps cu"
select select "JBPS Custom"
click at [677, 248] on span "Select an Option" at bounding box center [770, 260] width 231 height 30
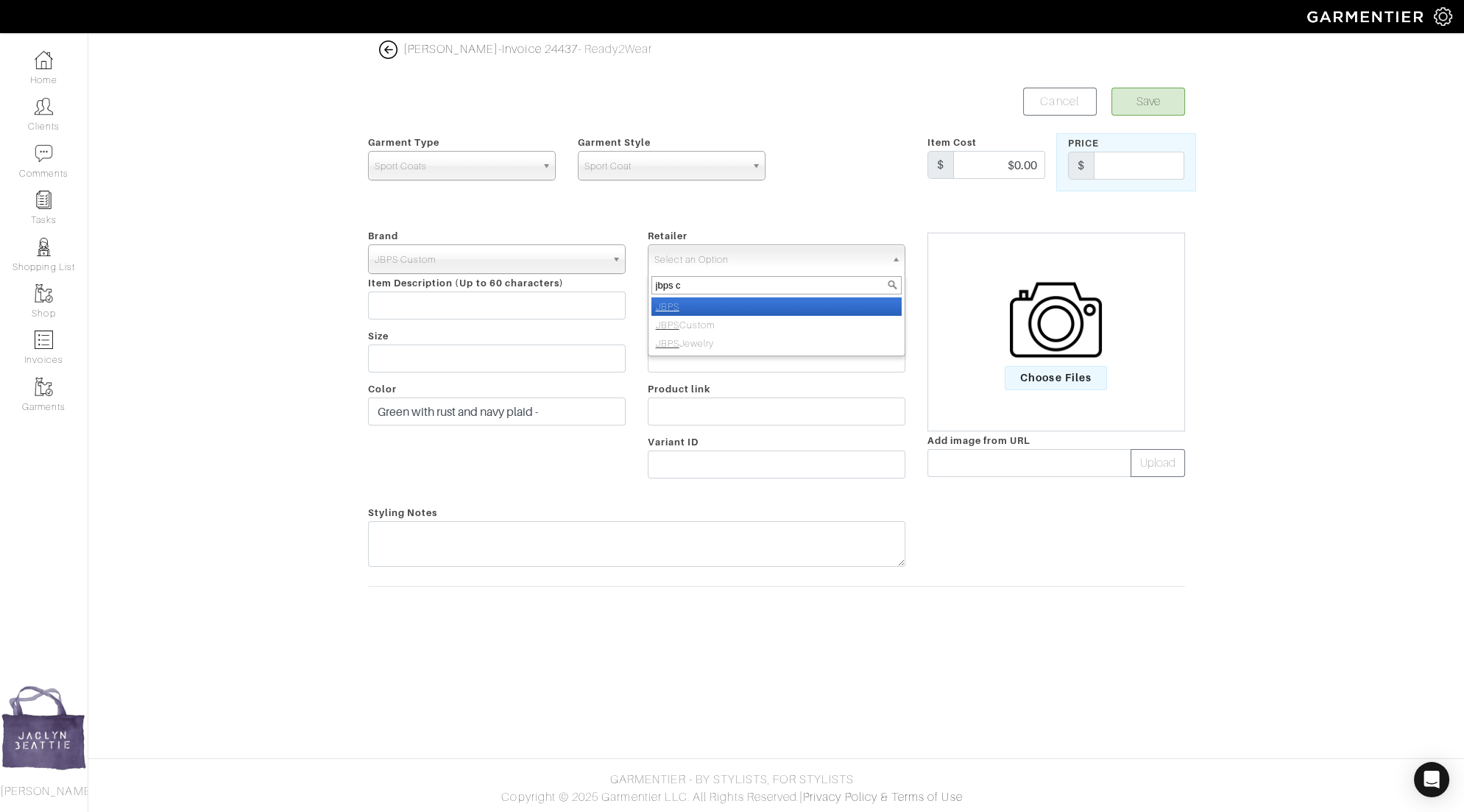
type input "jbps cu"
select select "6484"
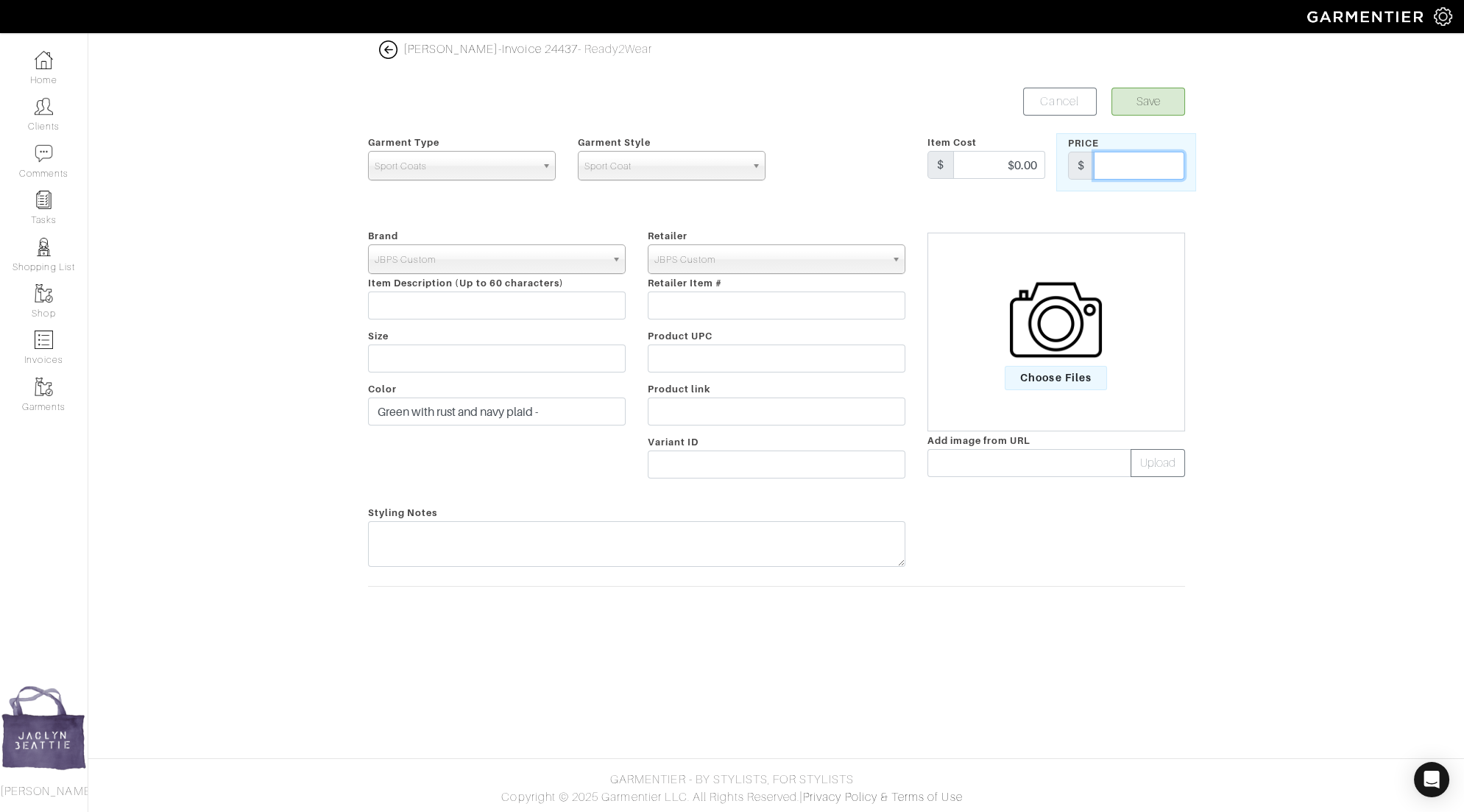
click at [1149, 161] on input "text" at bounding box center [1139, 165] width 90 height 28
type input "1859"
click at [558, 413] on input "Green with rust and navy plaid -" at bounding box center [497, 411] width 258 height 28
type input "Green with rust and navy plaid"
click at [1143, 103] on button "Save" at bounding box center [1148, 101] width 73 height 28
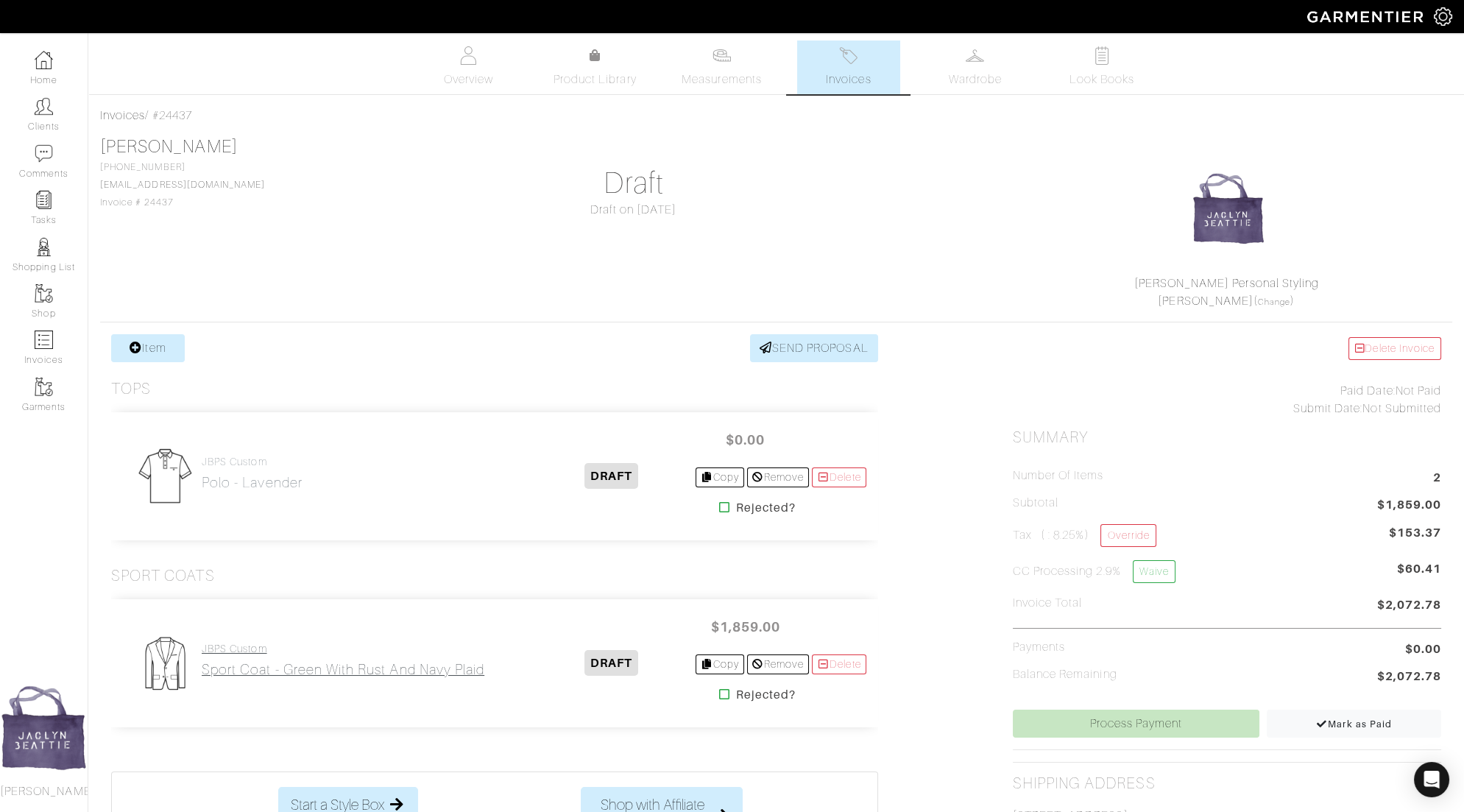
click at [434, 650] on h4 "JBPS Custom" at bounding box center [344, 648] width 283 height 13
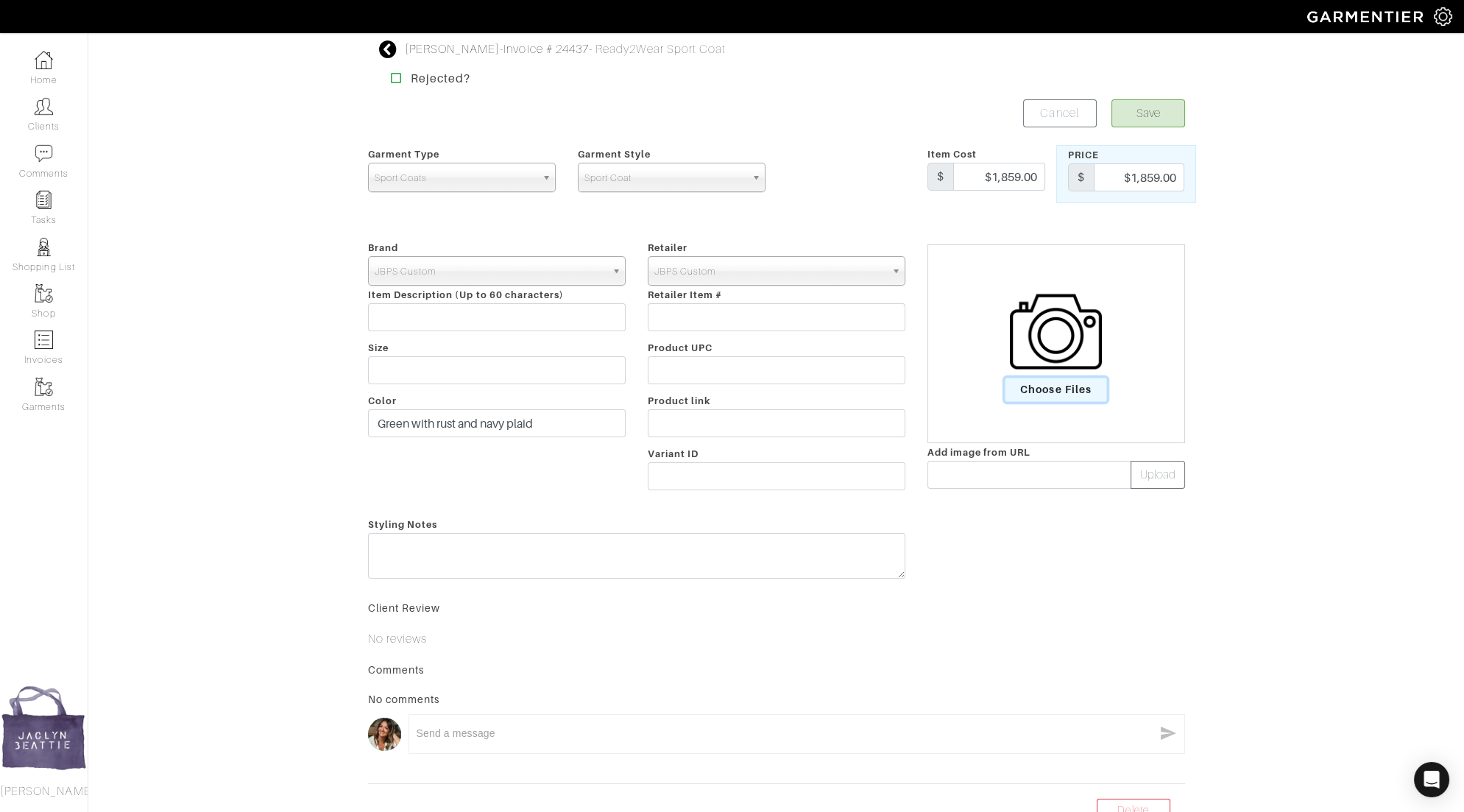
click at [1054, 388] on span "Choose Files" at bounding box center [1056, 389] width 102 height 24
click at [0, 0] on input "Choose Files" at bounding box center [0, 0] width 0 height 0
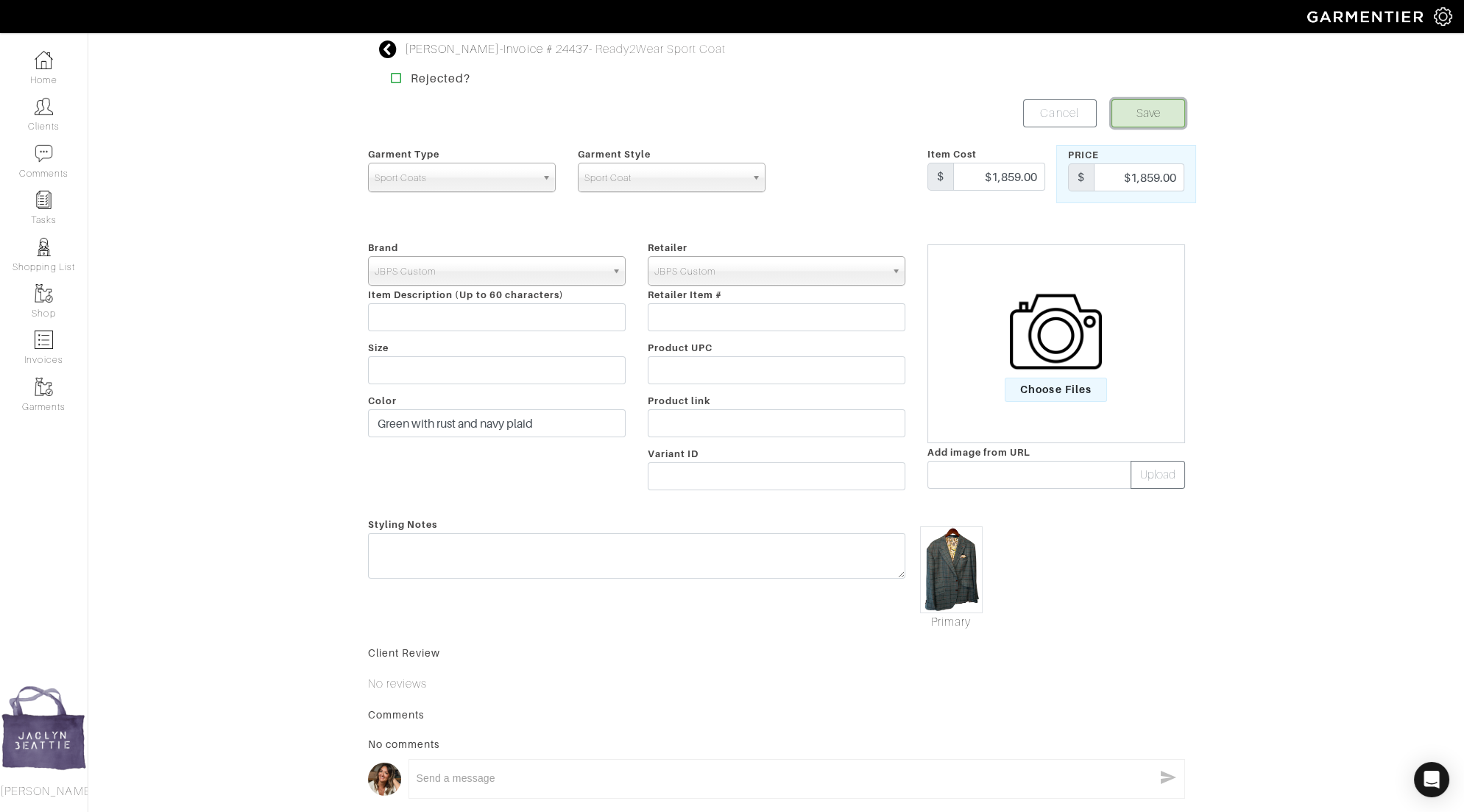
click at [1150, 120] on button "Save" at bounding box center [1148, 113] width 73 height 28
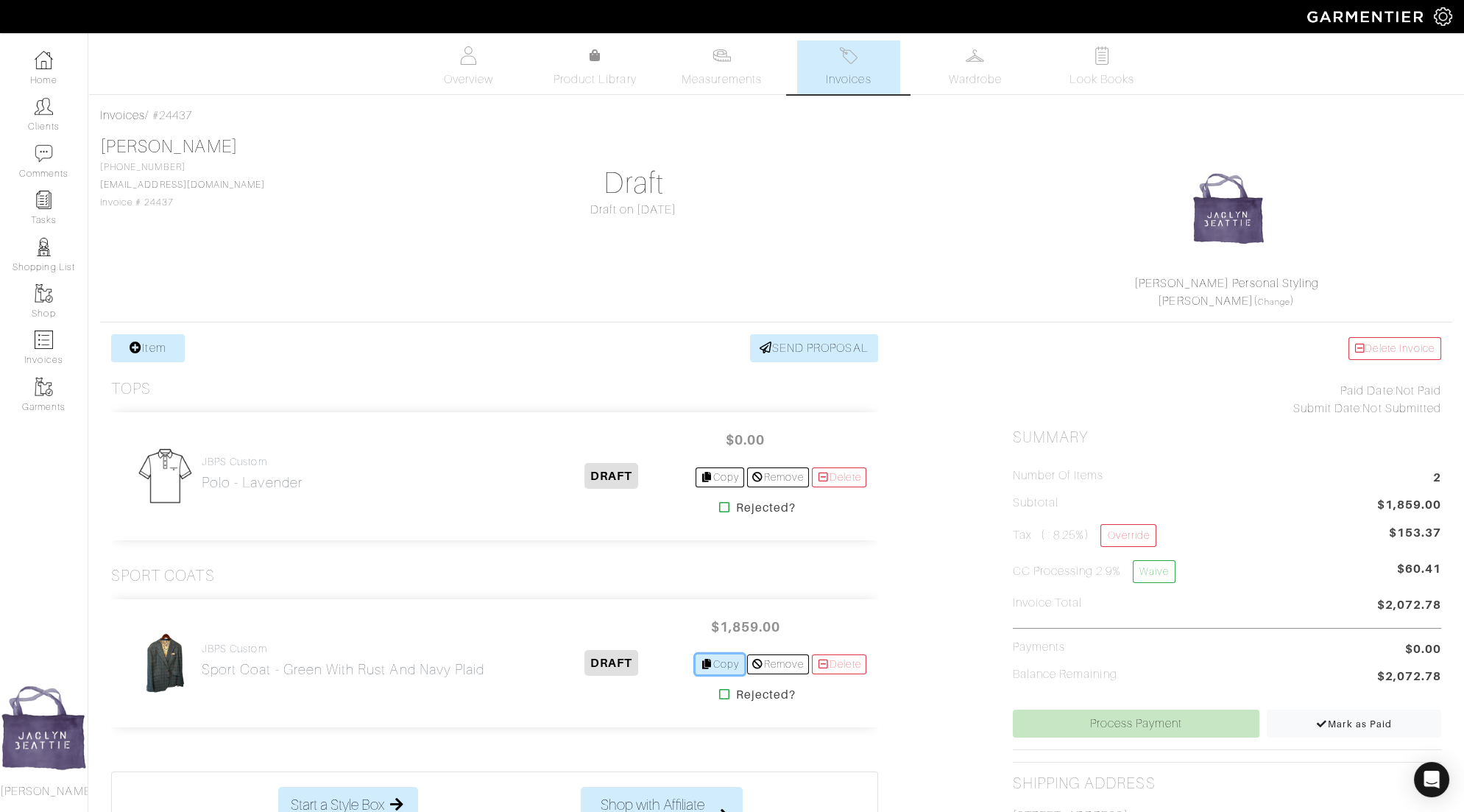
click at [730, 656] on link "Copy" at bounding box center [720, 664] width 49 height 20
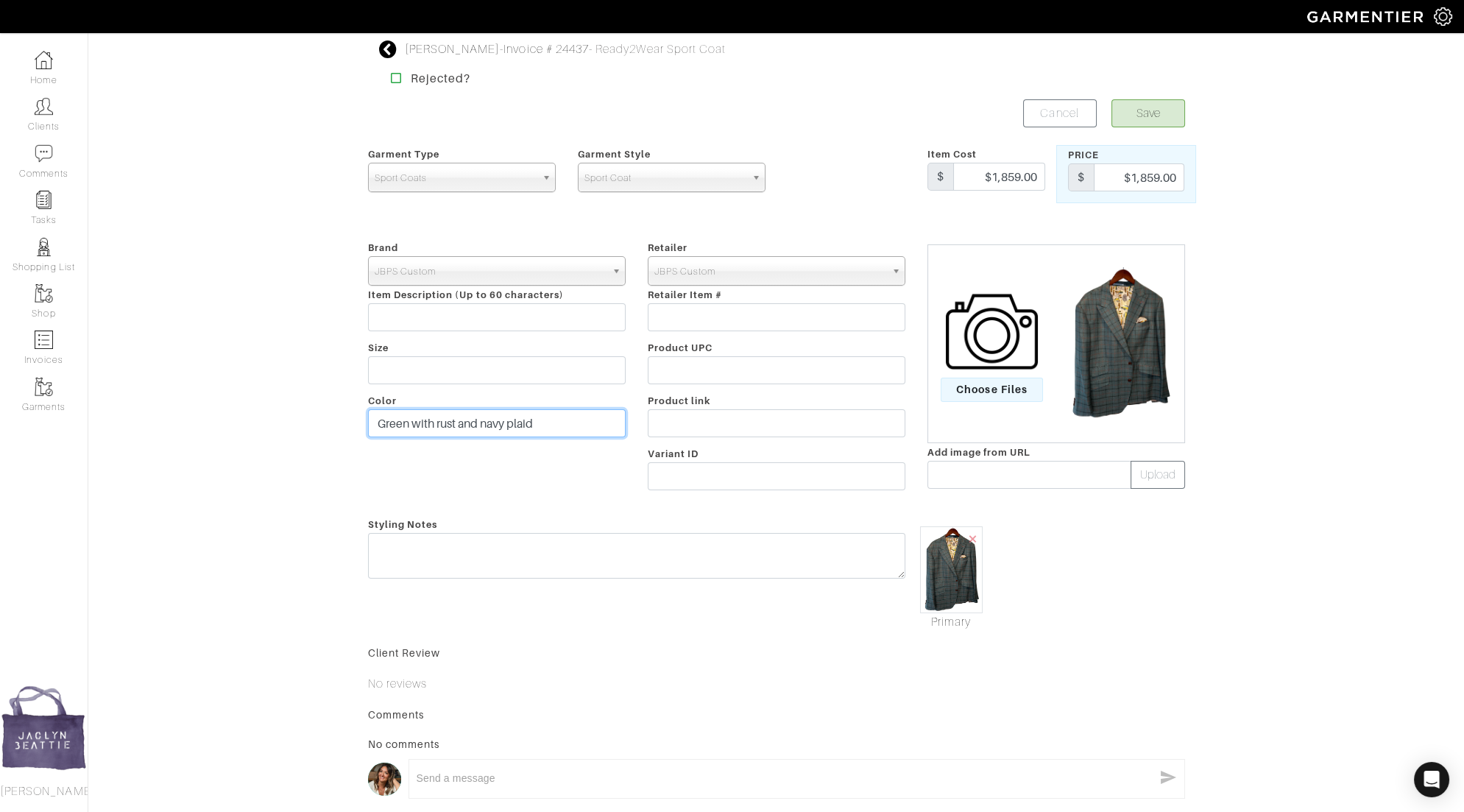
drag, startPoint x: 563, startPoint y: 421, endPoint x: 302, endPoint y: 423, distance: 261.0
click at [302, 422] on div "[PERSON_NAME] - Invoice # 24437 - Ready2Wear Sport Coat Rejected? Save Cancel G…" at bounding box center [732, 453] width 1464 height 825
paste input "Tan with baby blue window pane"
type input "Tan with baby blue window pane"
click at [974, 534] on span "×" at bounding box center [972, 538] width 12 height 20
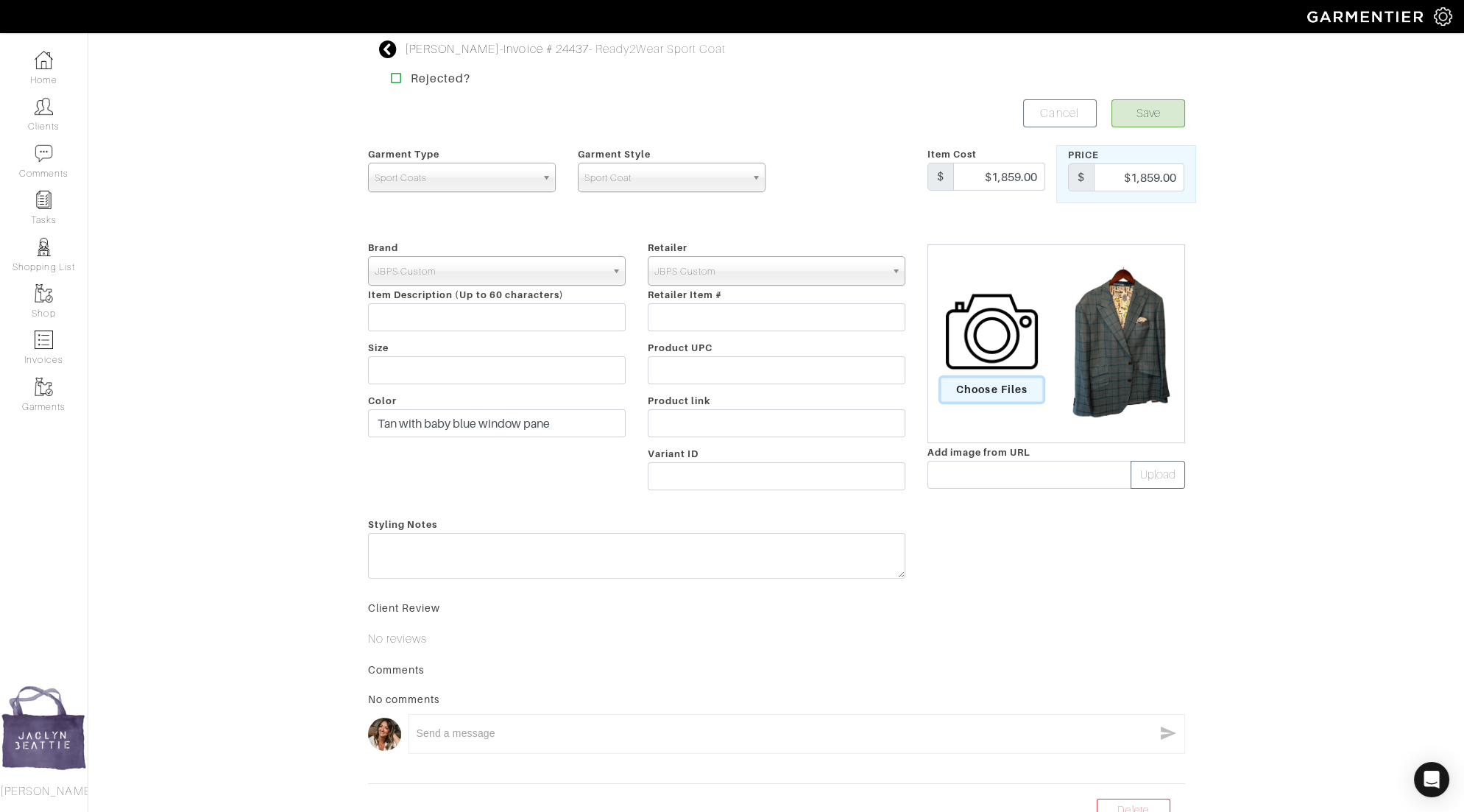
click at [982, 394] on span "Choose Files" at bounding box center [991, 389] width 102 height 24
click at [0, 0] on input "Choose Files" at bounding box center [0, 0] width 0 height 0
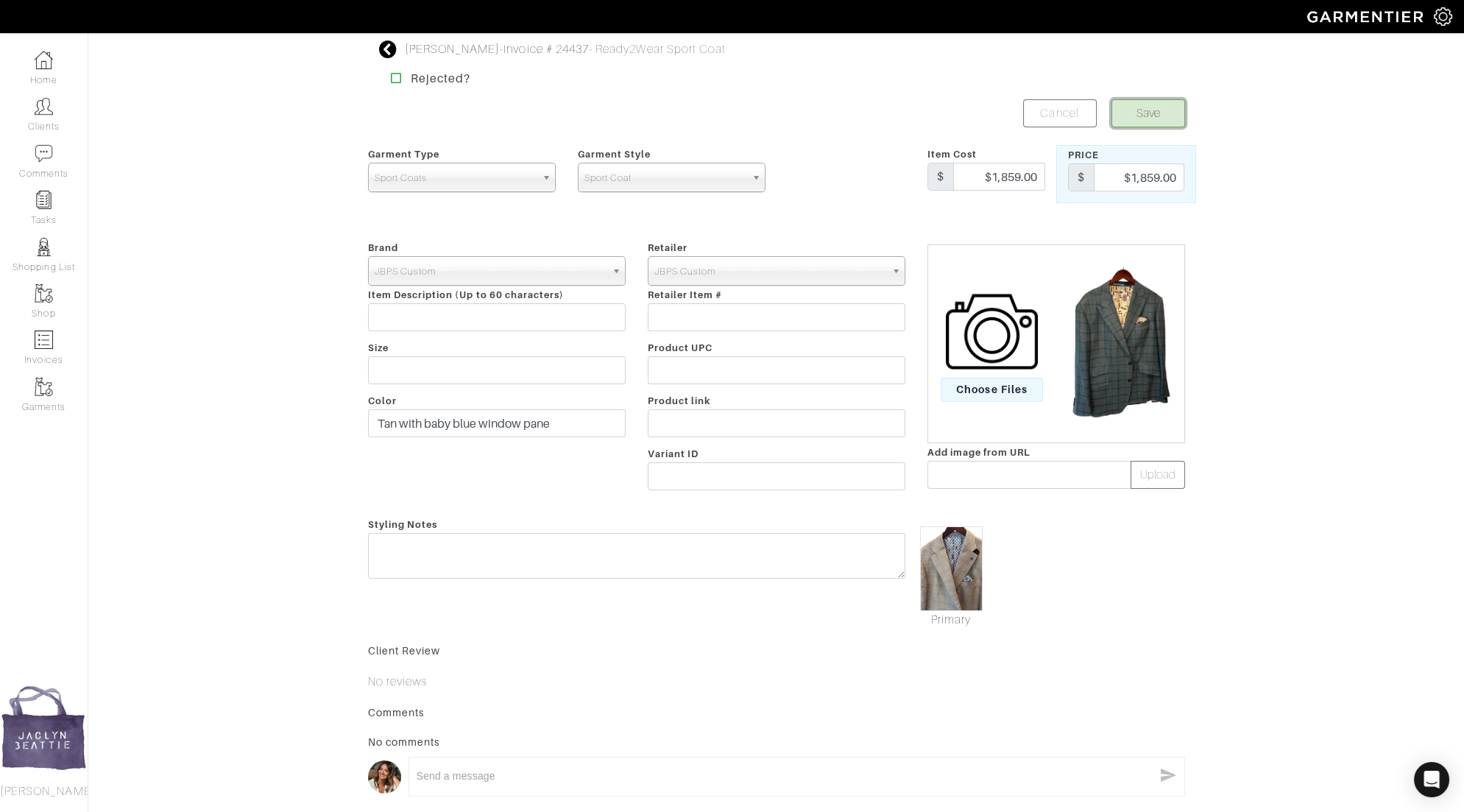
click at [1141, 125] on button "Save" at bounding box center [1148, 113] width 73 height 28
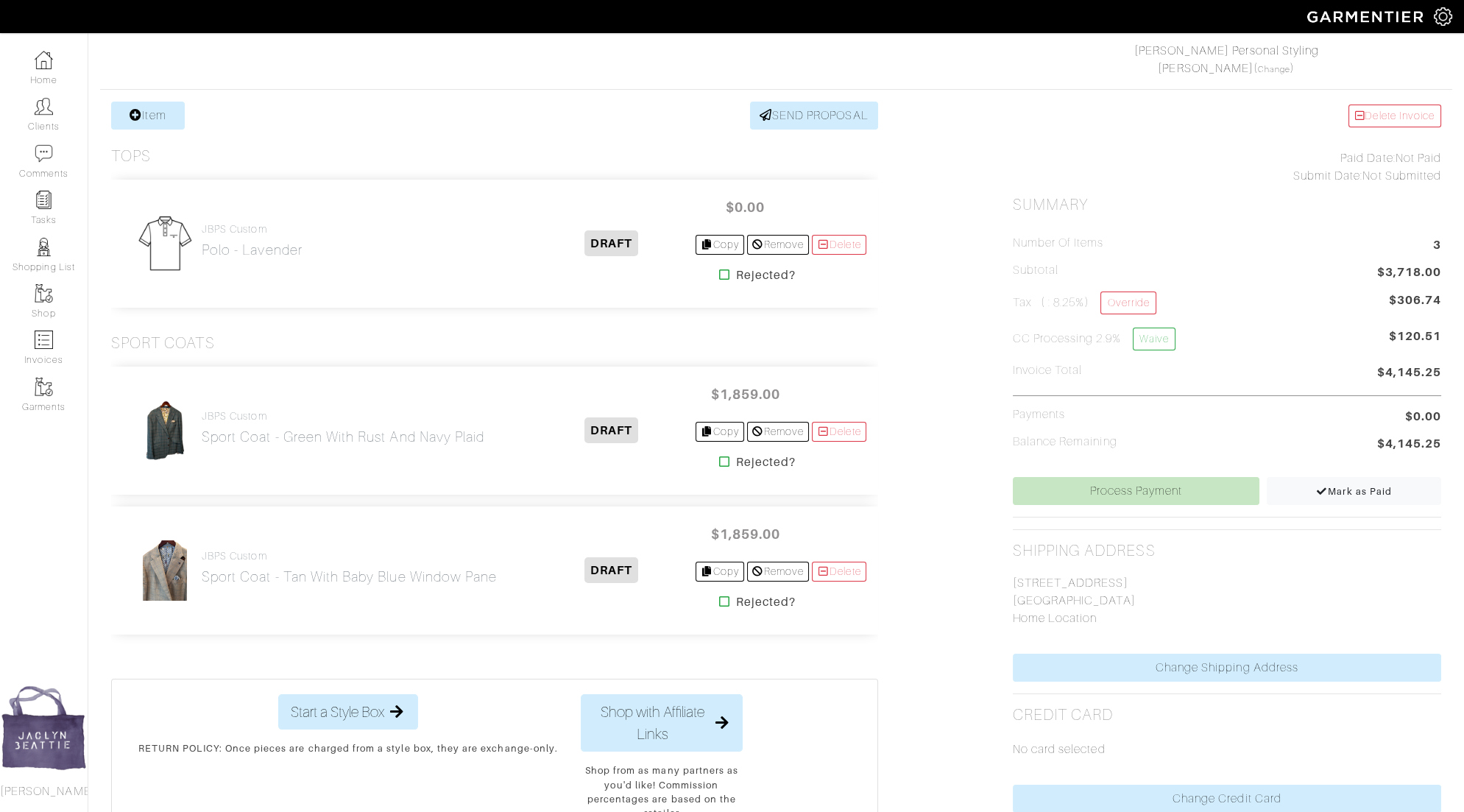
scroll to position [22, 0]
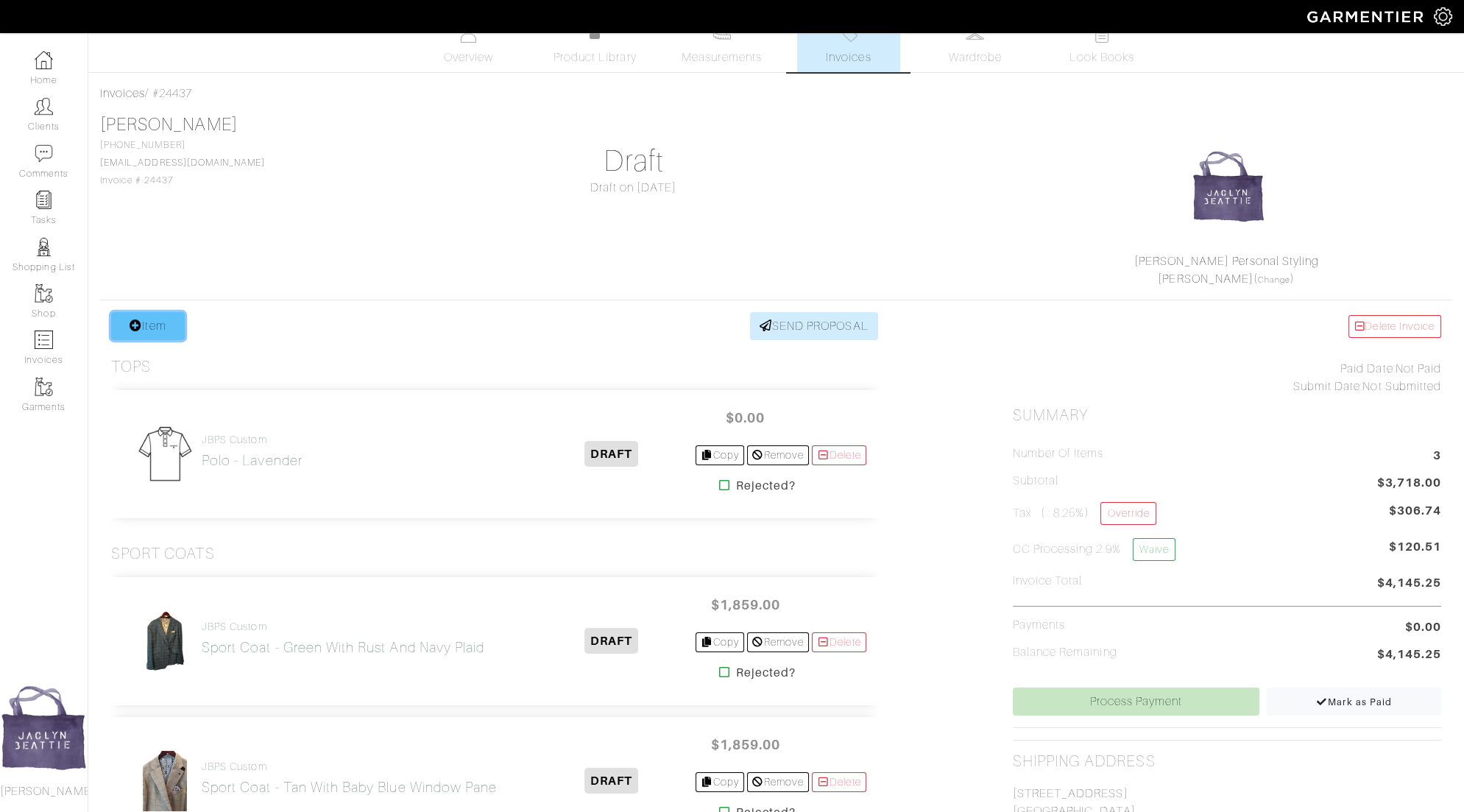
click at [155, 333] on link "Item" at bounding box center [147, 325] width 73 height 28
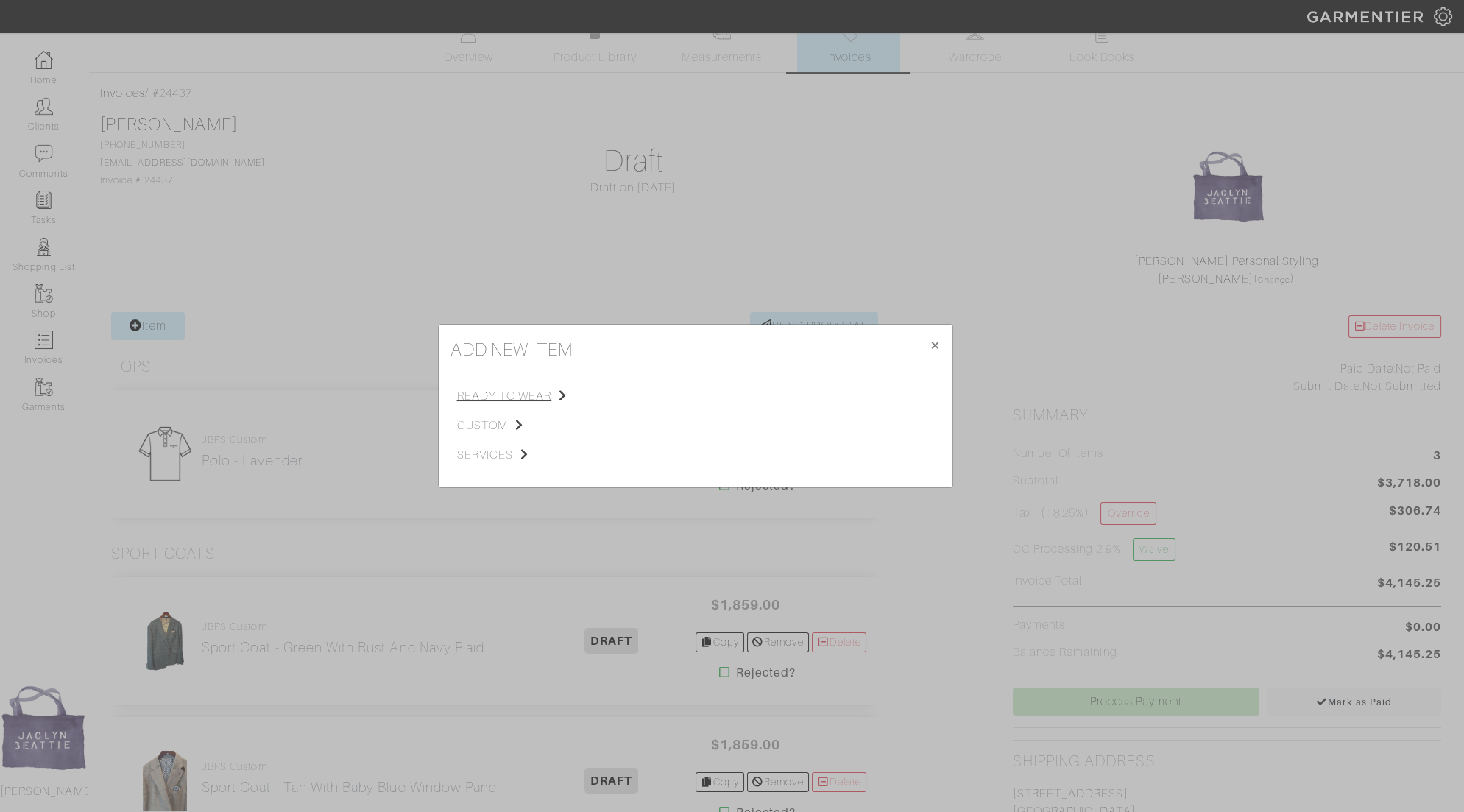
click at [502, 396] on span "ready to wear" at bounding box center [531, 395] width 148 height 17
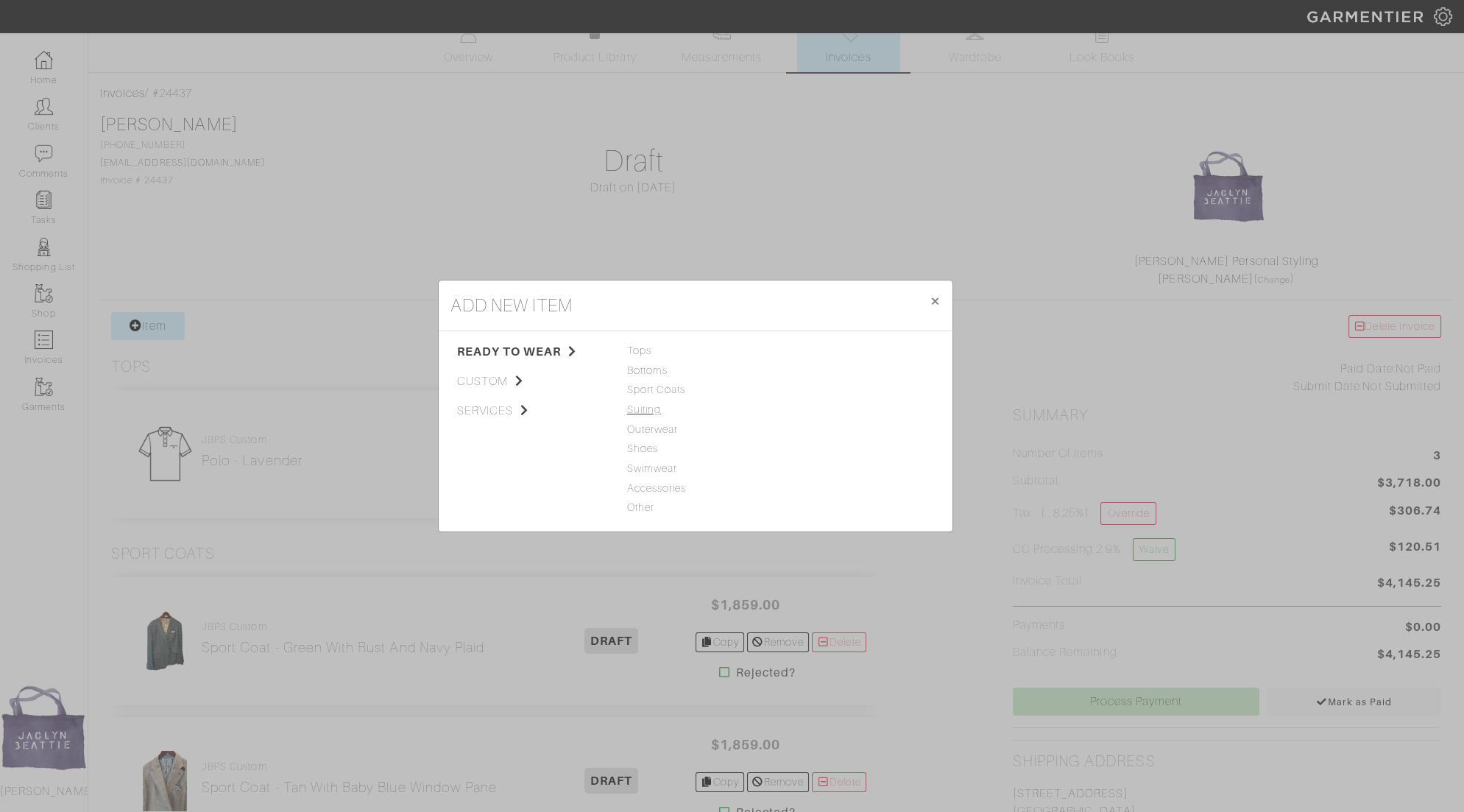
click at [646, 402] on span "Suiting" at bounding box center [696, 410] width 137 height 16
click at [796, 354] on link "Suit" at bounding box center [795, 350] width 18 height 12
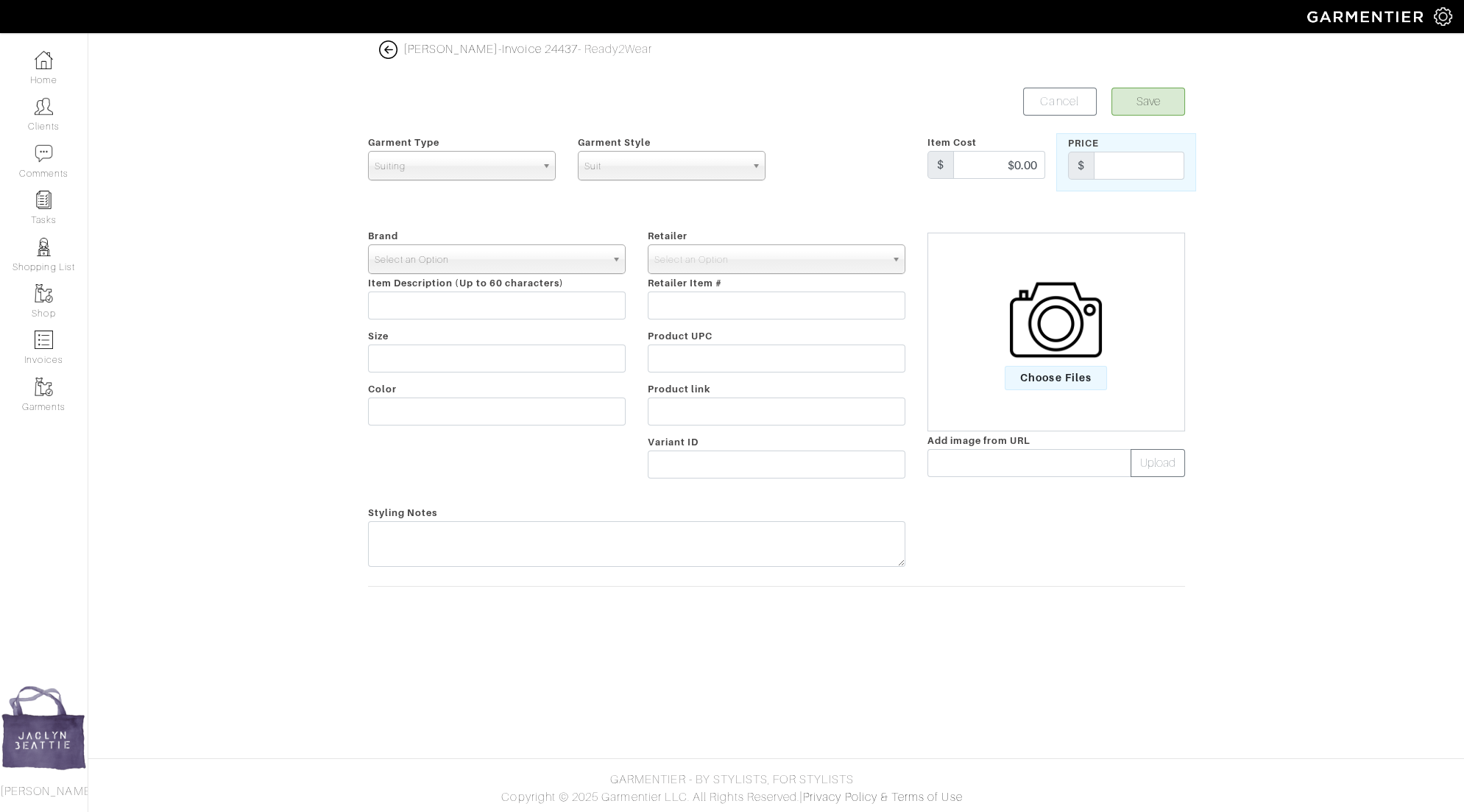
click at [502, 265] on span "Select an Option" at bounding box center [490, 260] width 231 height 30
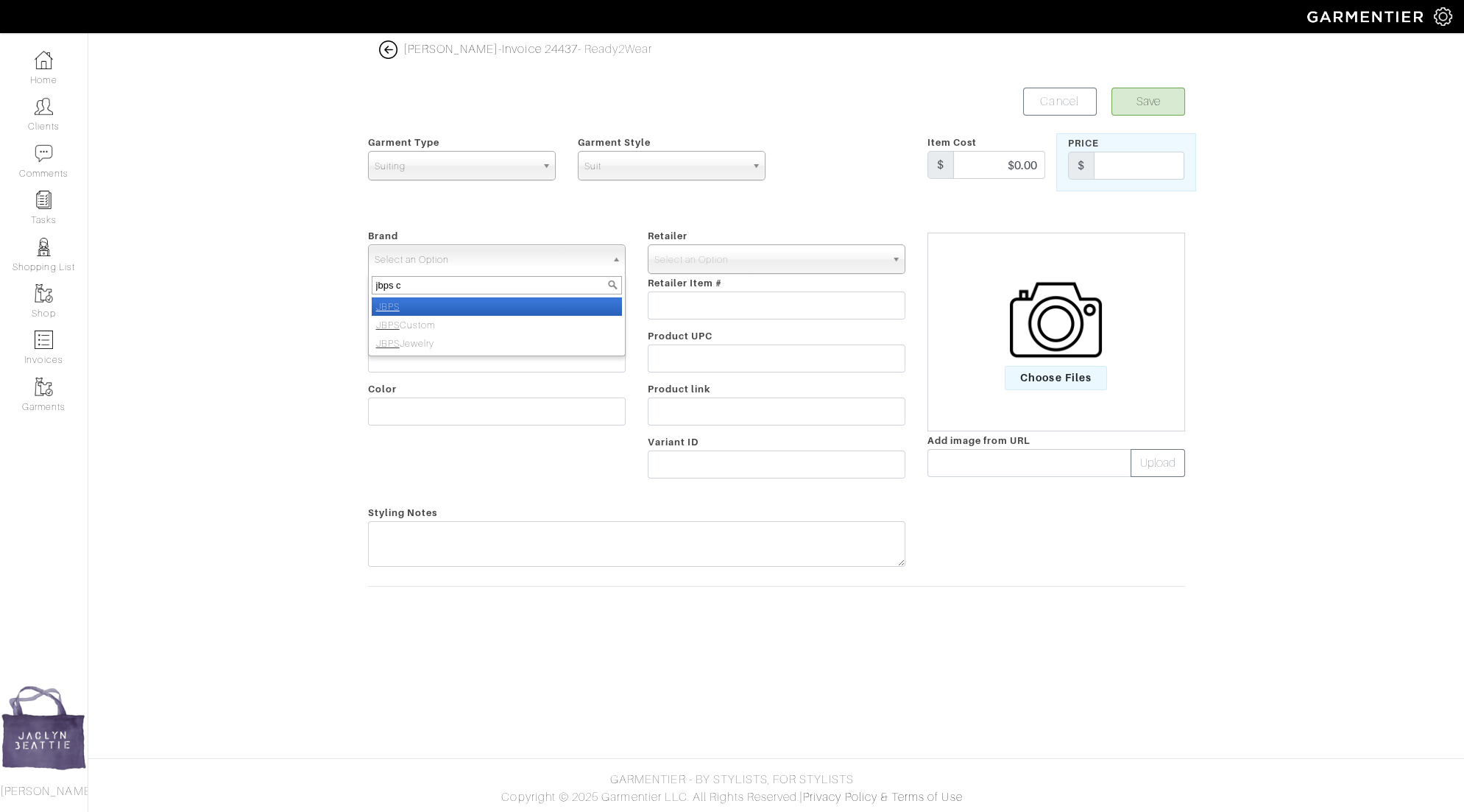
type input "jbps cu"
select select "JBPS Custom"
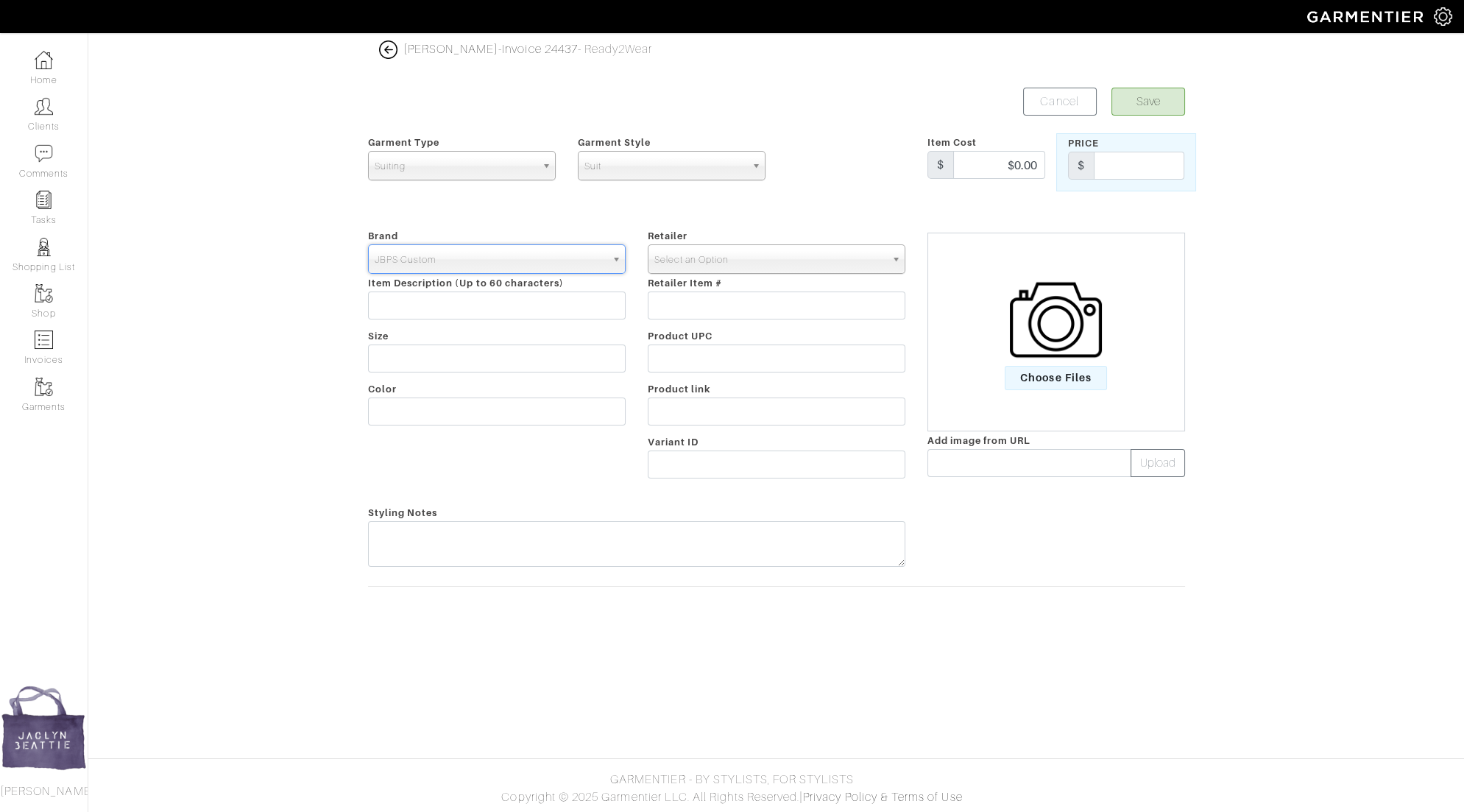
click at [737, 258] on span "Select an Option" at bounding box center [770, 260] width 231 height 30
type input "jbps cu"
select select "6484"
click at [1155, 160] on input "text" at bounding box center [1139, 165] width 90 height 28
type input "1800"
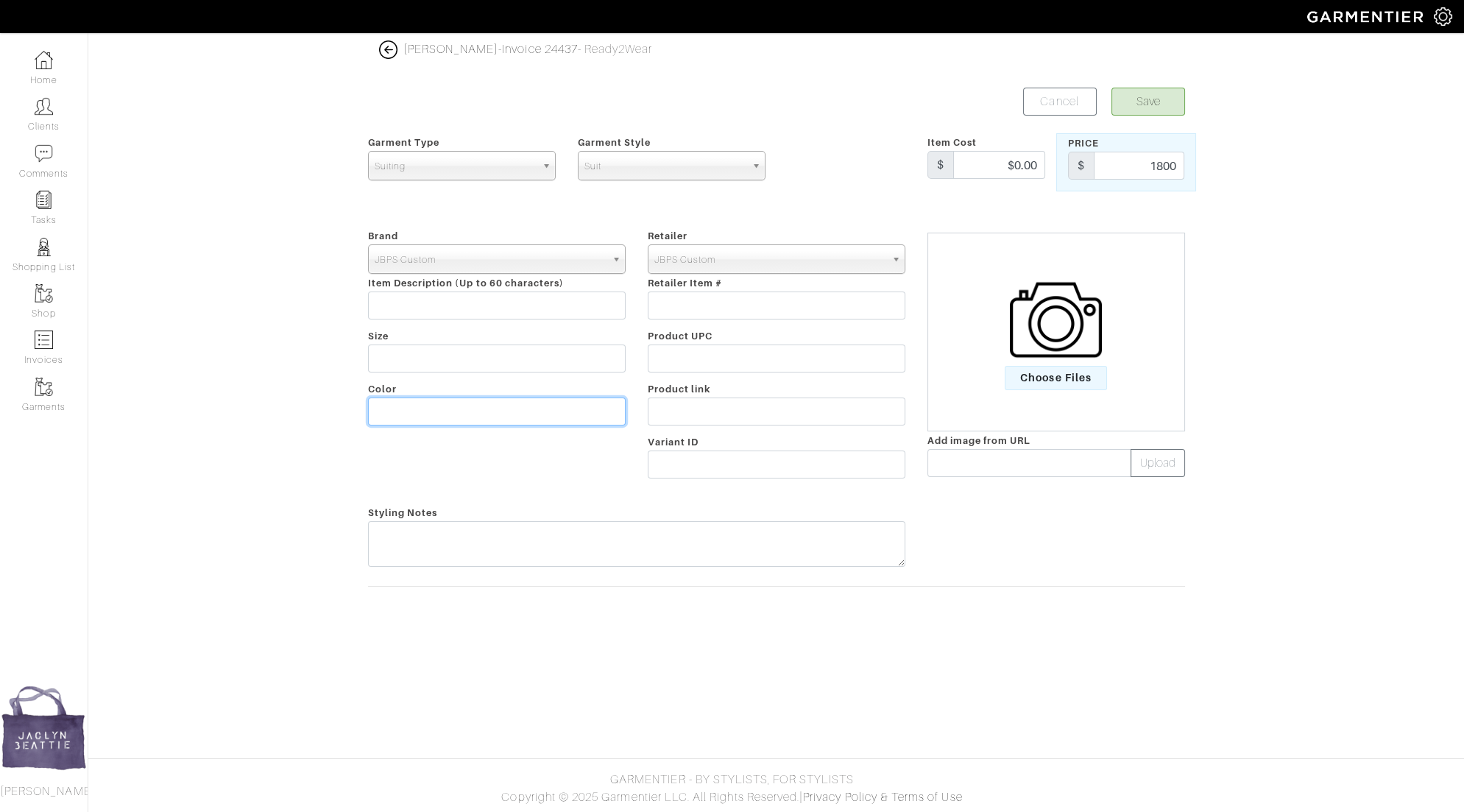
click at [491, 415] on input "text" at bounding box center [497, 411] width 258 height 28
type input "Grey"
click at [1149, 105] on button "Save" at bounding box center [1148, 101] width 73 height 28
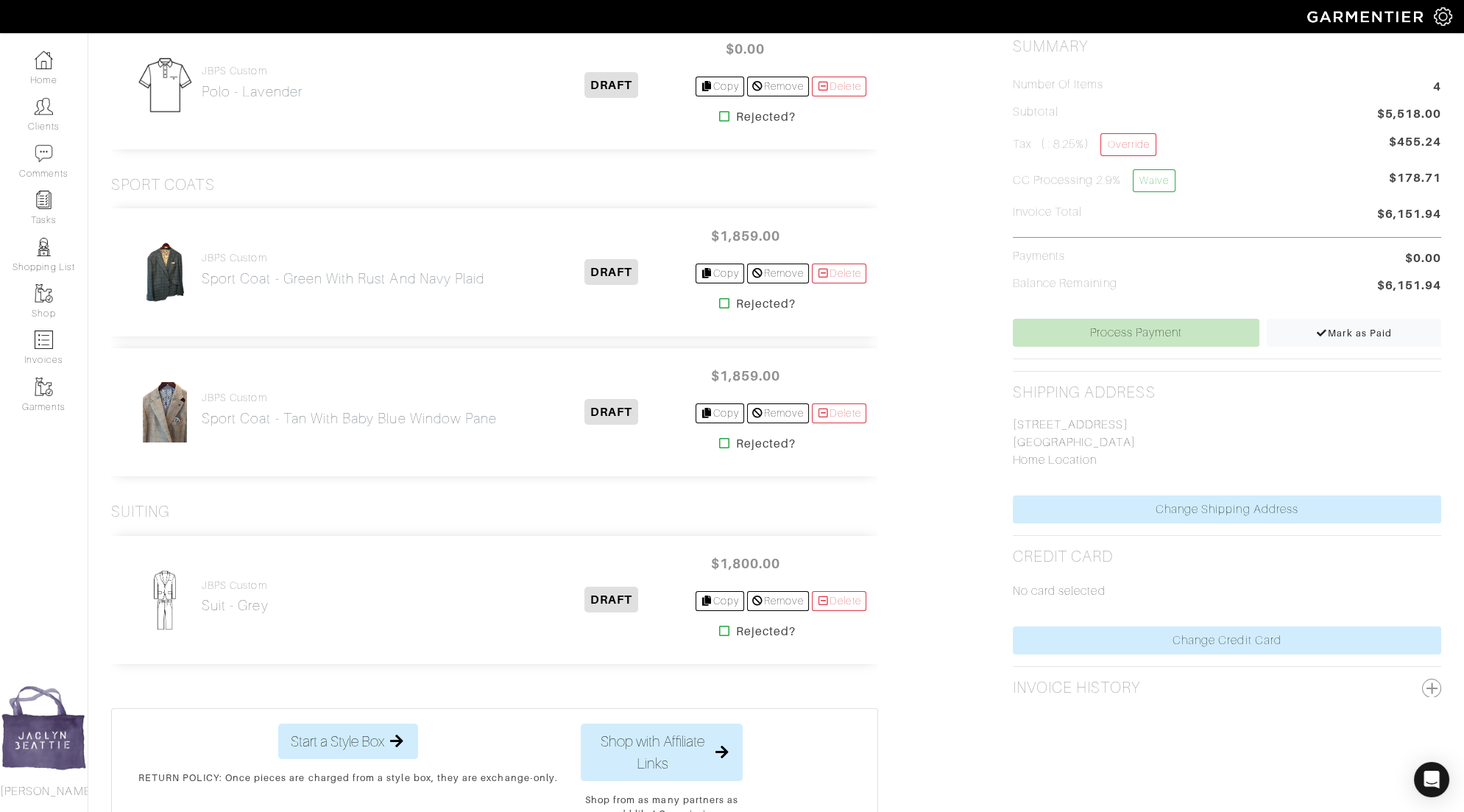
scroll to position [525, 0]
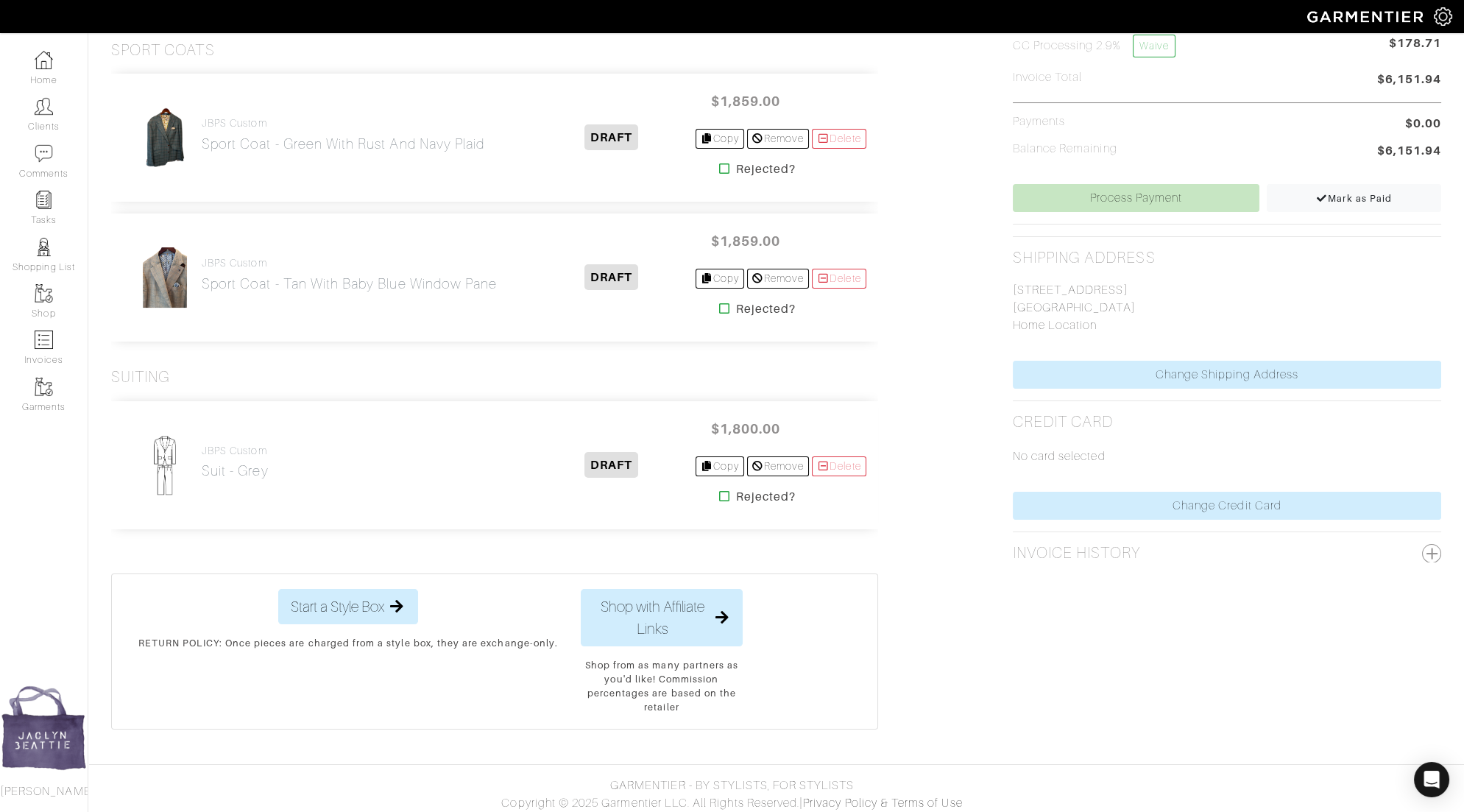
click at [260, 479] on div "JBPS Custom Suit - Grey" at bounding box center [236, 465] width 67 height 41
click at [254, 467] on h2 "Suit - Grey" at bounding box center [236, 470] width 67 height 17
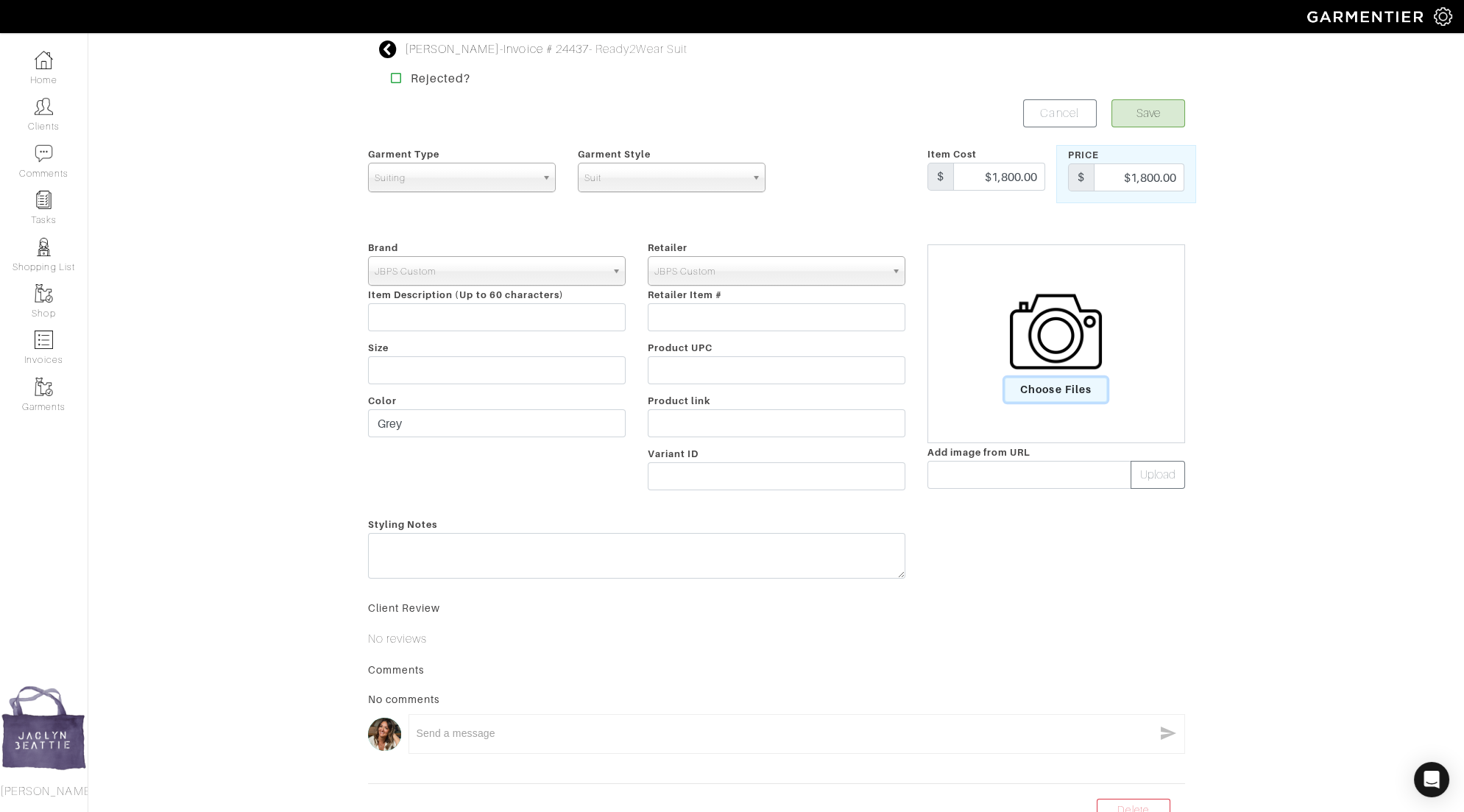
click at [1046, 383] on span "Choose Files" at bounding box center [1056, 389] width 102 height 24
click at [0, 0] on input "Choose Files" at bounding box center [0, 0] width 0 height 0
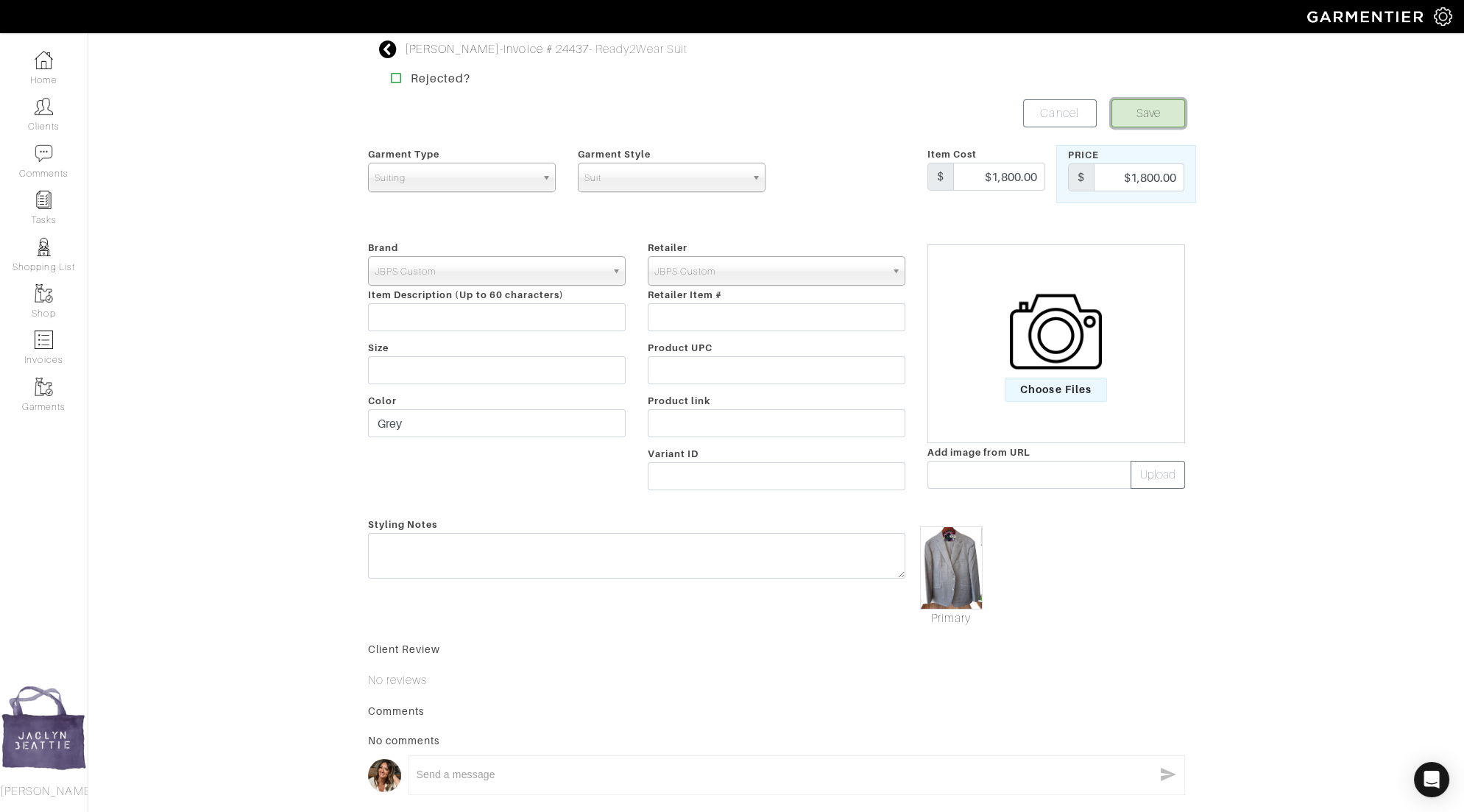
click at [1146, 106] on button "Save" at bounding box center [1148, 113] width 73 height 28
click at [1153, 111] on button "Save" at bounding box center [1148, 113] width 73 height 28
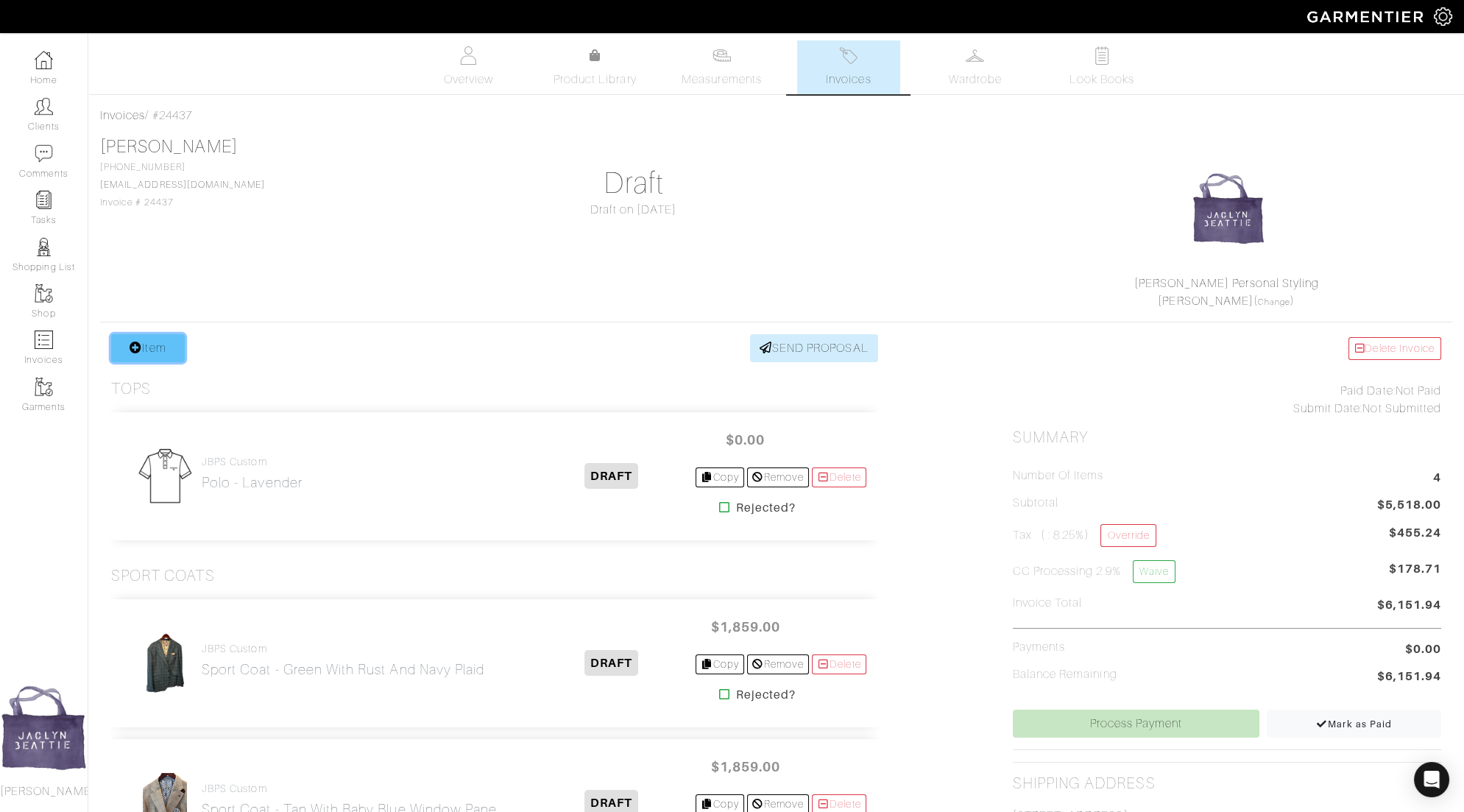
click at [165, 345] on link "Item" at bounding box center [147, 347] width 73 height 28
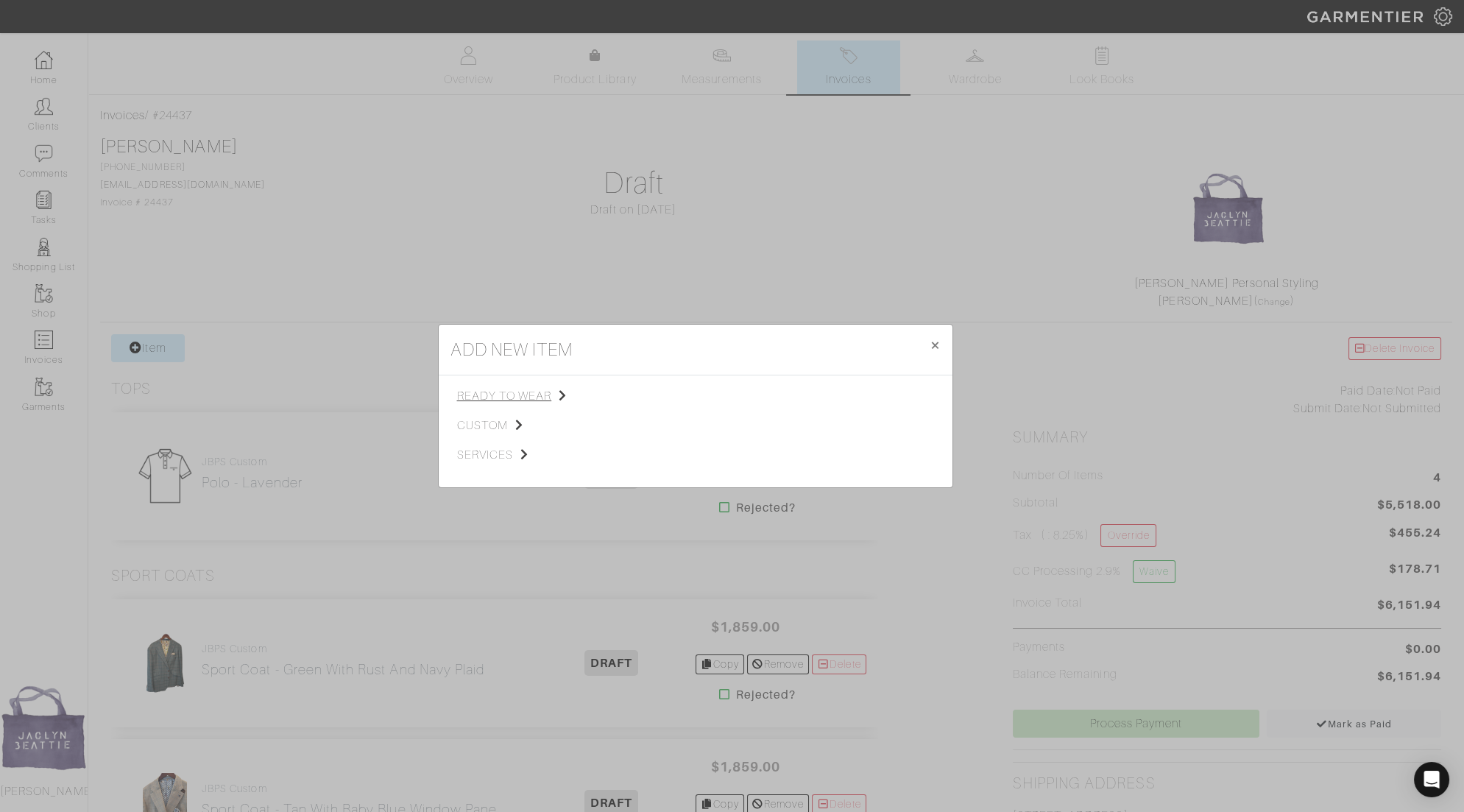
click at [490, 390] on span "ready to wear" at bounding box center [531, 395] width 148 height 17
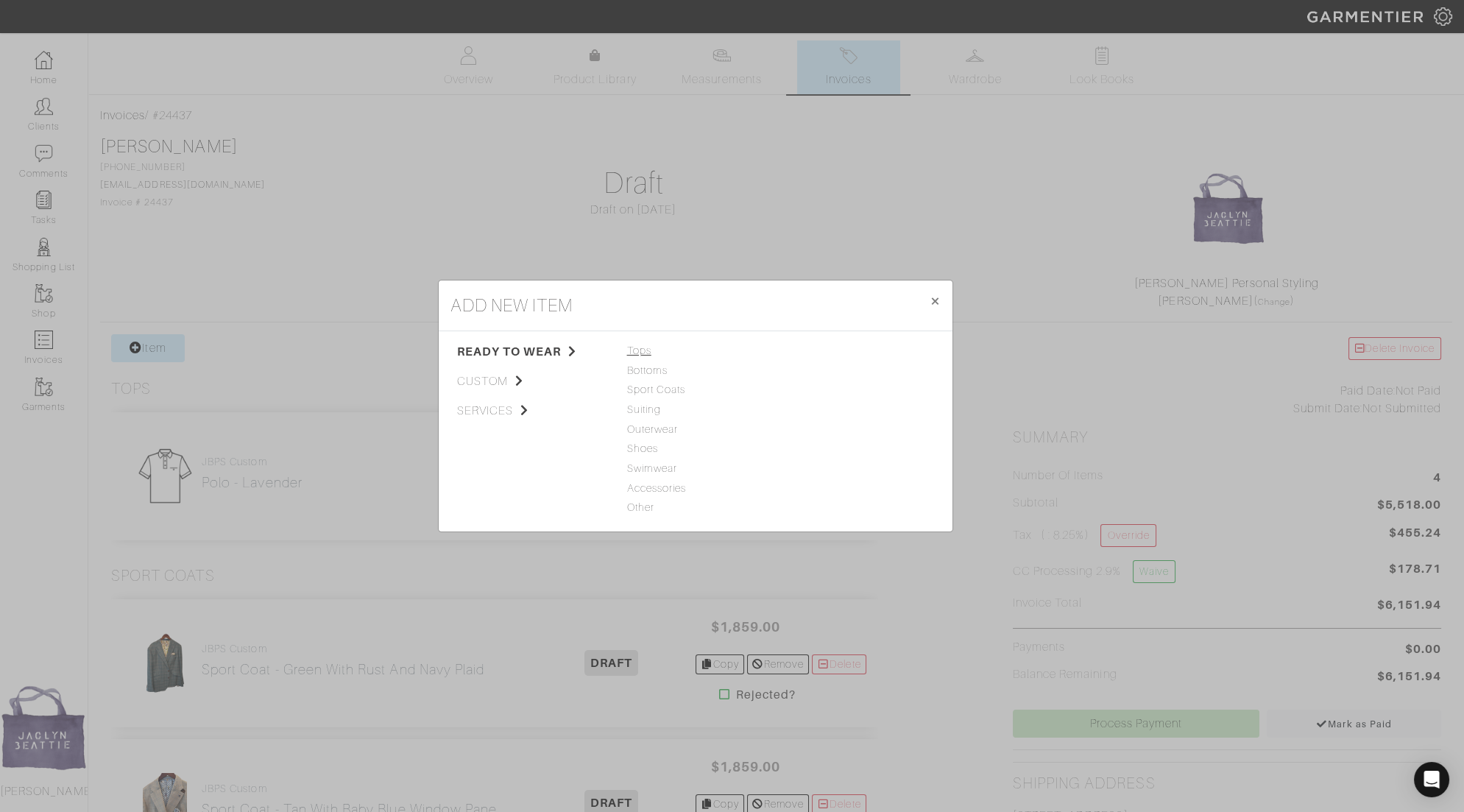
click at [637, 357] on span "Tops" at bounding box center [696, 350] width 137 height 16
click at [800, 393] on link "Woven" at bounding box center [804, 389] width 35 height 12
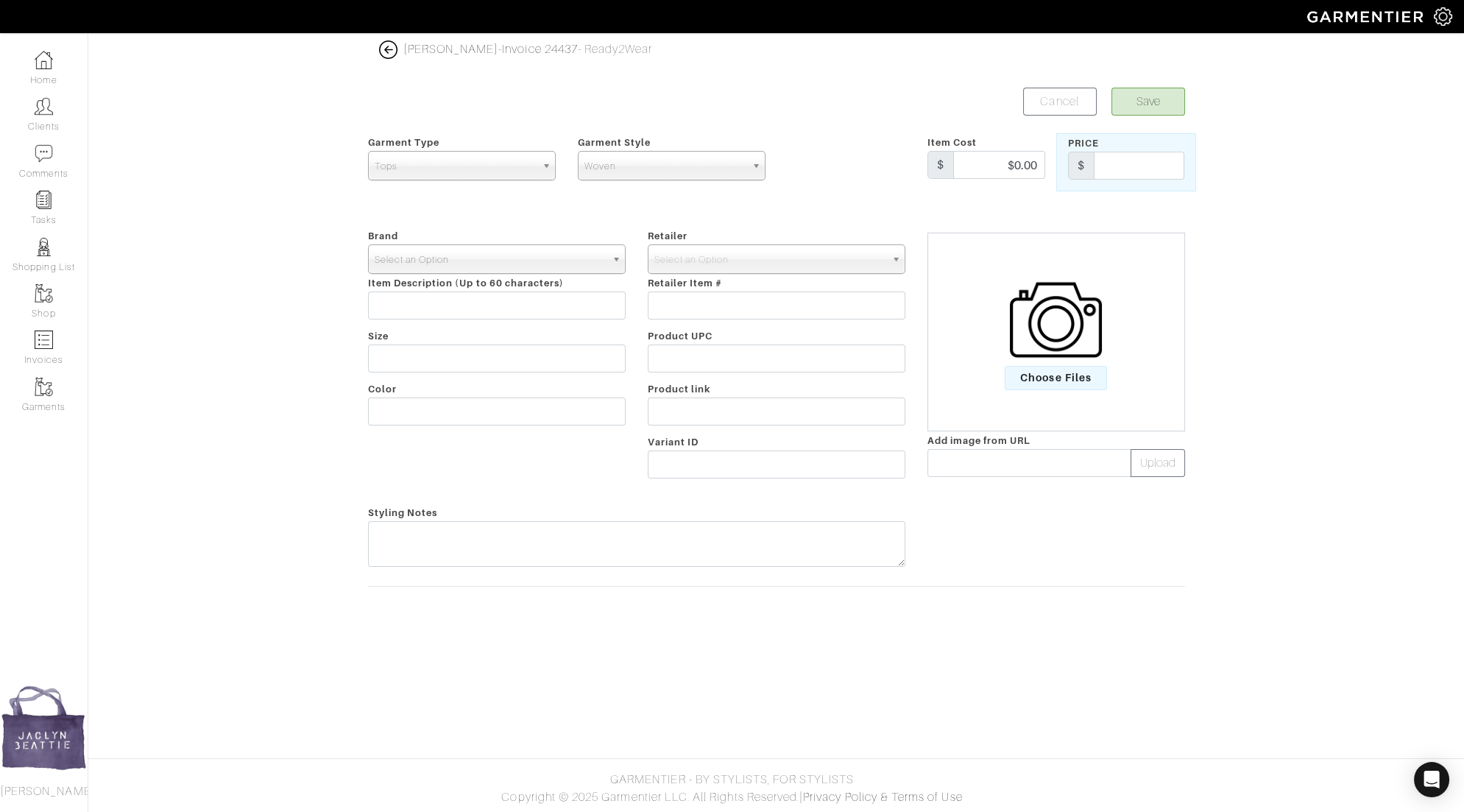
click at [587, 259] on span "Select an Option" at bounding box center [490, 260] width 231 height 30
type input "jbps c"
click at [607, 306] on li "JBPS C ustom" at bounding box center [497, 306] width 250 height 18
select select "JBPS Custom"
click at [679, 262] on span "Select an Option" at bounding box center [770, 260] width 231 height 30
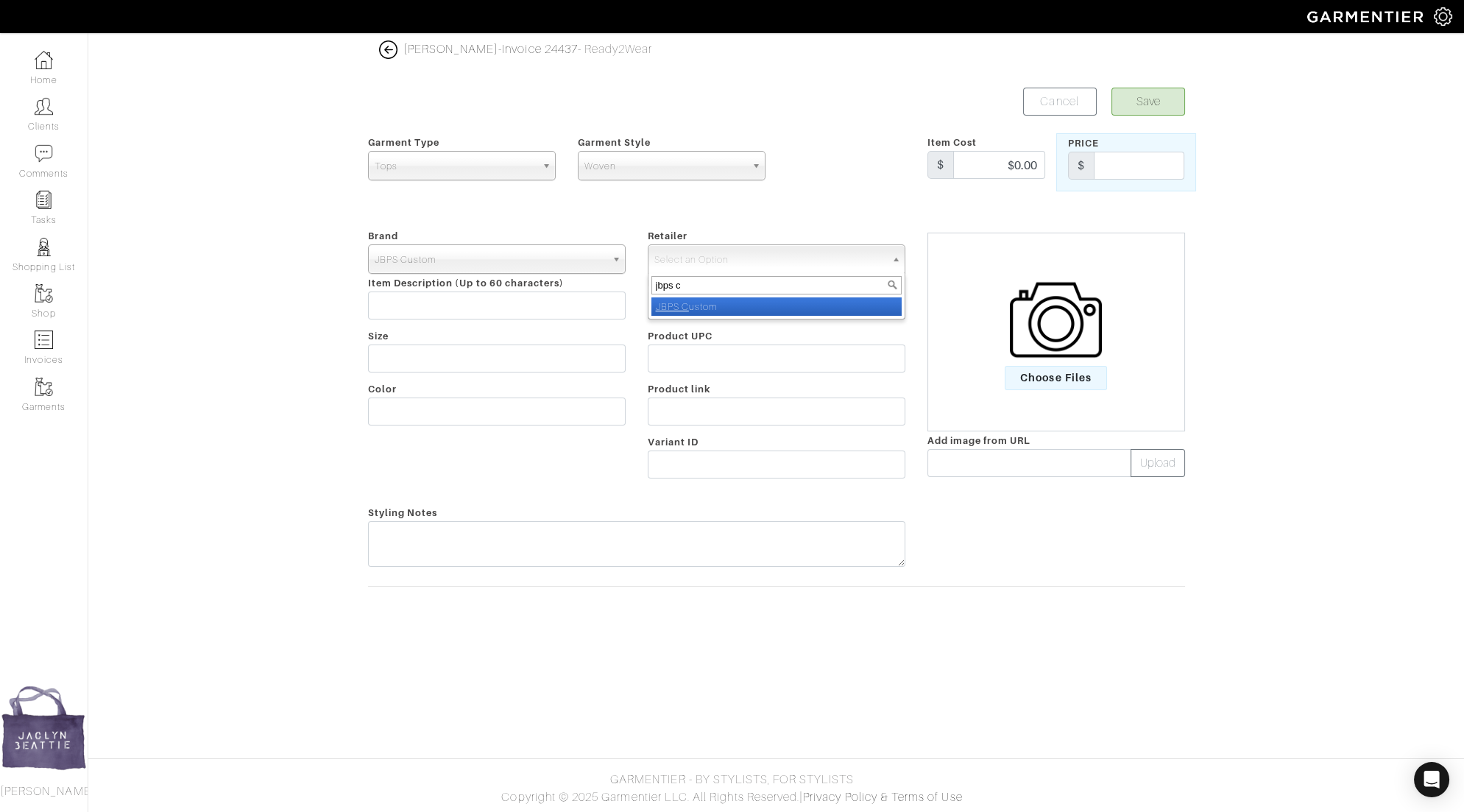
type input "jbps c"
click at [707, 306] on li "JBPS C ustom" at bounding box center [777, 306] width 250 height 18
select select "6484"
click at [1127, 170] on input "text" at bounding box center [1139, 165] width 90 height 28
type input "295"
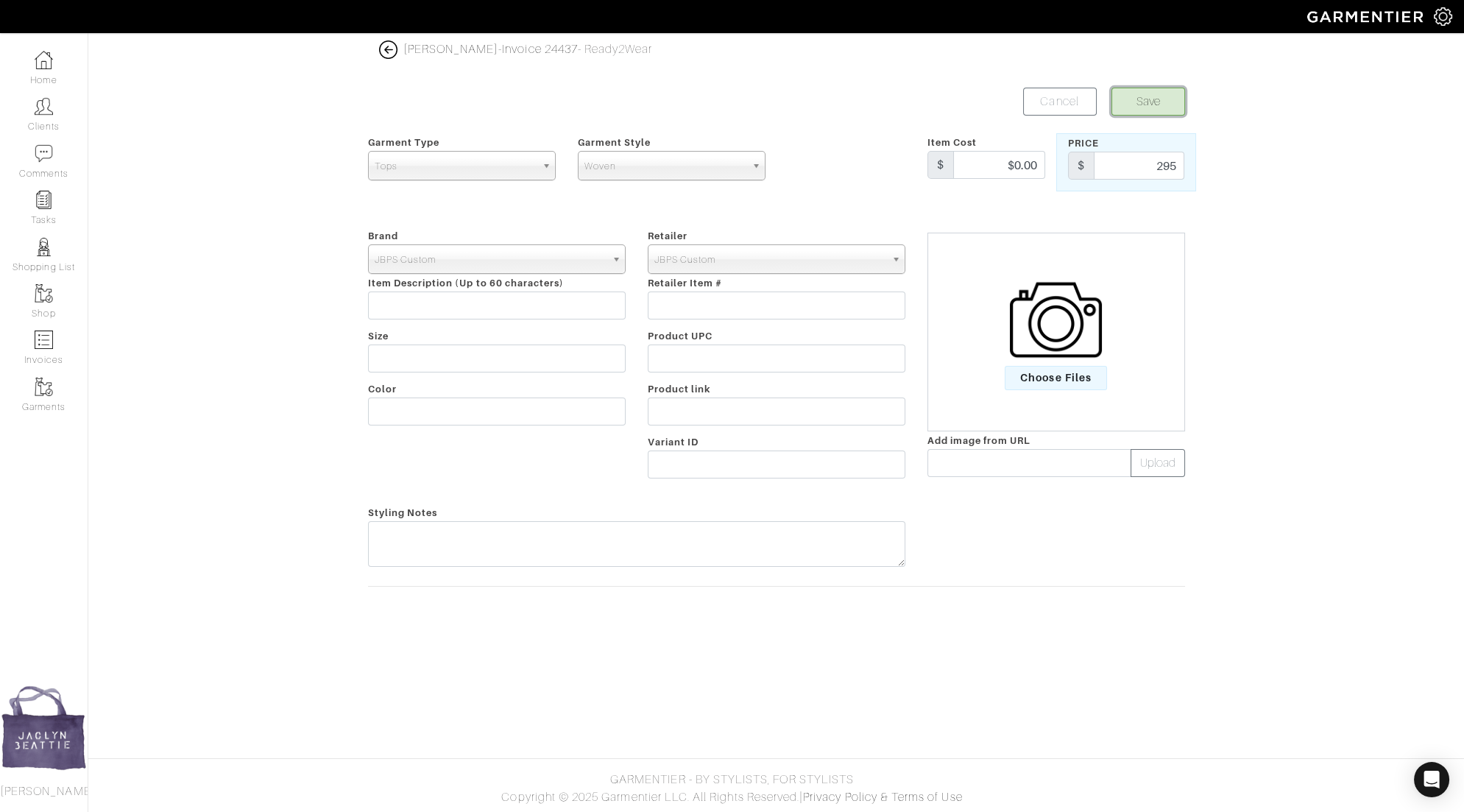
click at [1154, 102] on button "Save" at bounding box center [1148, 101] width 73 height 28
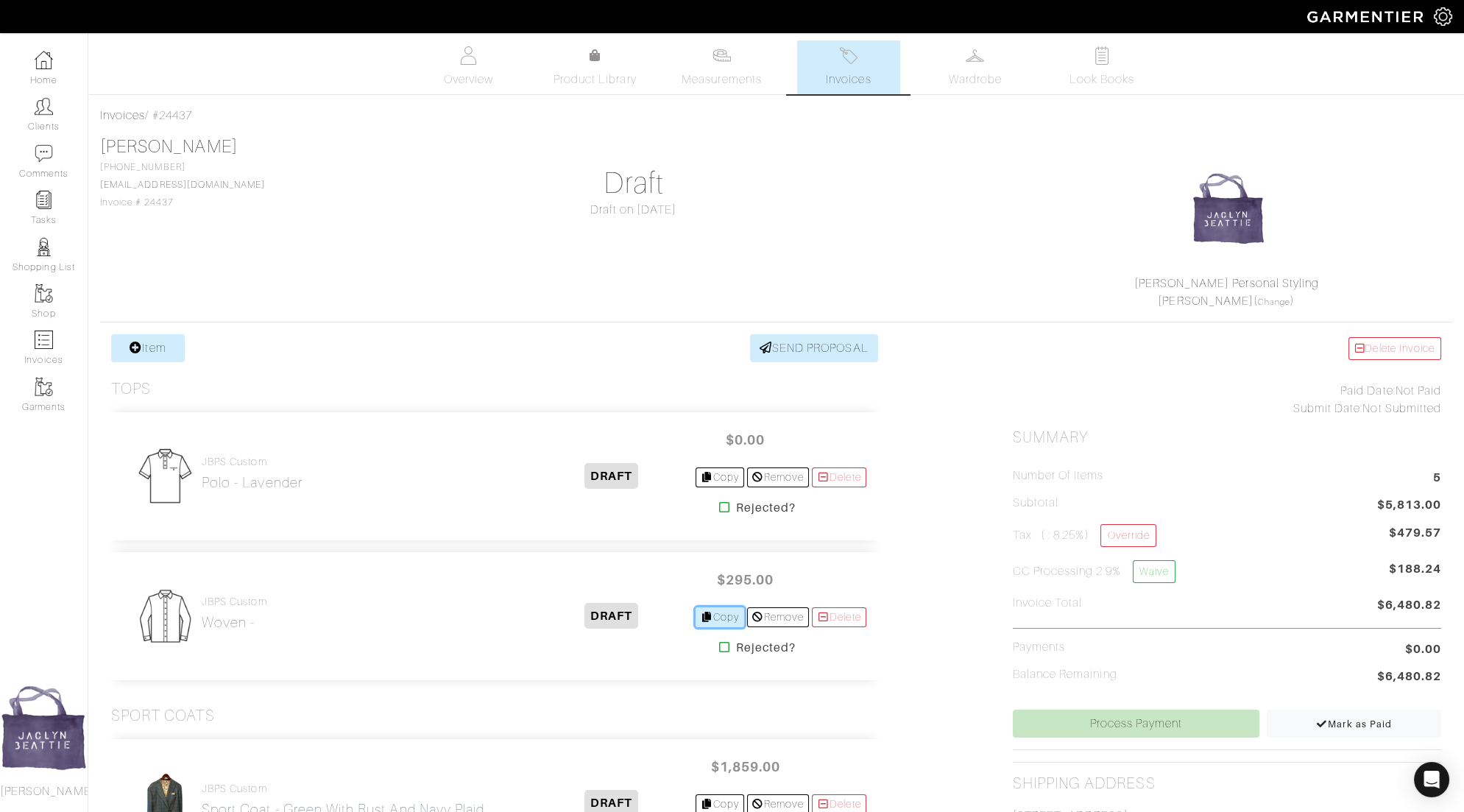
click at [727, 615] on link "Copy" at bounding box center [720, 617] width 49 height 20
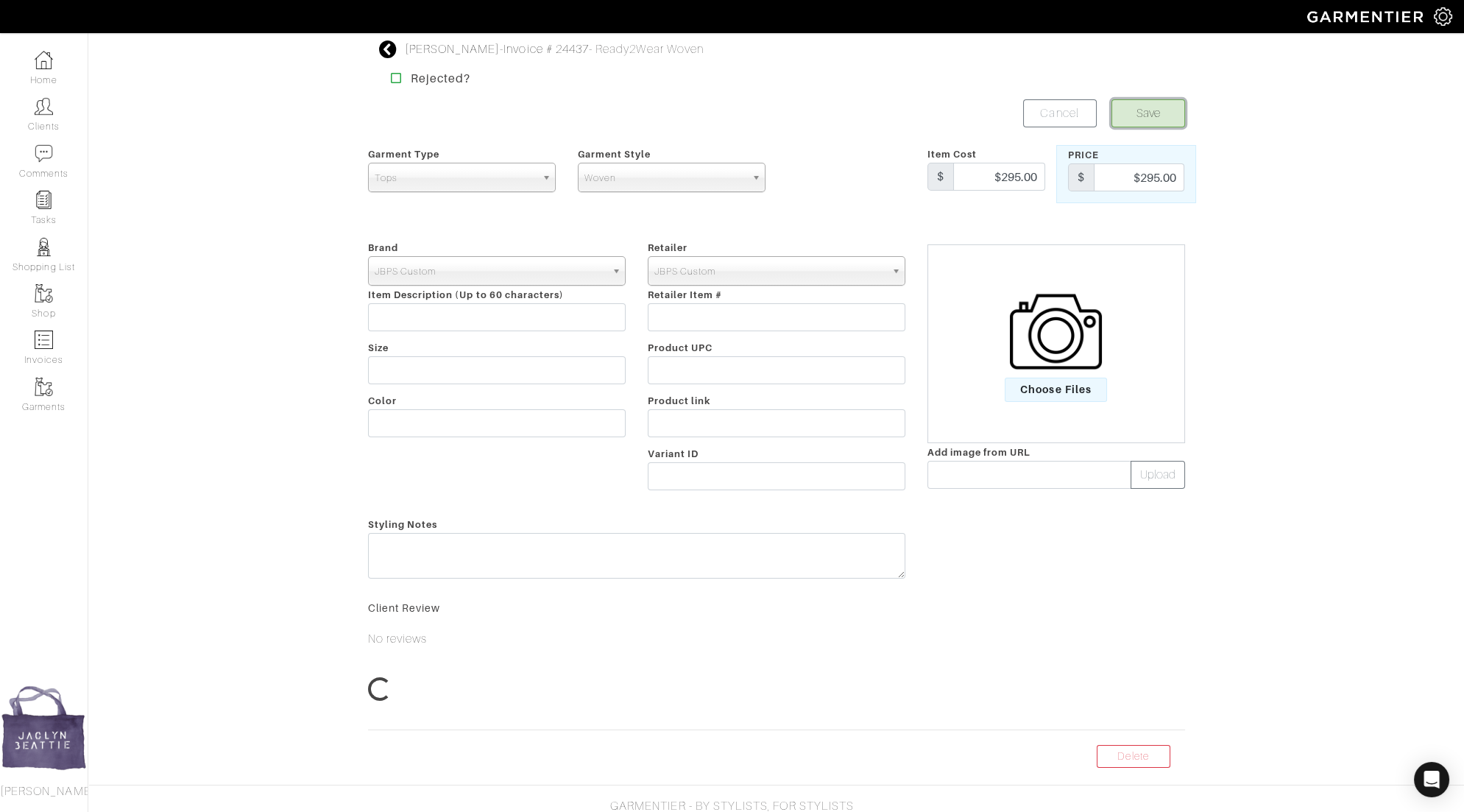
click at [1163, 108] on button "Save" at bounding box center [1148, 113] width 73 height 28
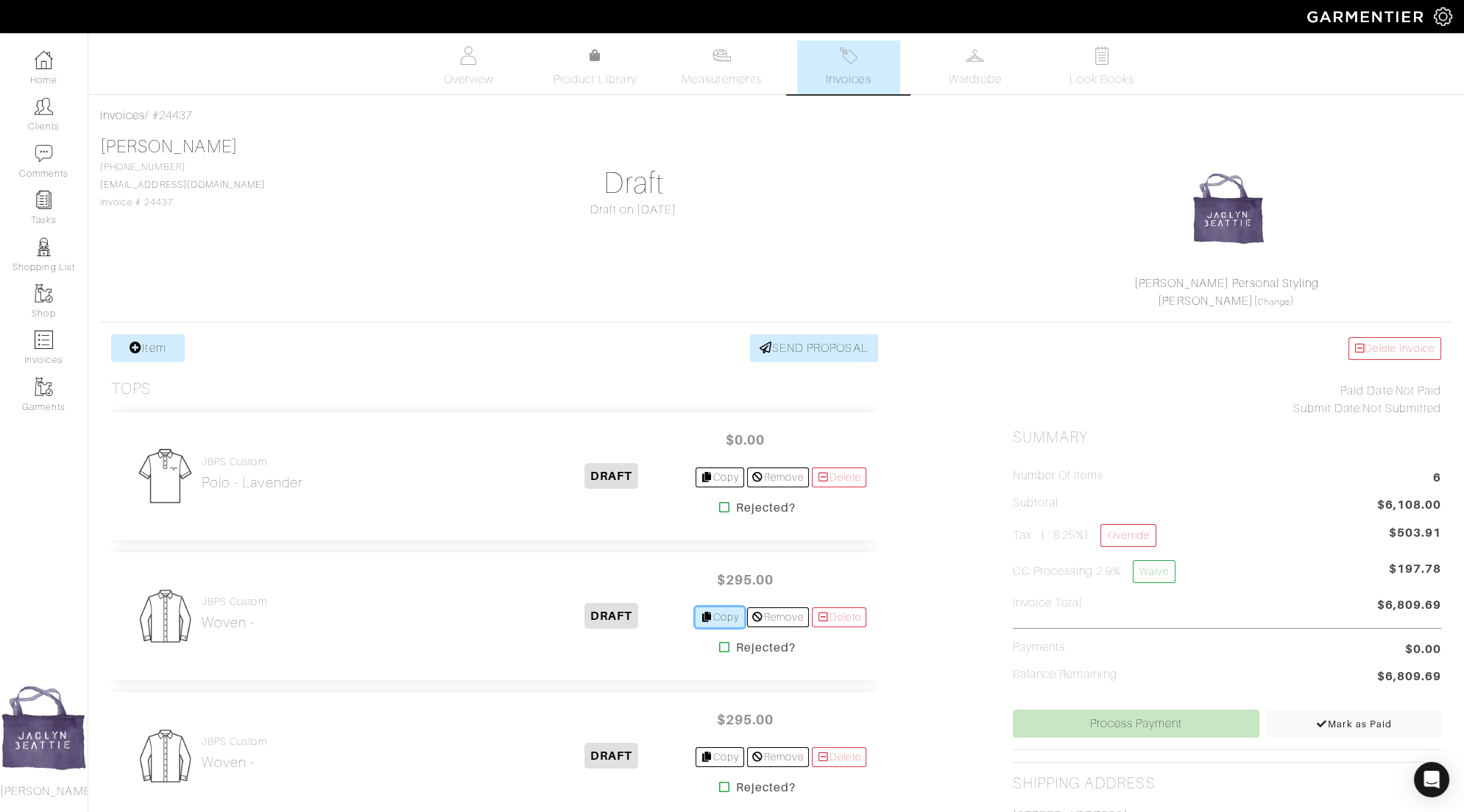
click at [715, 618] on link "Copy" at bounding box center [720, 617] width 49 height 20
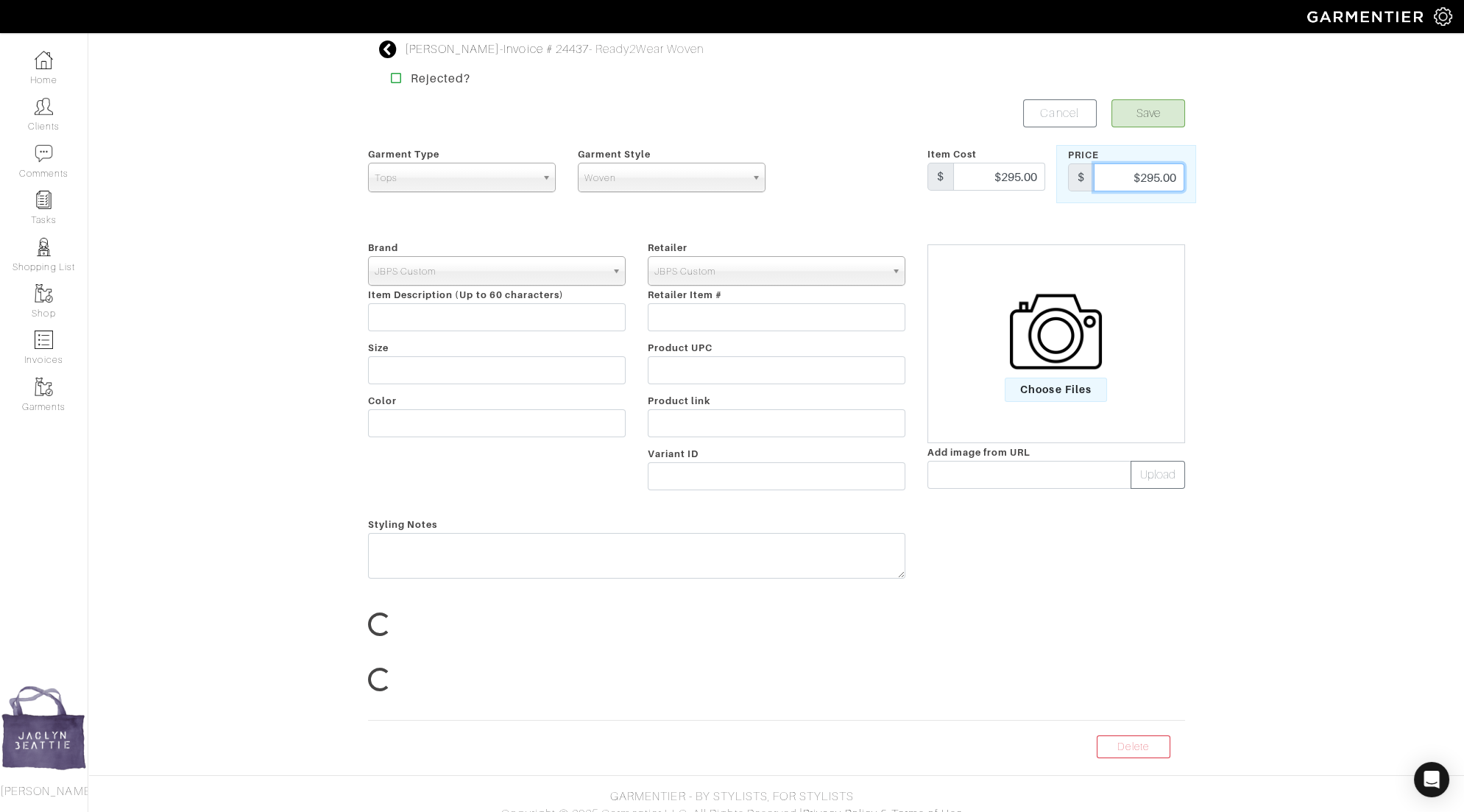
click at [1136, 174] on input "$295.00" at bounding box center [1139, 177] width 90 height 28
type input "420"
click at [1143, 107] on button "Save" at bounding box center [1148, 113] width 73 height 28
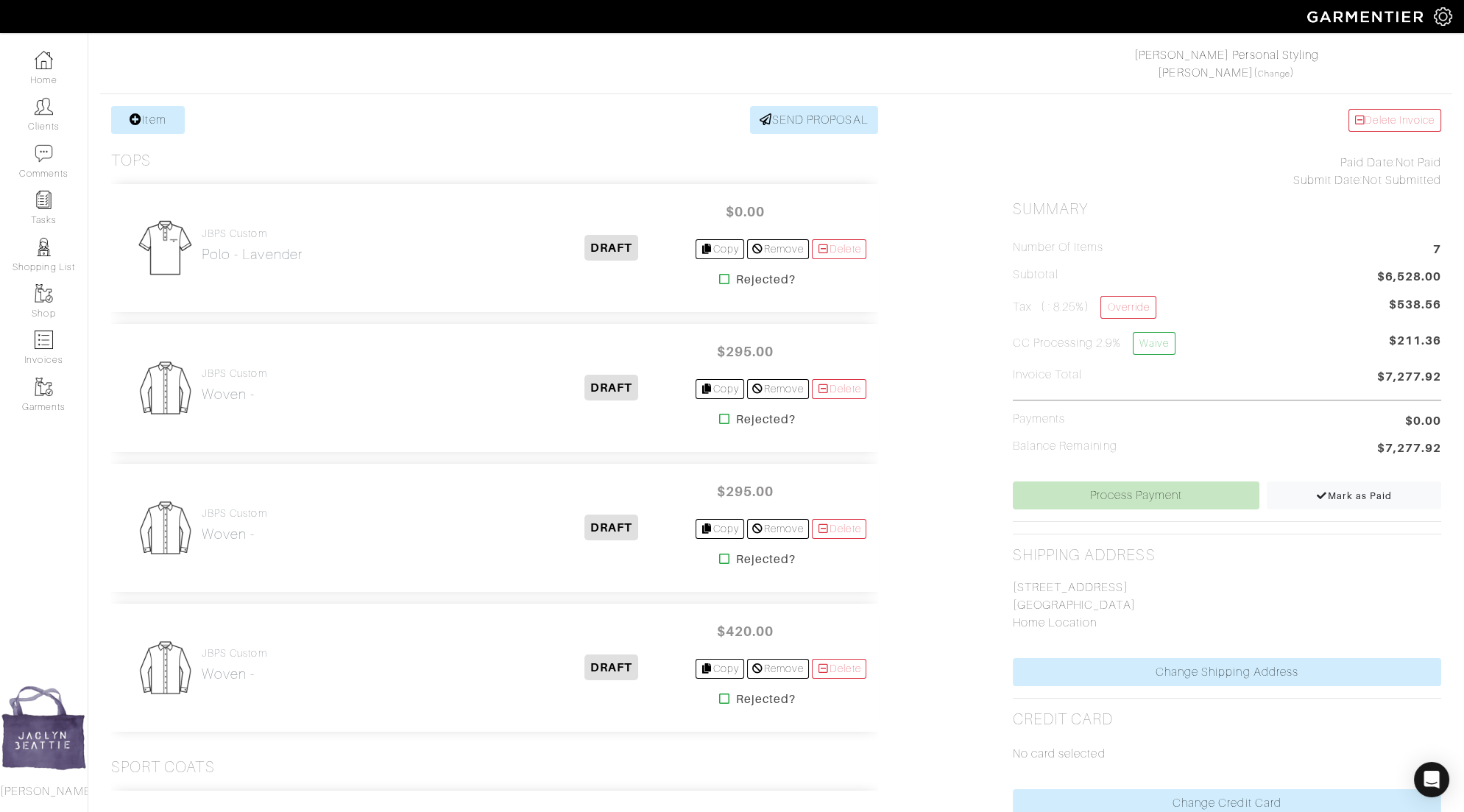
scroll to position [232, 0]
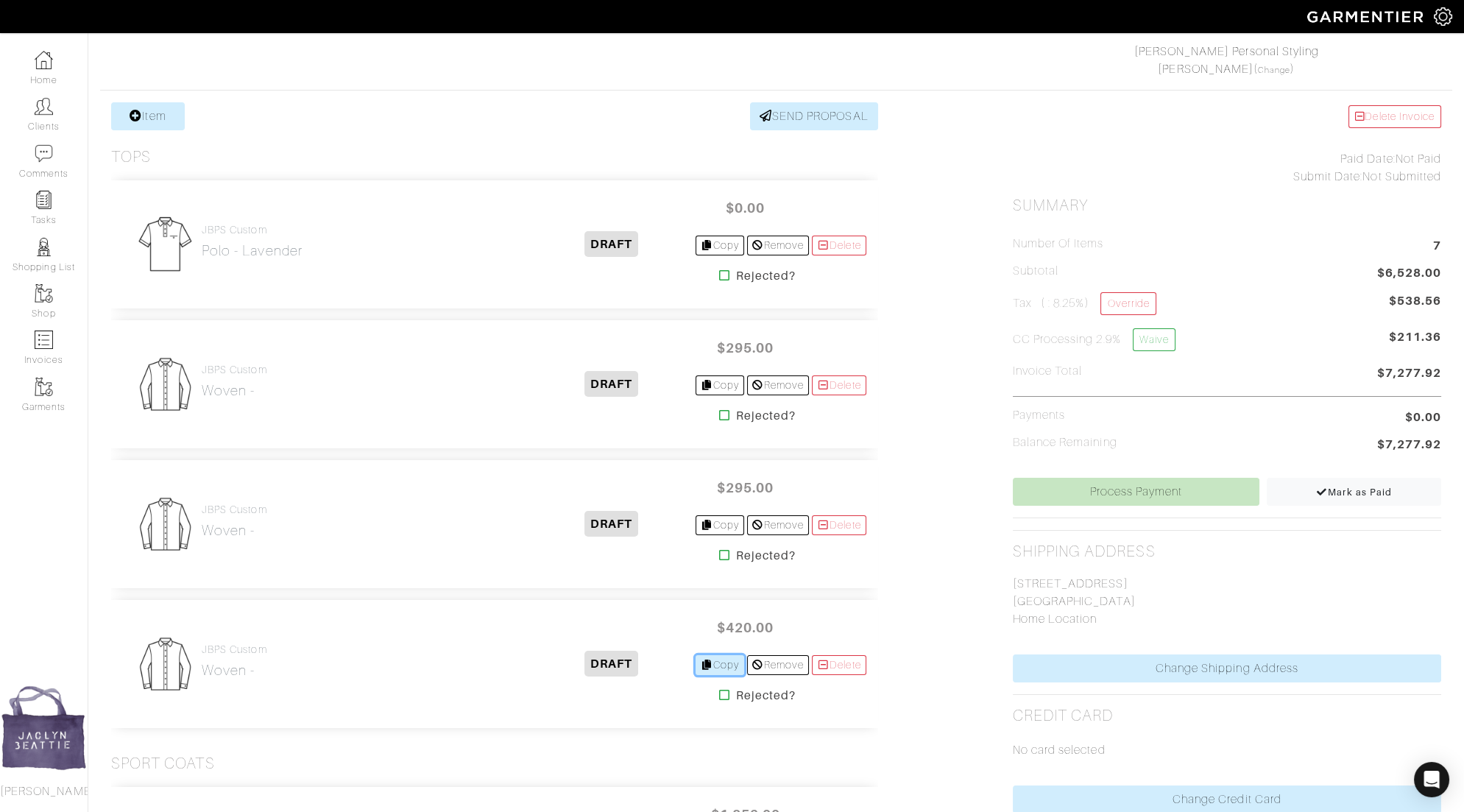
click at [722, 665] on link "Copy" at bounding box center [720, 665] width 49 height 20
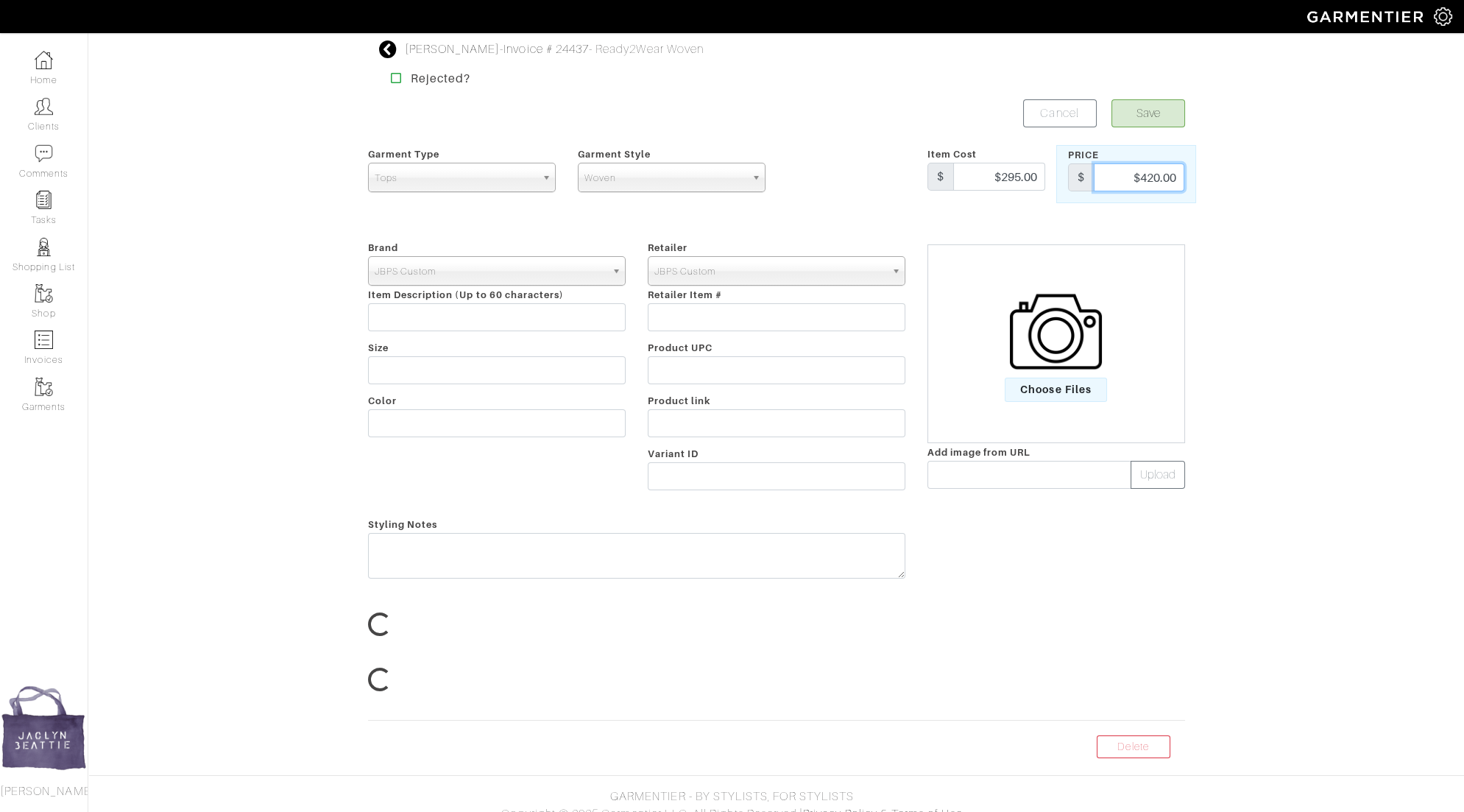
click at [1118, 169] on input "$420.00" at bounding box center [1139, 177] width 90 height 28
click at [1139, 121] on button "Save" at bounding box center [1148, 113] width 73 height 28
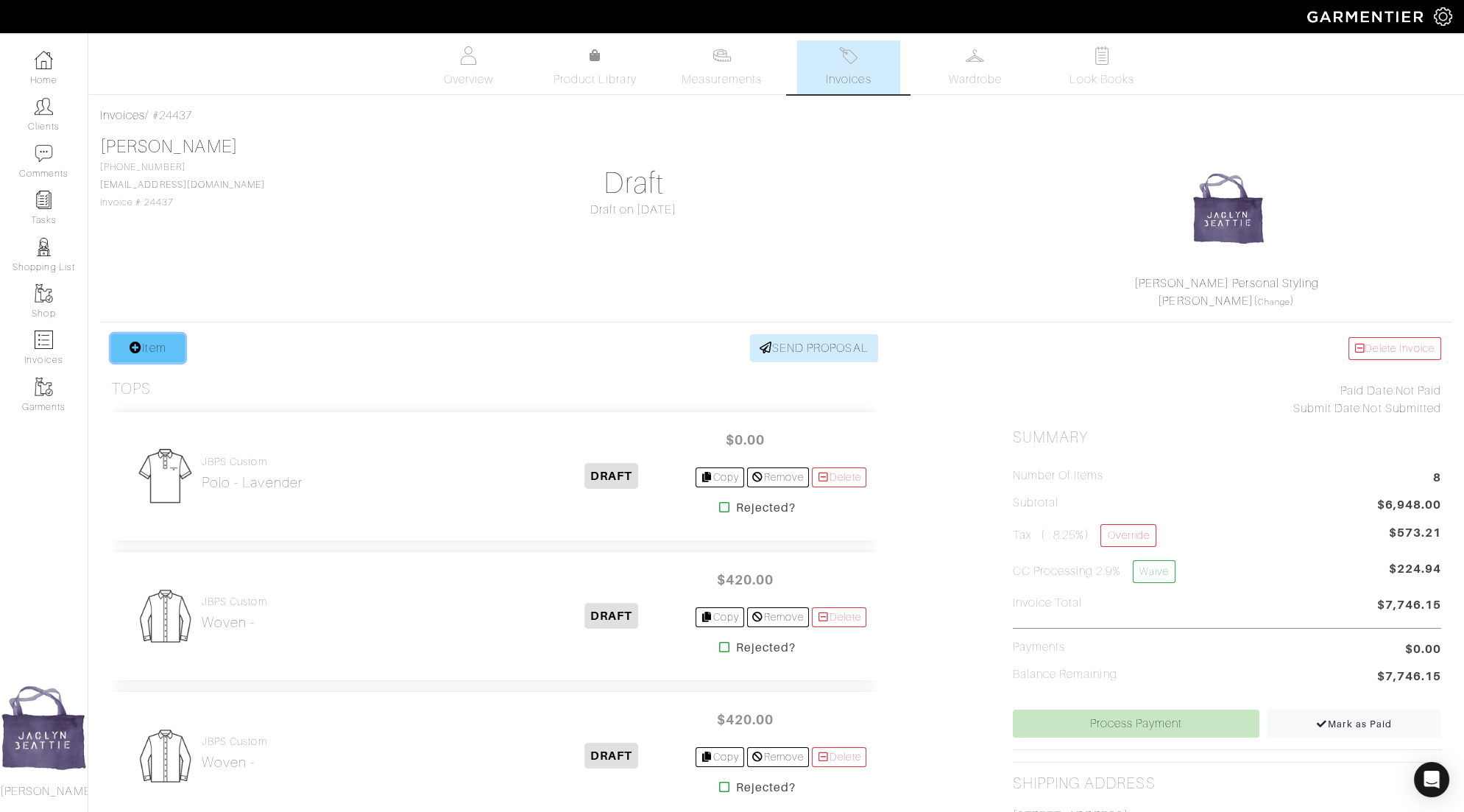
click at [167, 346] on link "Item" at bounding box center [147, 347] width 73 height 28
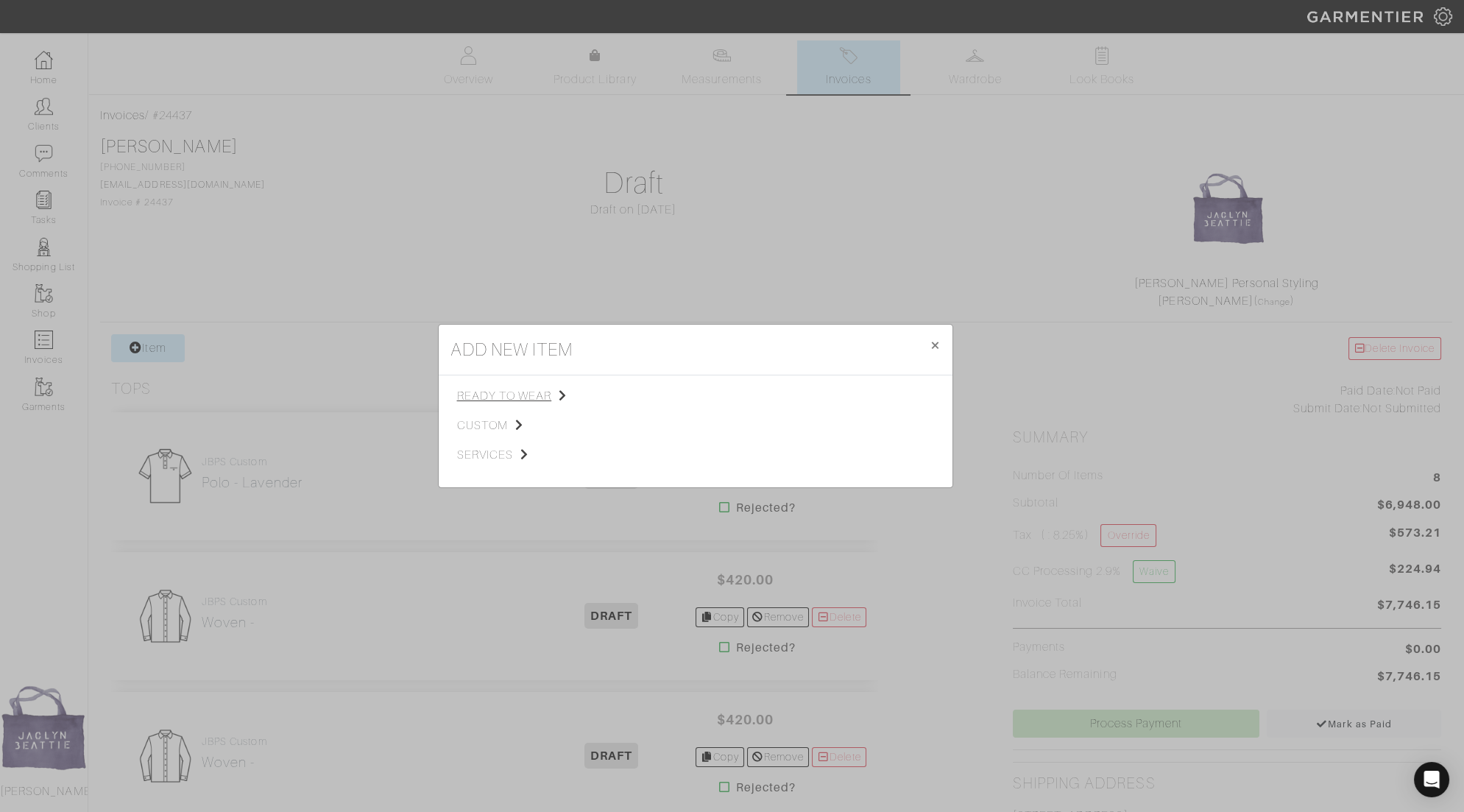
click at [490, 389] on span "ready to wear" at bounding box center [531, 395] width 148 height 17
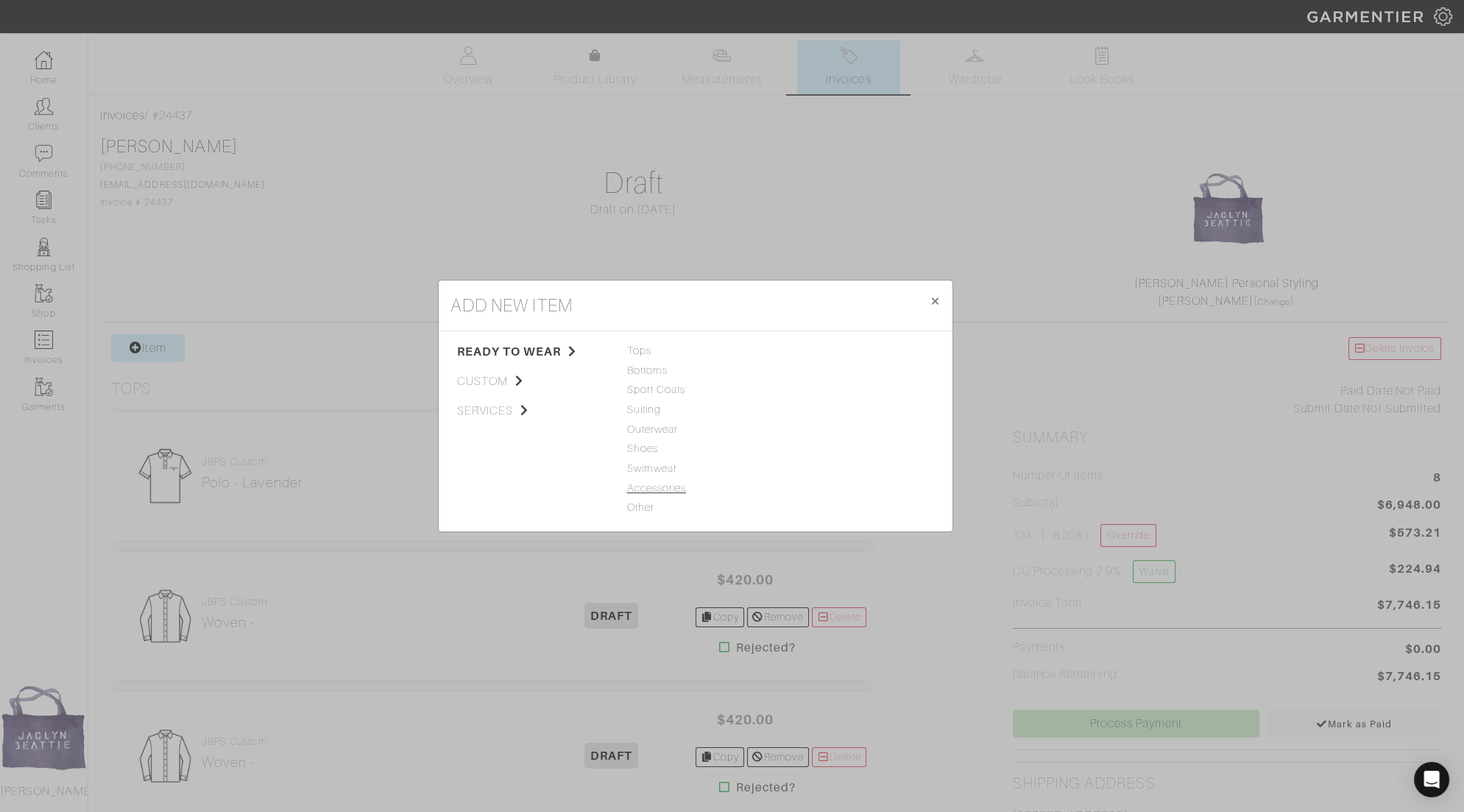
click at [639, 486] on span "Accessories" at bounding box center [696, 488] width 137 height 16
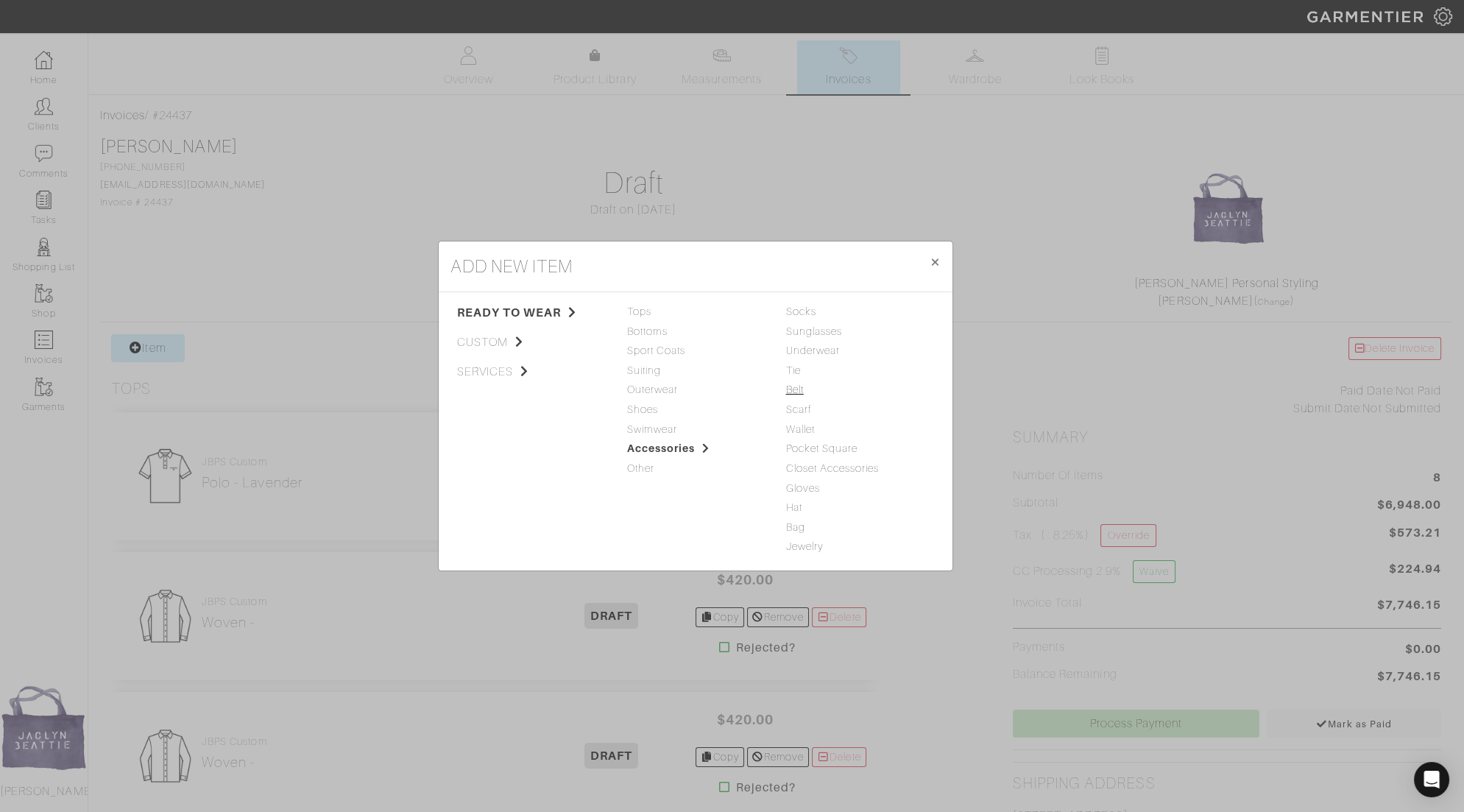
click at [792, 386] on link "Belt" at bounding box center [795, 389] width 17 height 12
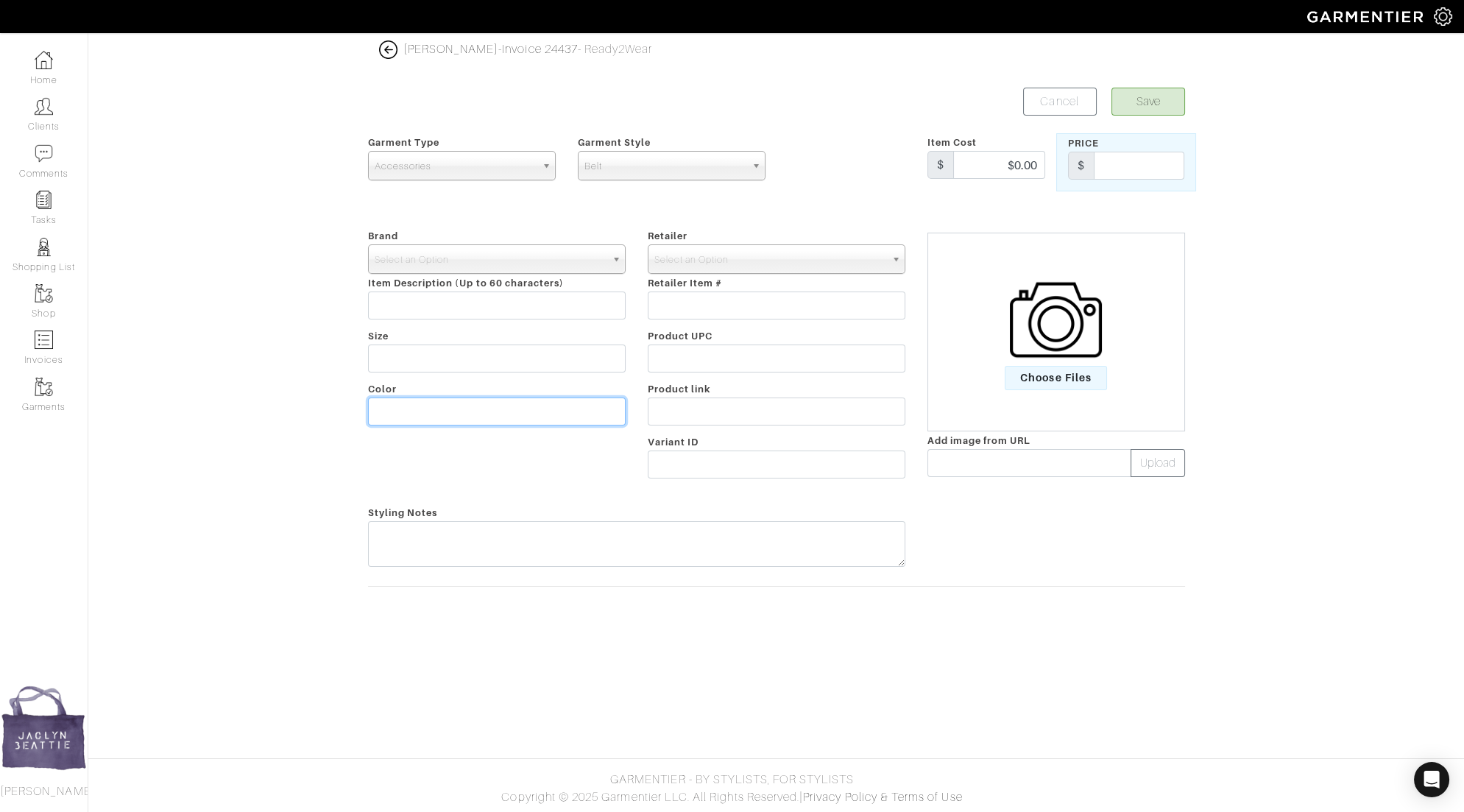
click at [441, 402] on input "text" at bounding box center [497, 411] width 258 height 28
type input "Brown"
click at [1128, 164] on input "text" at bounding box center [1139, 165] width 90 height 28
type input "350"
click at [1141, 102] on button "Save" at bounding box center [1148, 101] width 73 height 28
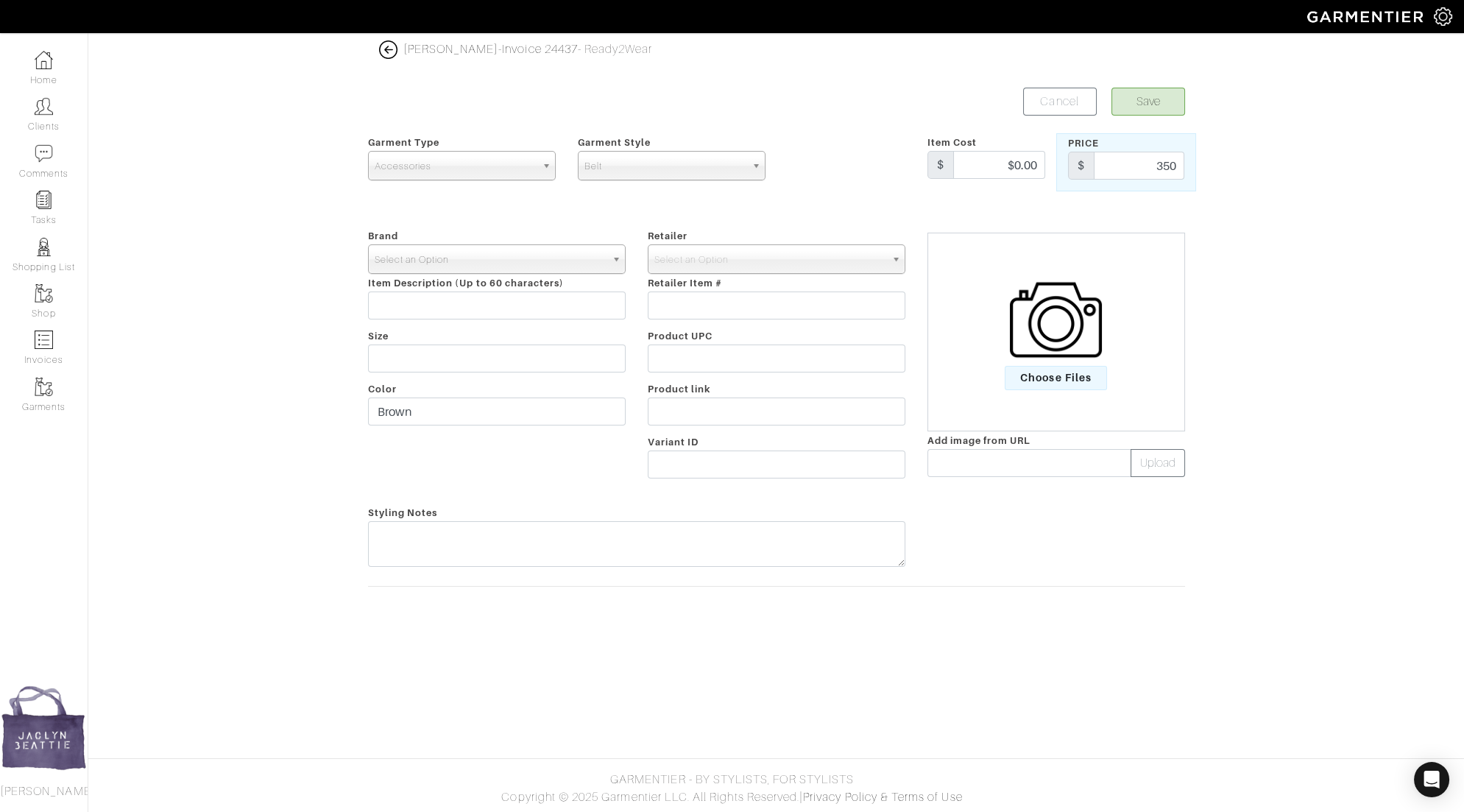
click at [581, 269] on span "Select an Option" at bounding box center [490, 260] width 231 height 30
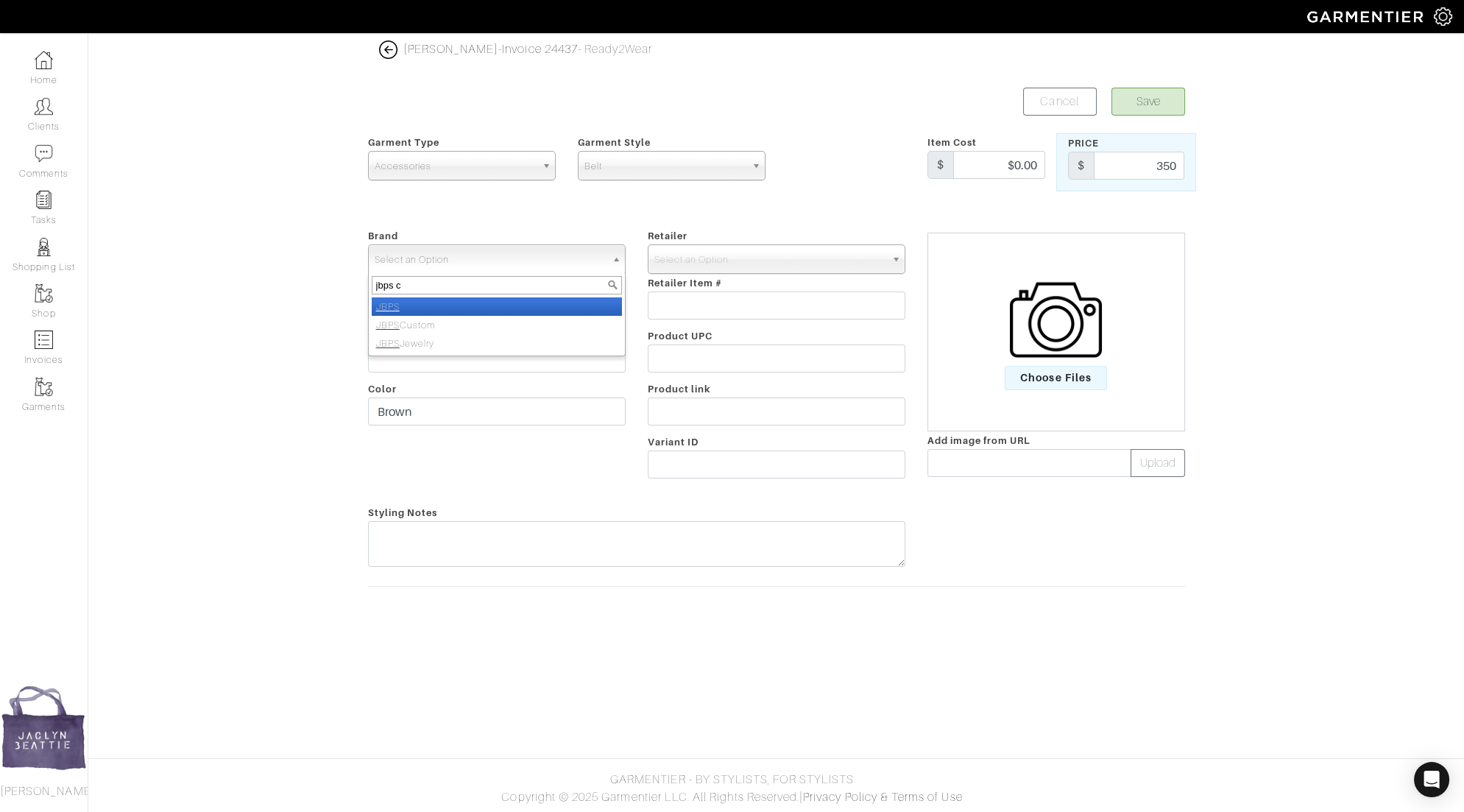
type input "jbps cu"
select select "JBPS Custom"
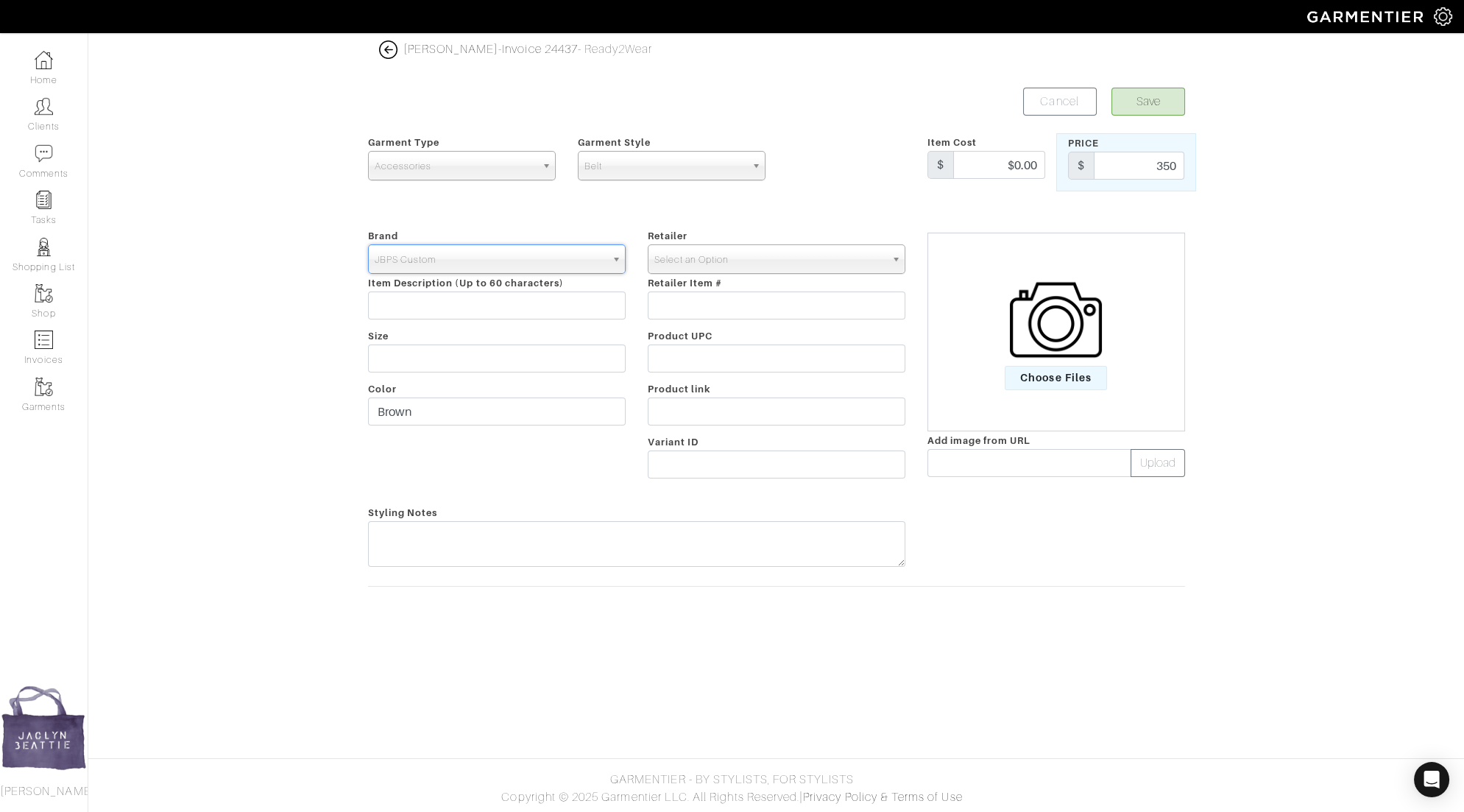
click at [751, 257] on span "Select an Option" at bounding box center [770, 260] width 231 height 30
type input "jbps cu"
select select "6484"
click at [1169, 94] on button "Save" at bounding box center [1148, 101] width 73 height 28
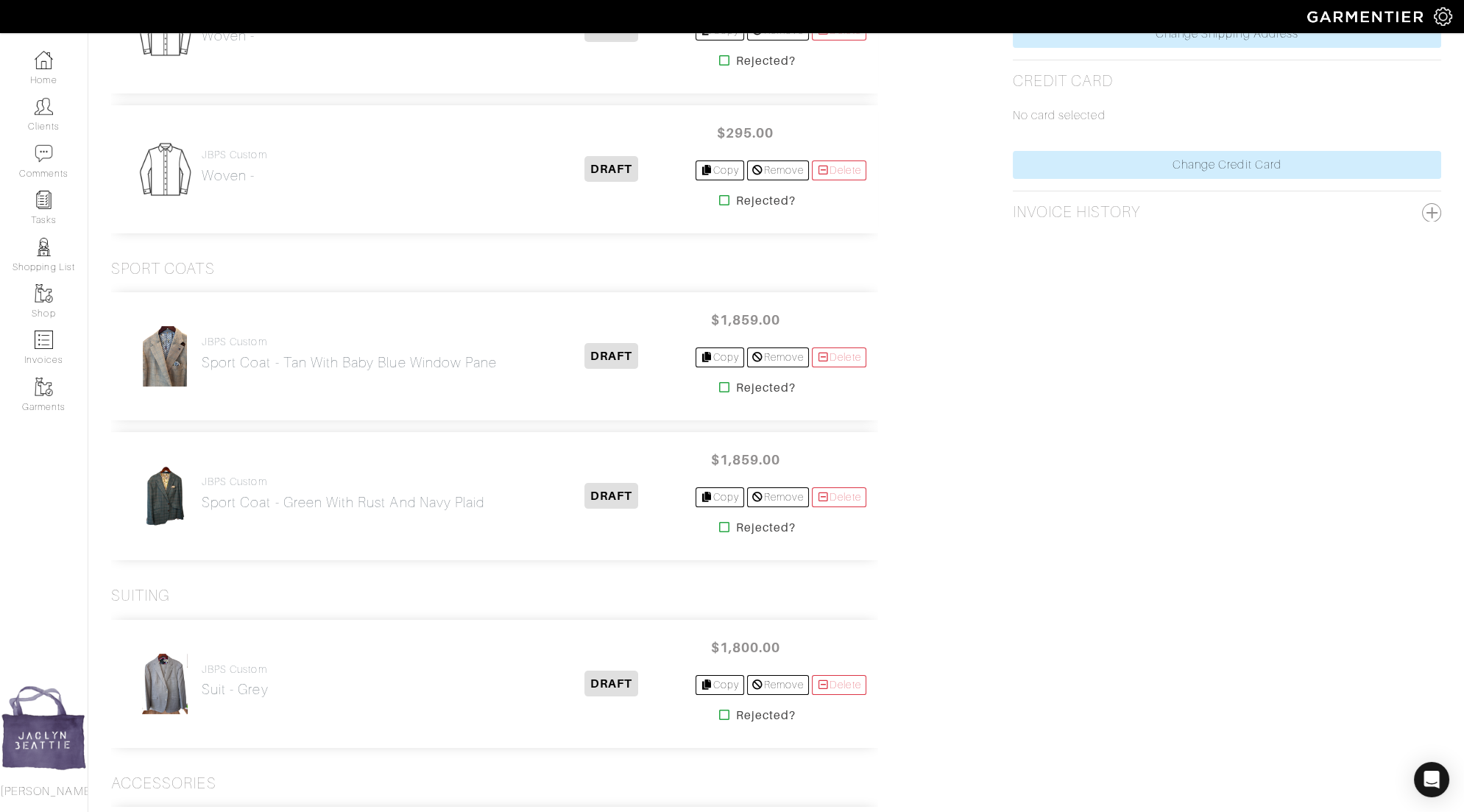
scroll to position [1009, 0]
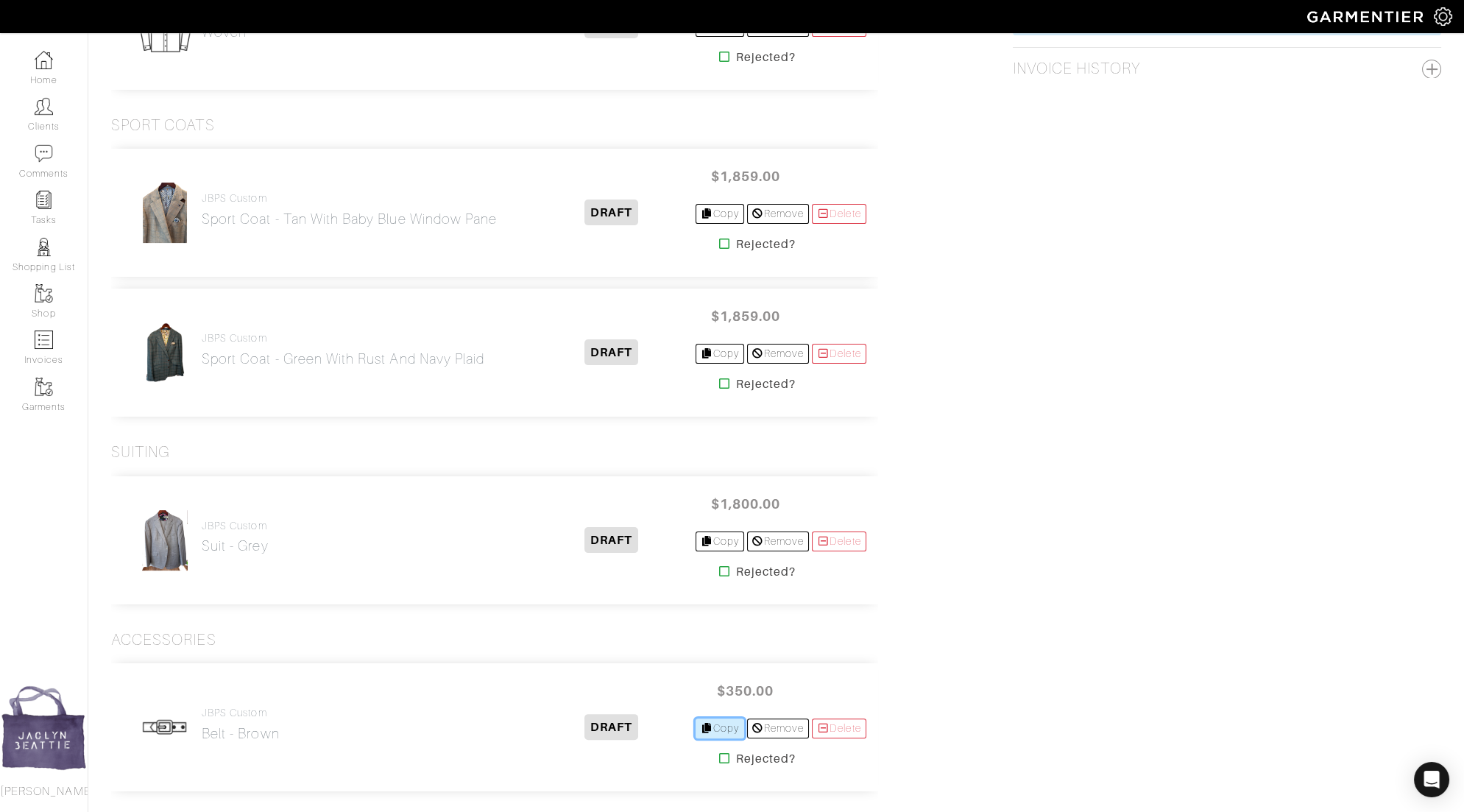
click at [720, 723] on link "Copy" at bounding box center [720, 727] width 49 height 20
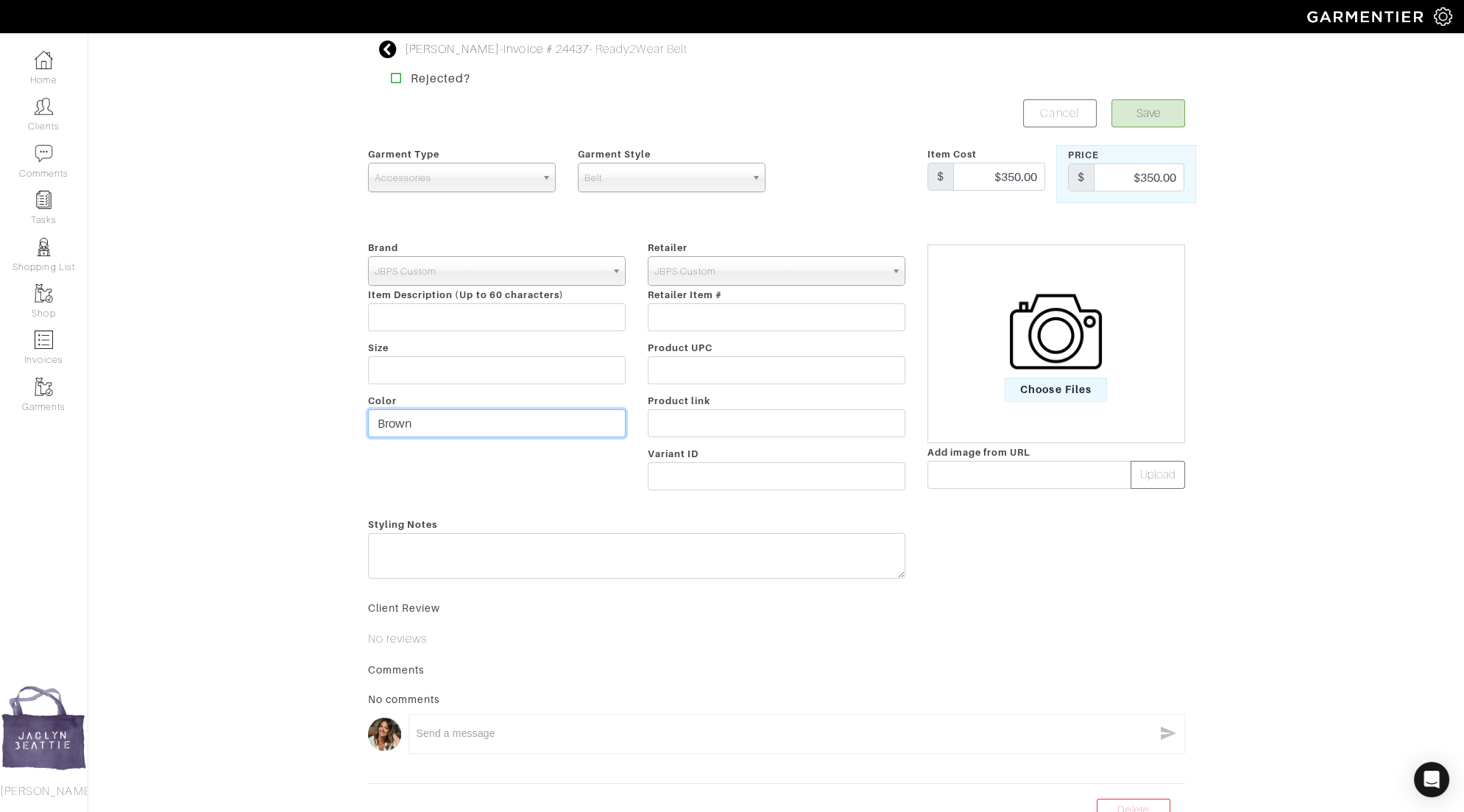
click at [411, 426] on input "Brown" at bounding box center [497, 422] width 258 height 28
type input "Black"
click at [1121, 126] on button "Save" at bounding box center [1148, 113] width 73 height 28
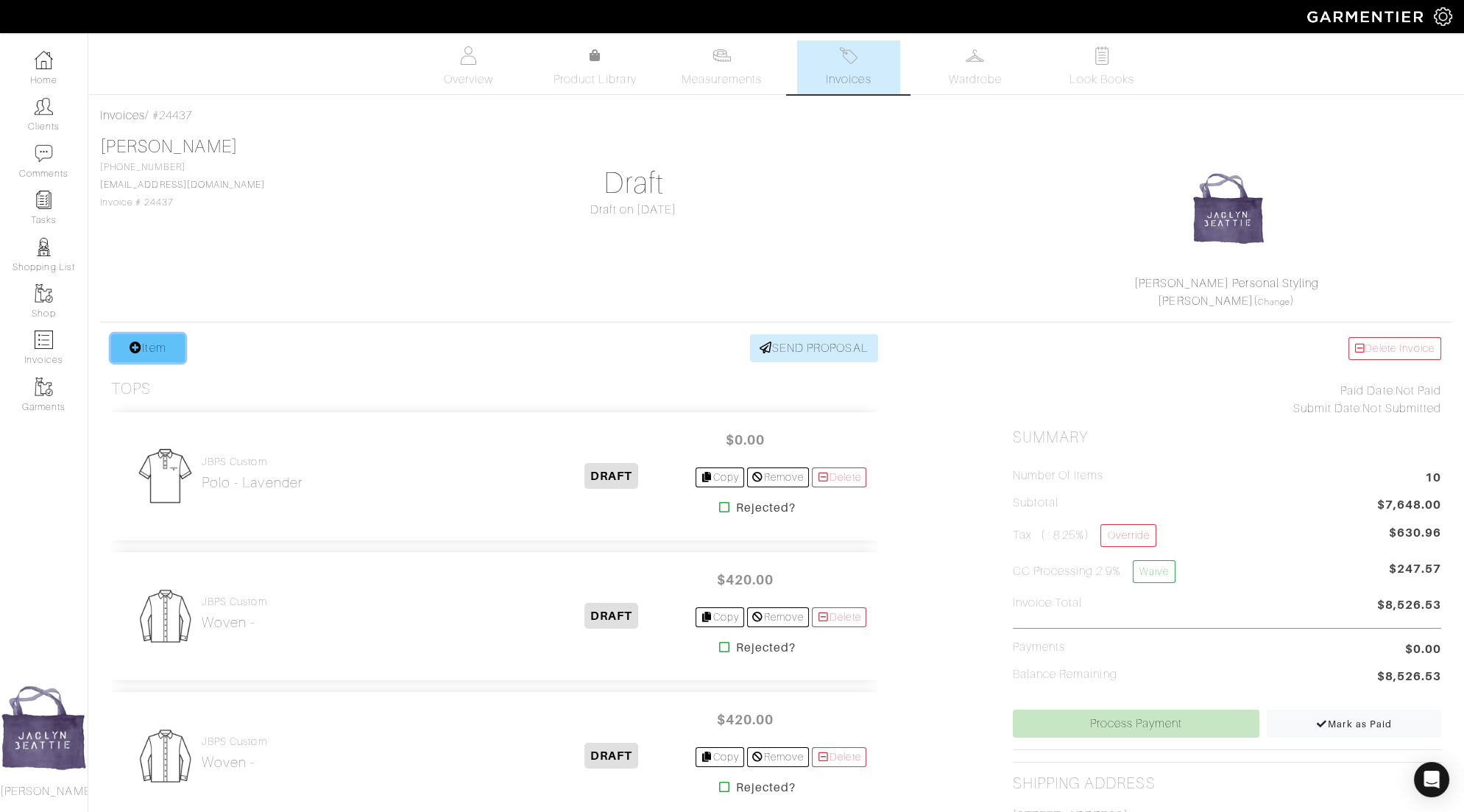
click at [146, 343] on link "Item" at bounding box center [147, 347] width 73 height 28
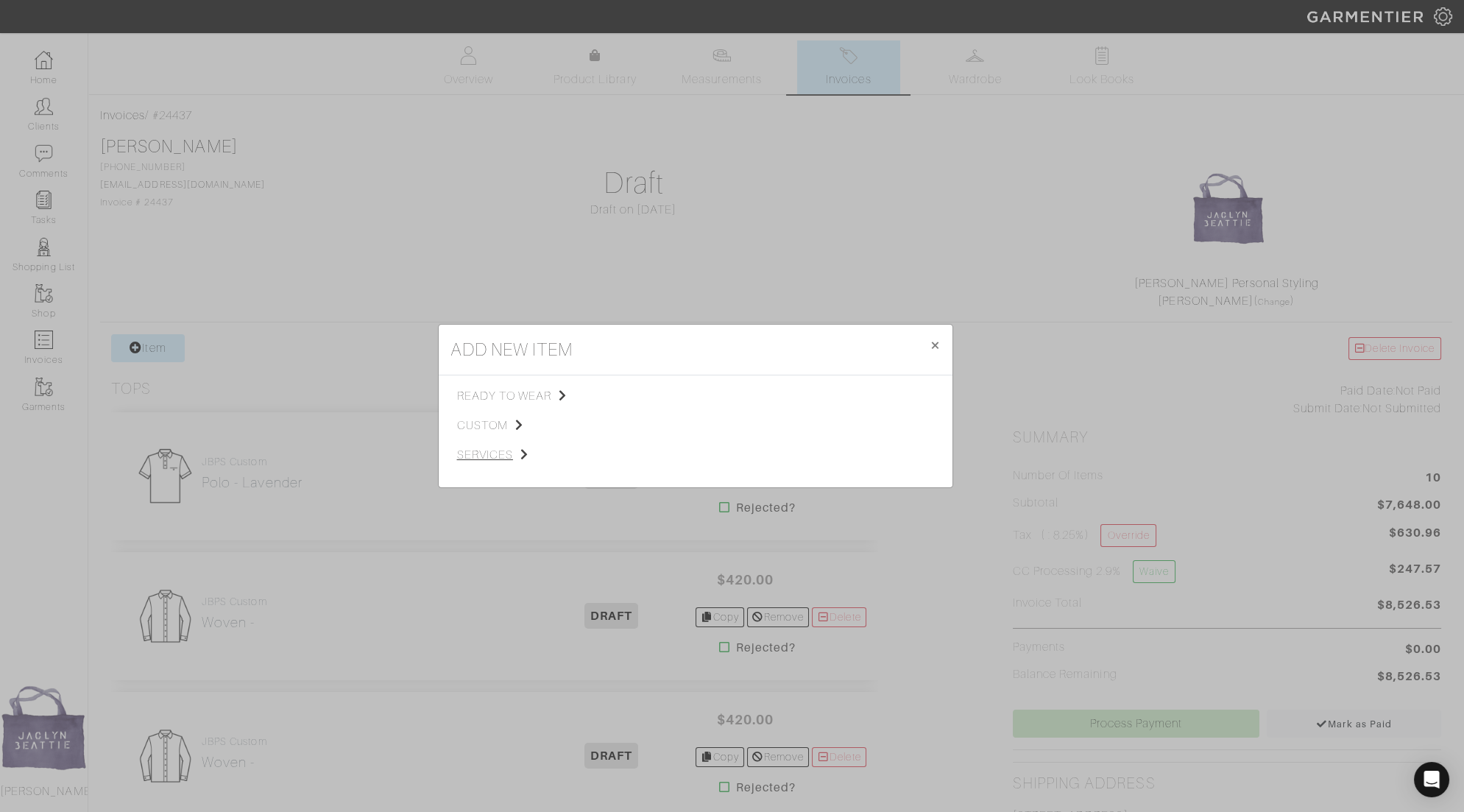
click at [506, 452] on span "services" at bounding box center [531, 454] width 148 height 17
click at [652, 452] on link "Miscellaneous" at bounding box center [662, 453] width 70 height 12
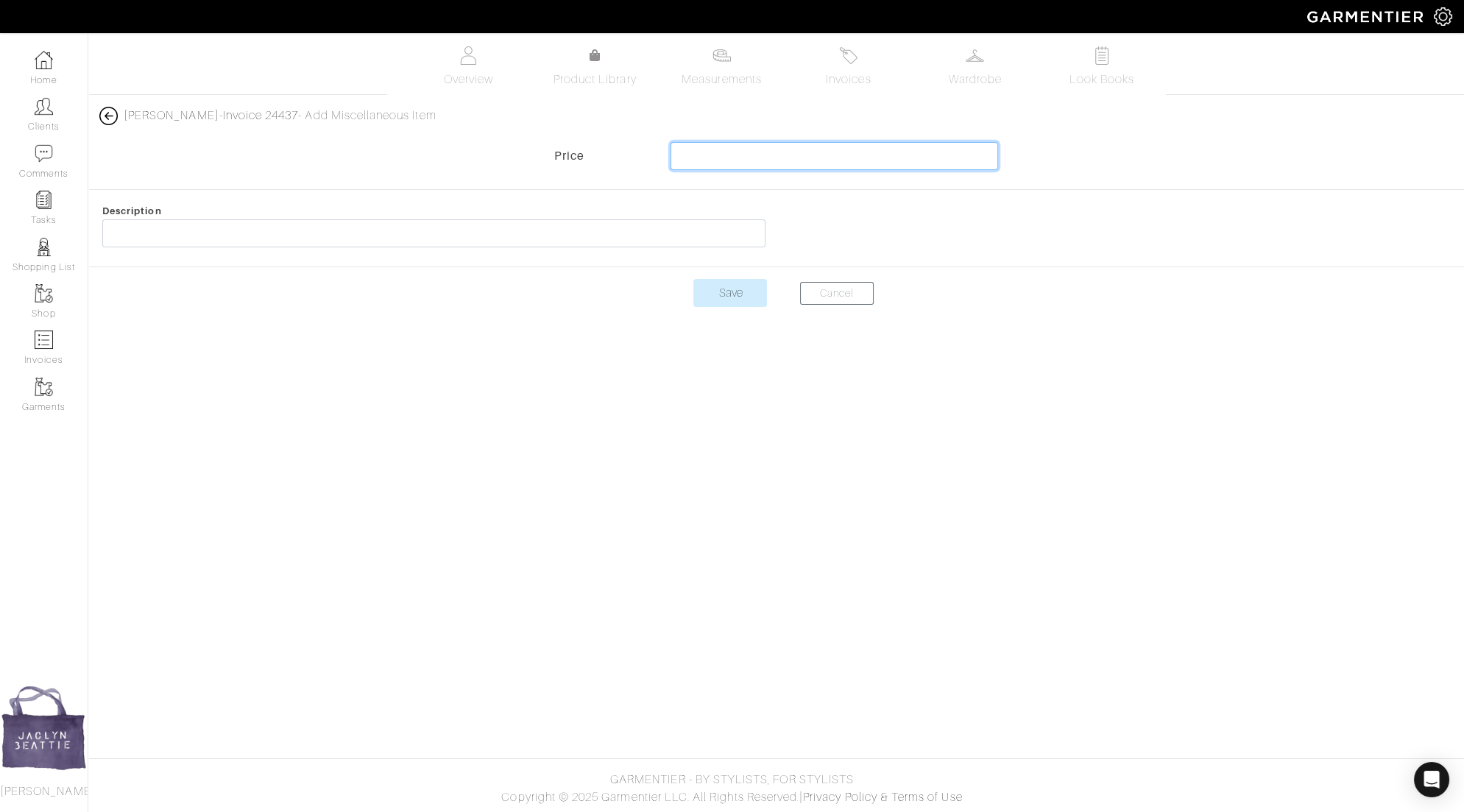
click at [844, 160] on input "text" at bounding box center [835, 156] width 327 height 28
type input "-1700"
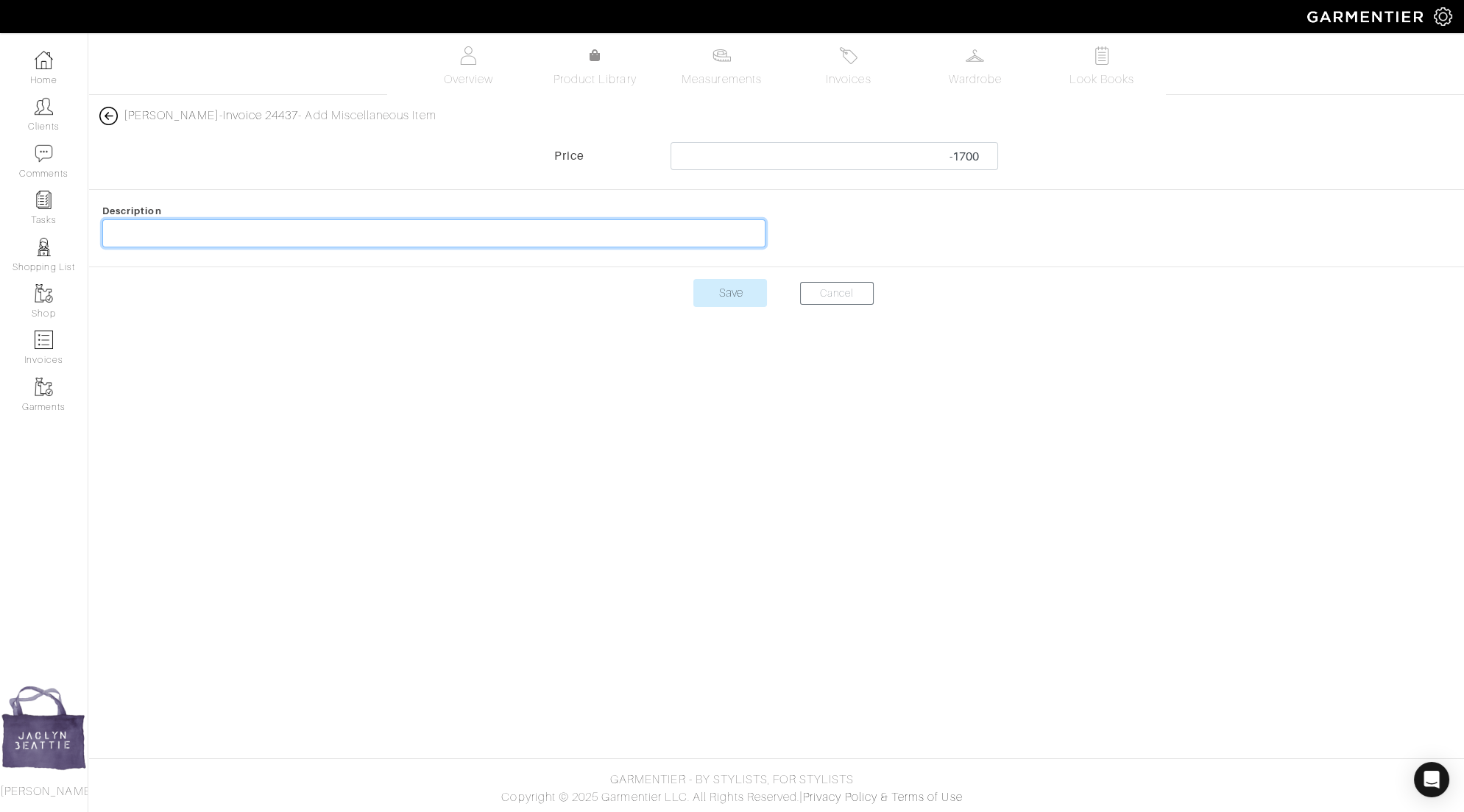
click at [343, 240] on input "text" at bounding box center [433, 233] width 663 height 28
type input "customer appreciation discount"
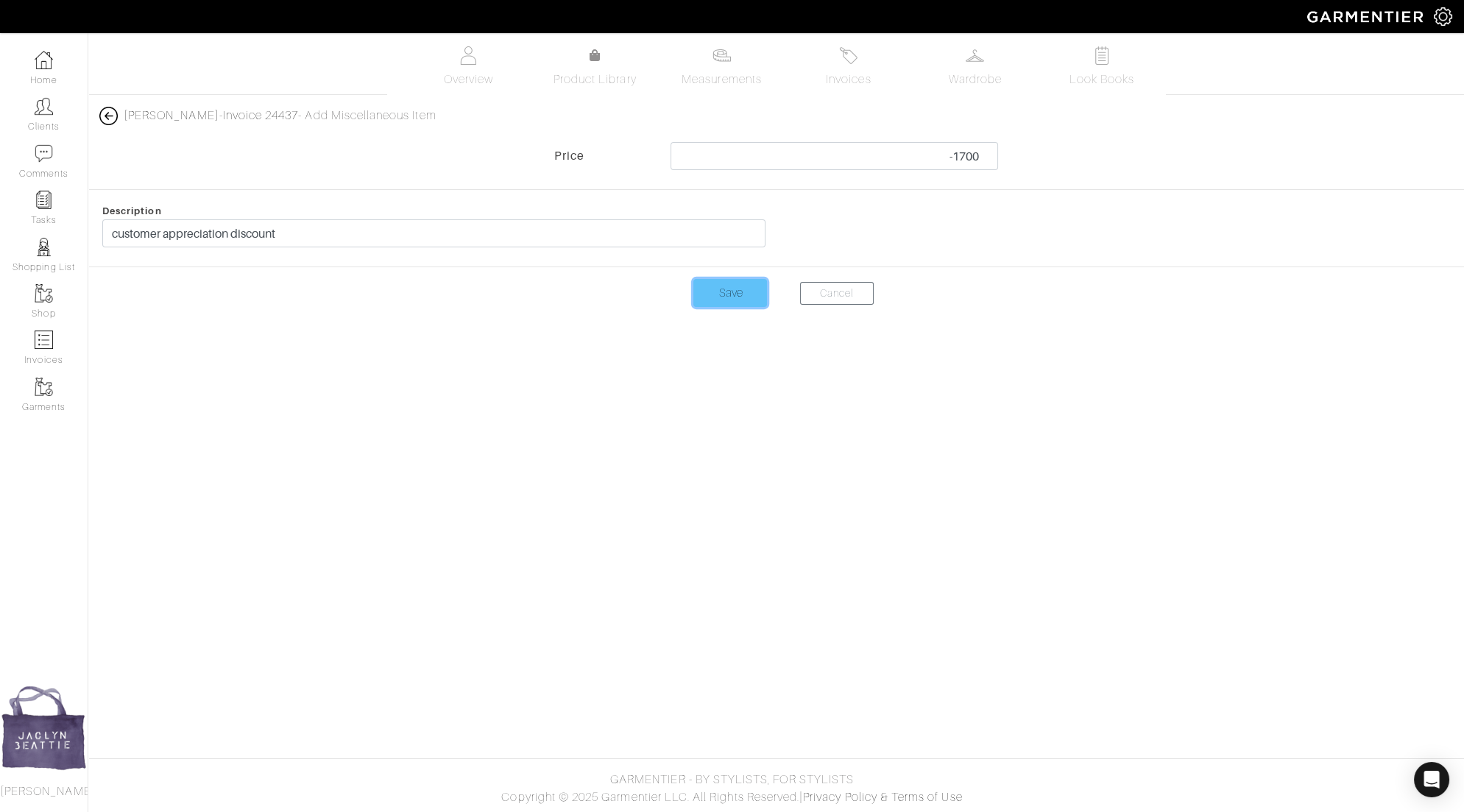
click at [749, 292] on input "Save" at bounding box center [730, 292] width 73 height 28
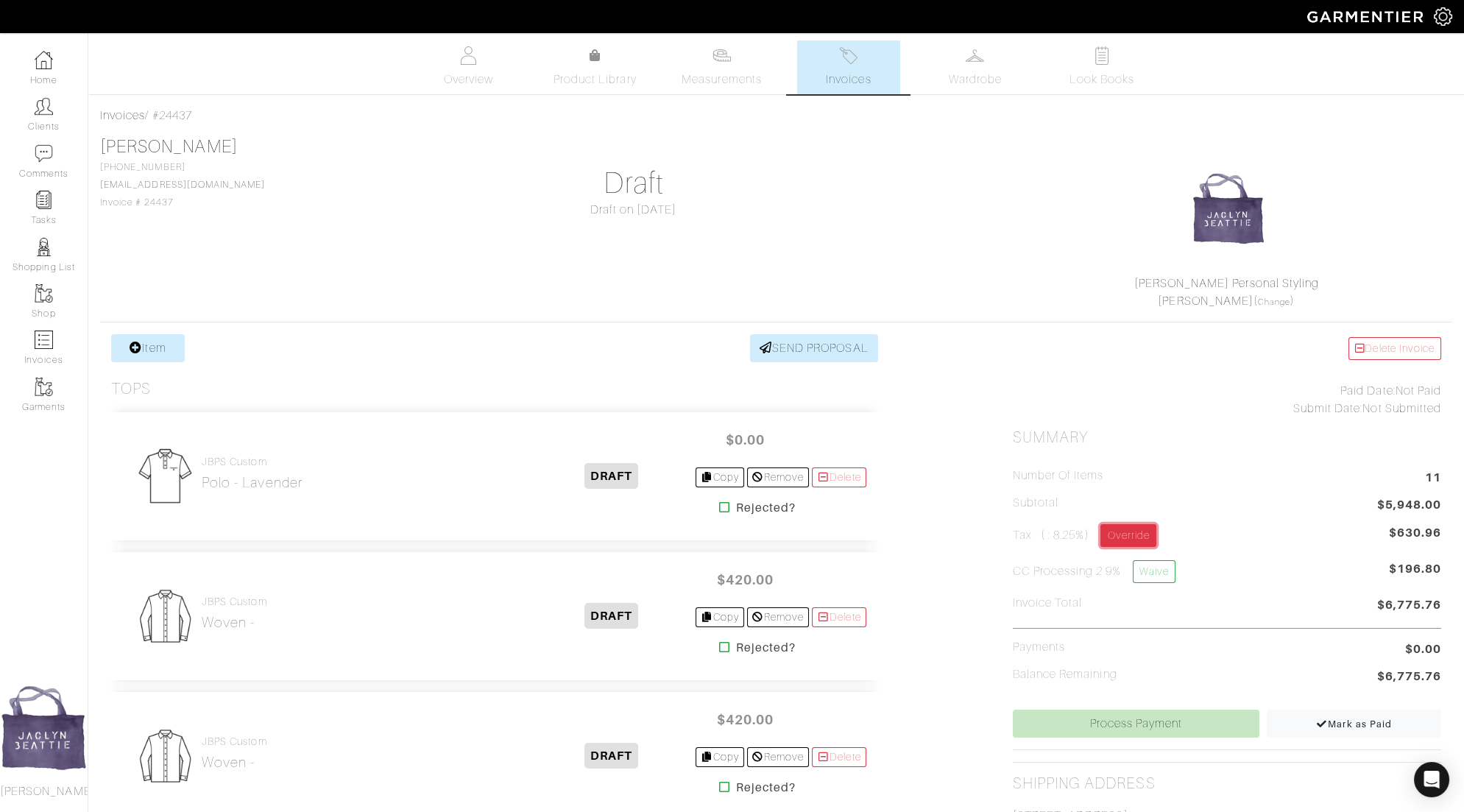
click at [1123, 537] on link "Override" at bounding box center [1127, 536] width 55 height 23
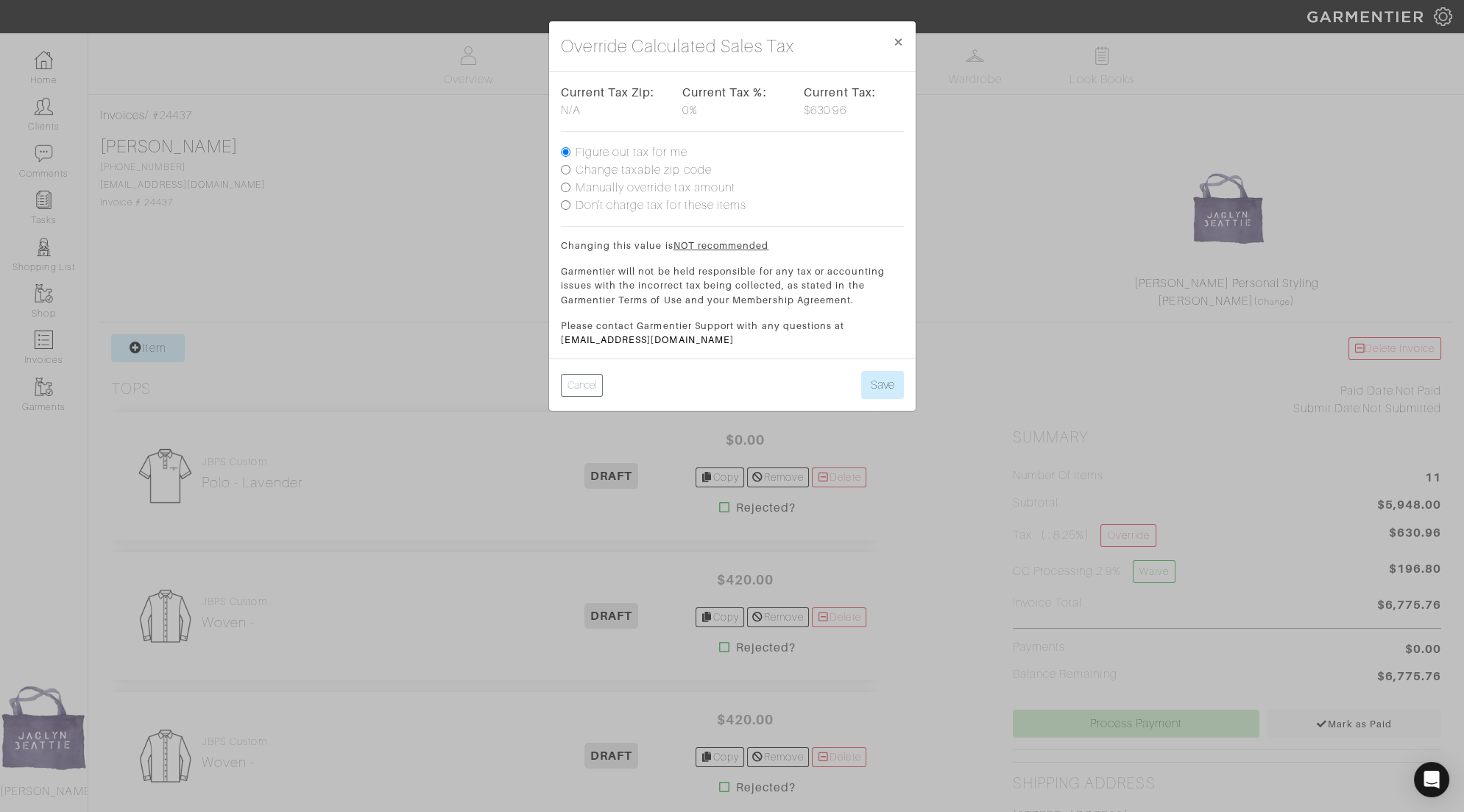
click at [658, 207] on label "Don't charge tax for these items" at bounding box center [661, 205] width 171 height 17
click at [571, 207] on input "Don't charge tax for these items" at bounding box center [566, 205] width 10 height 10
radio input "true"
click at [894, 390] on button "Save" at bounding box center [883, 384] width 42 height 28
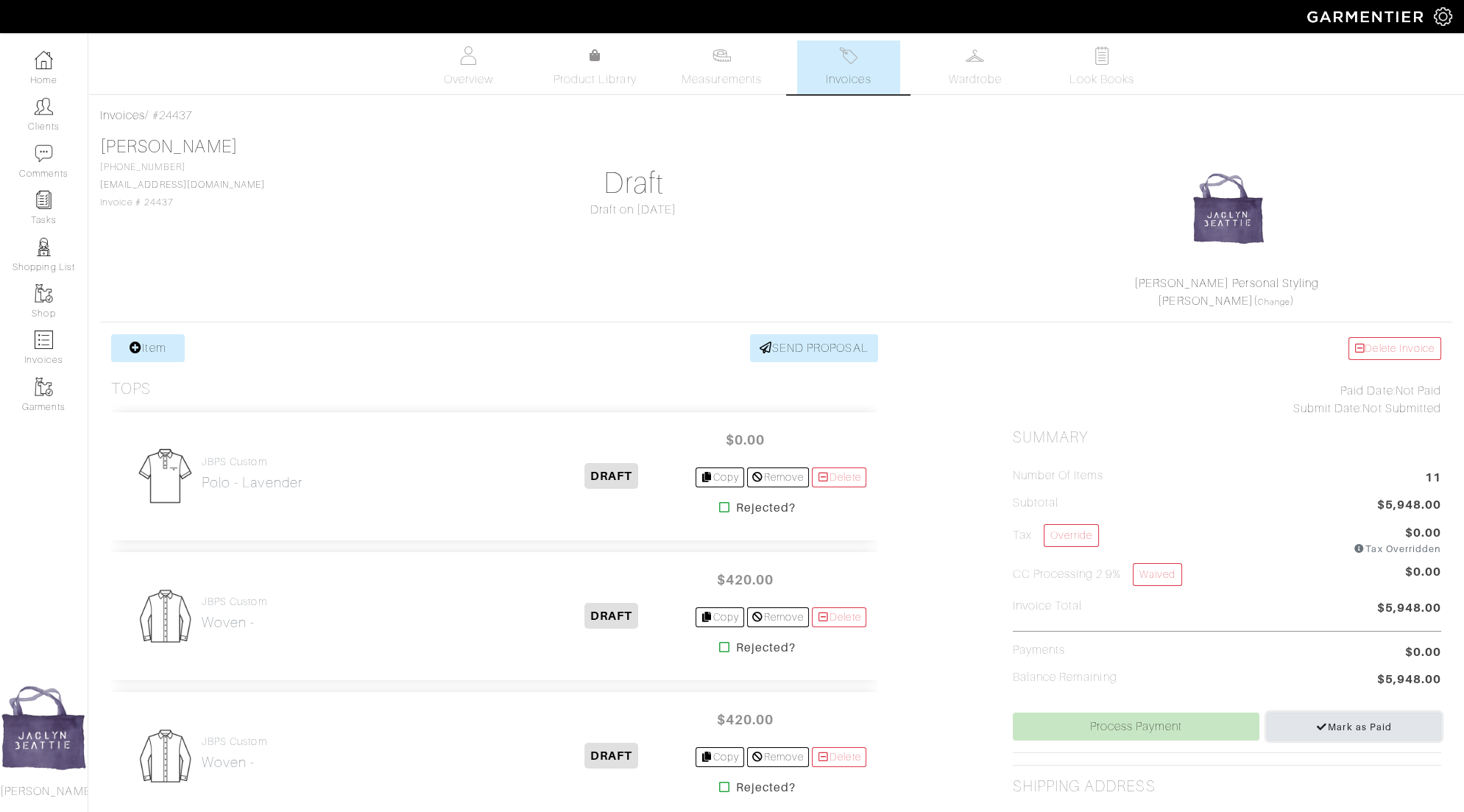
click at [1354, 721] on span "Mark as Paid" at bounding box center [1353, 725] width 76 height 11
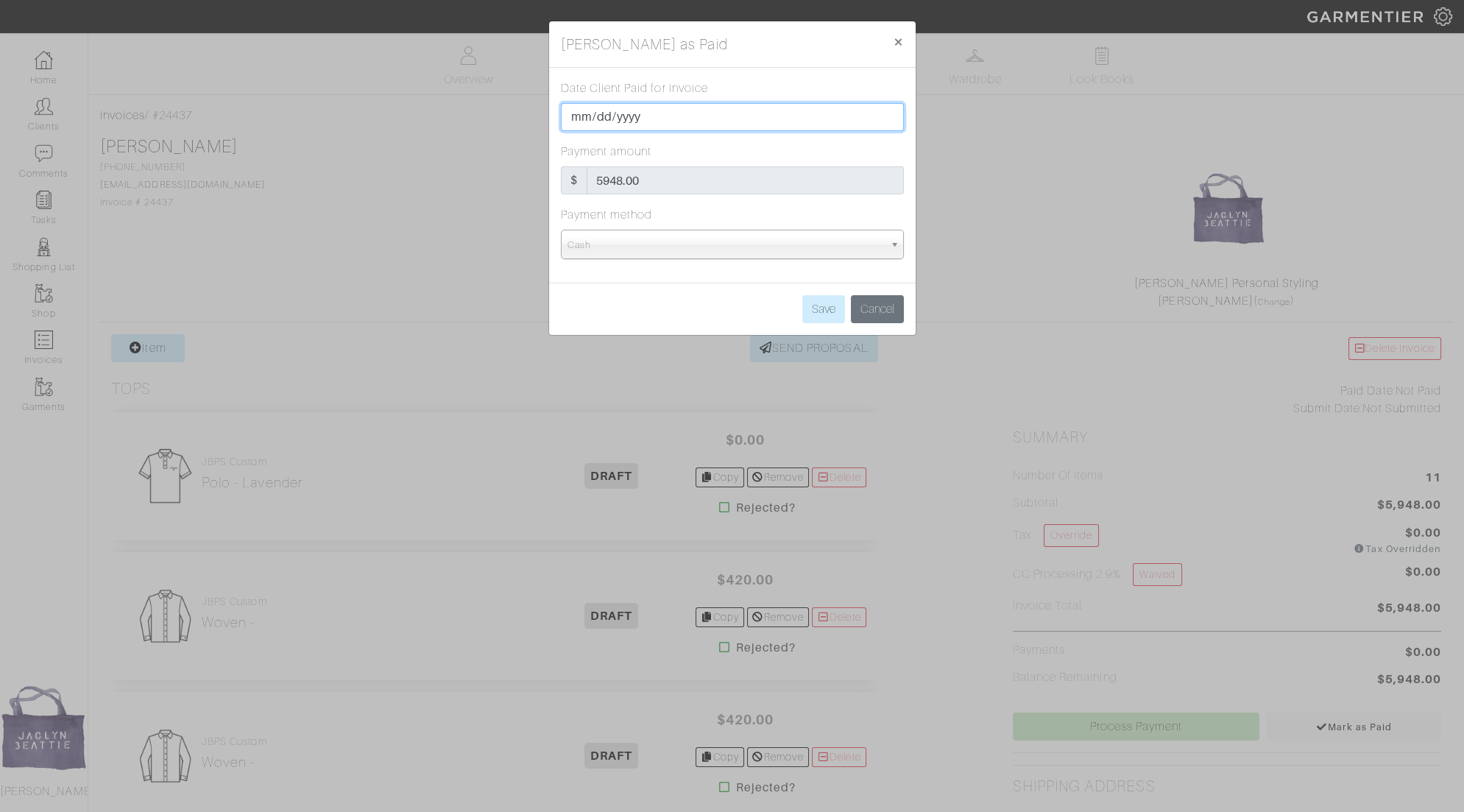
click at [578, 116] on input "[DATE]" at bounding box center [732, 116] width 343 height 28
type input "[DATE]"
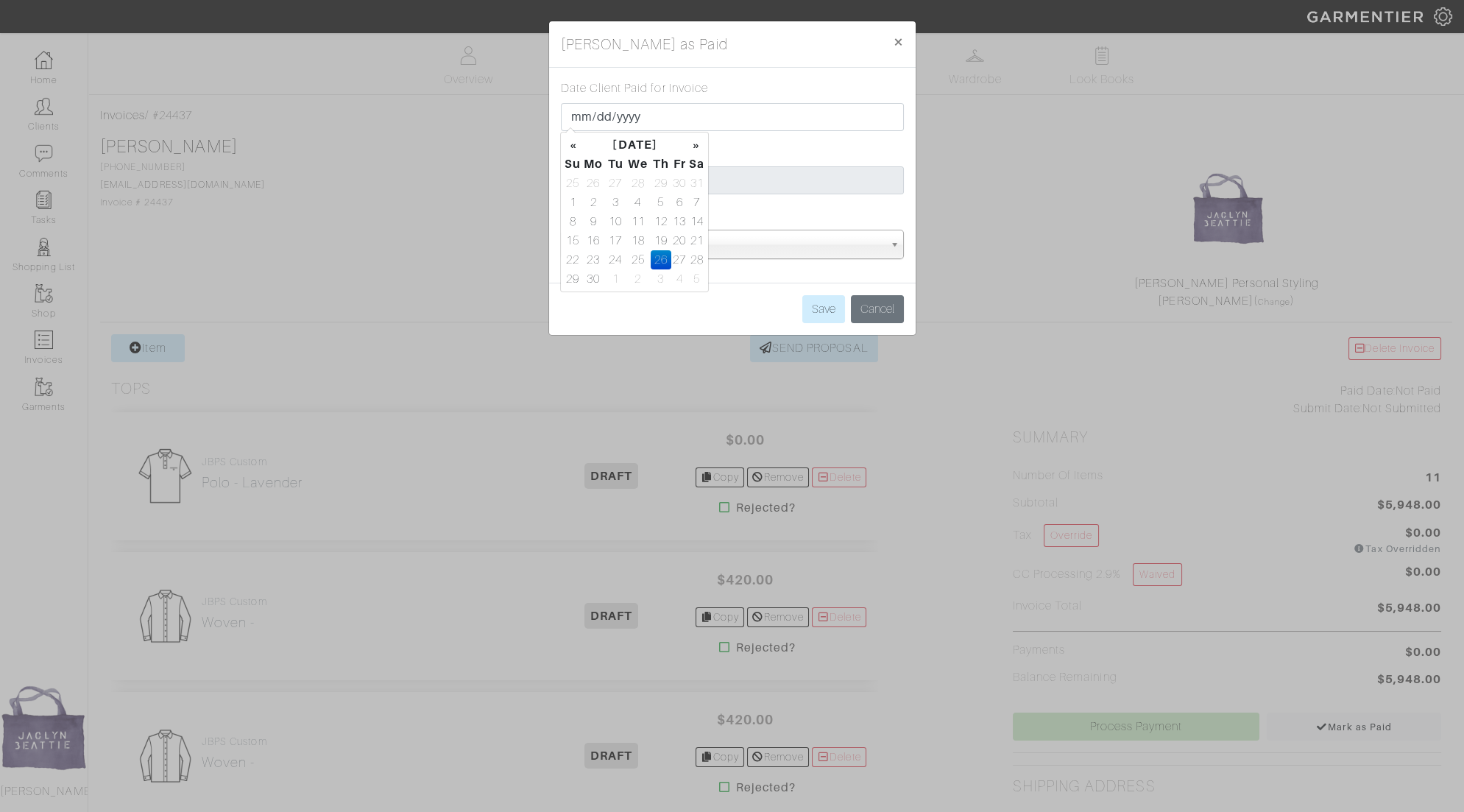
click at [739, 215] on div "Payment method Cash Check Venmo Paypal Other Cash" at bounding box center [732, 232] width 343 height 53
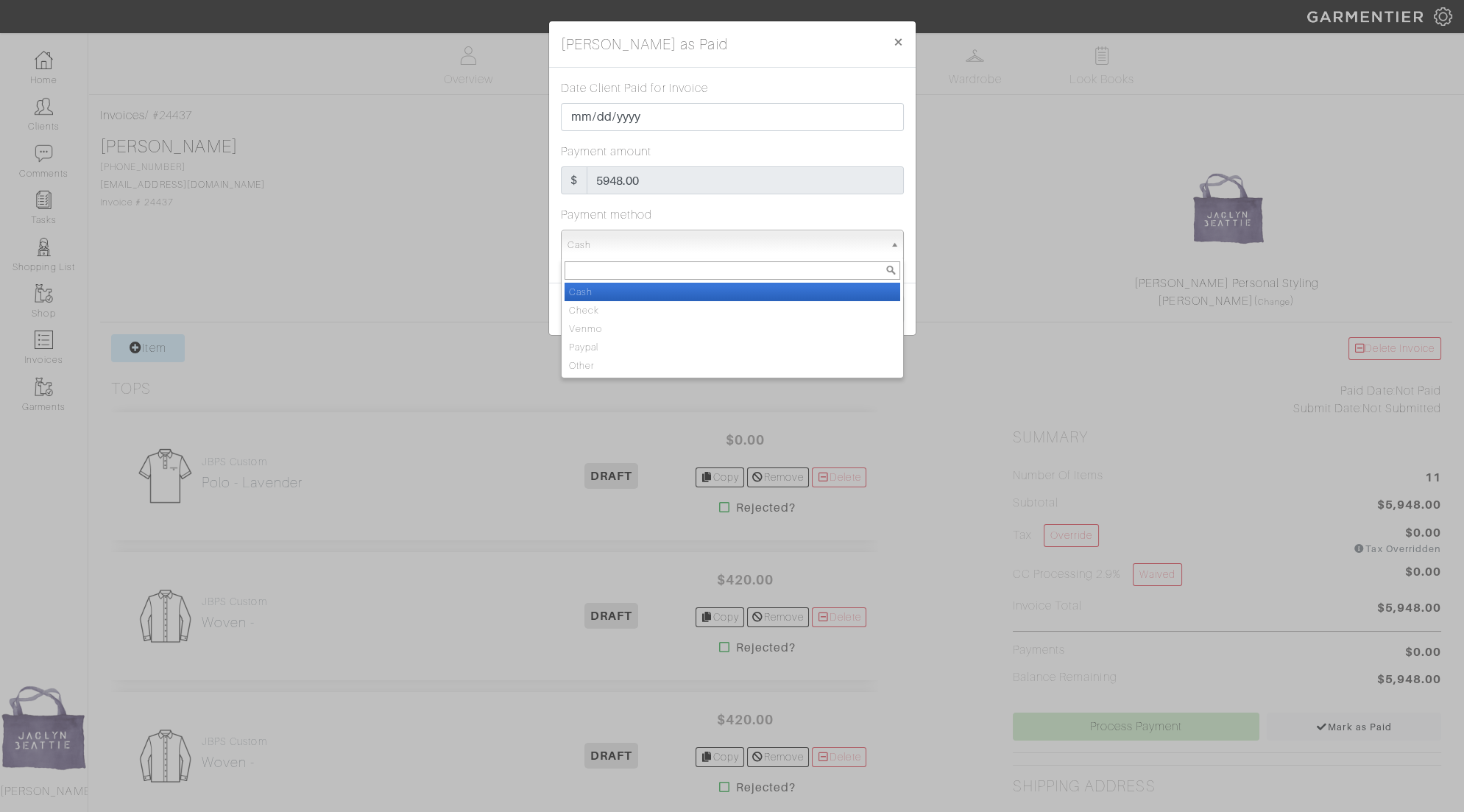
click at [813, 237] on span "Cash" at bounding box center [726, 244] width 317 height 30
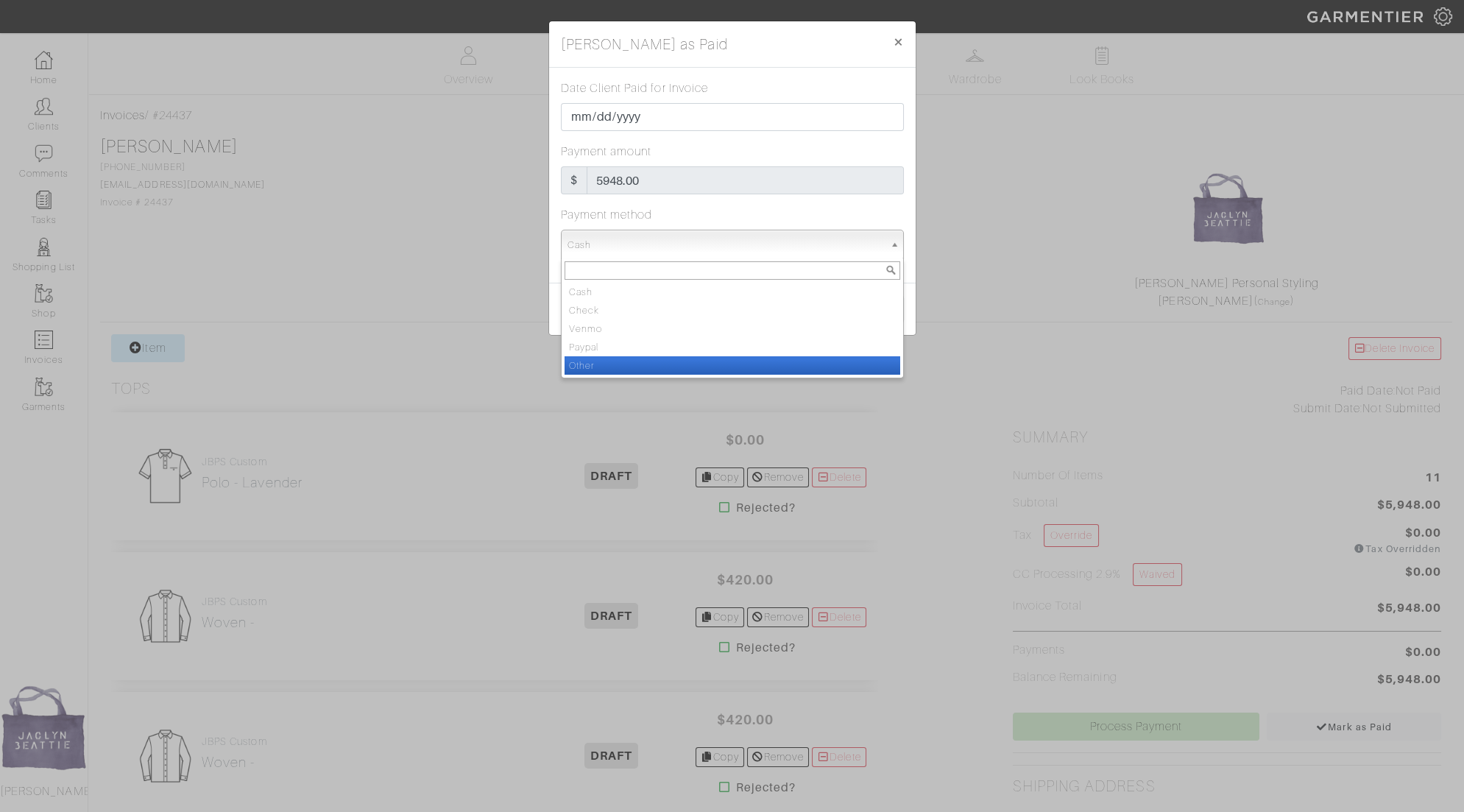
click at [800, 357] on li "Other" at bounding box center [732, 365] width 336 height 18
select select "Other"
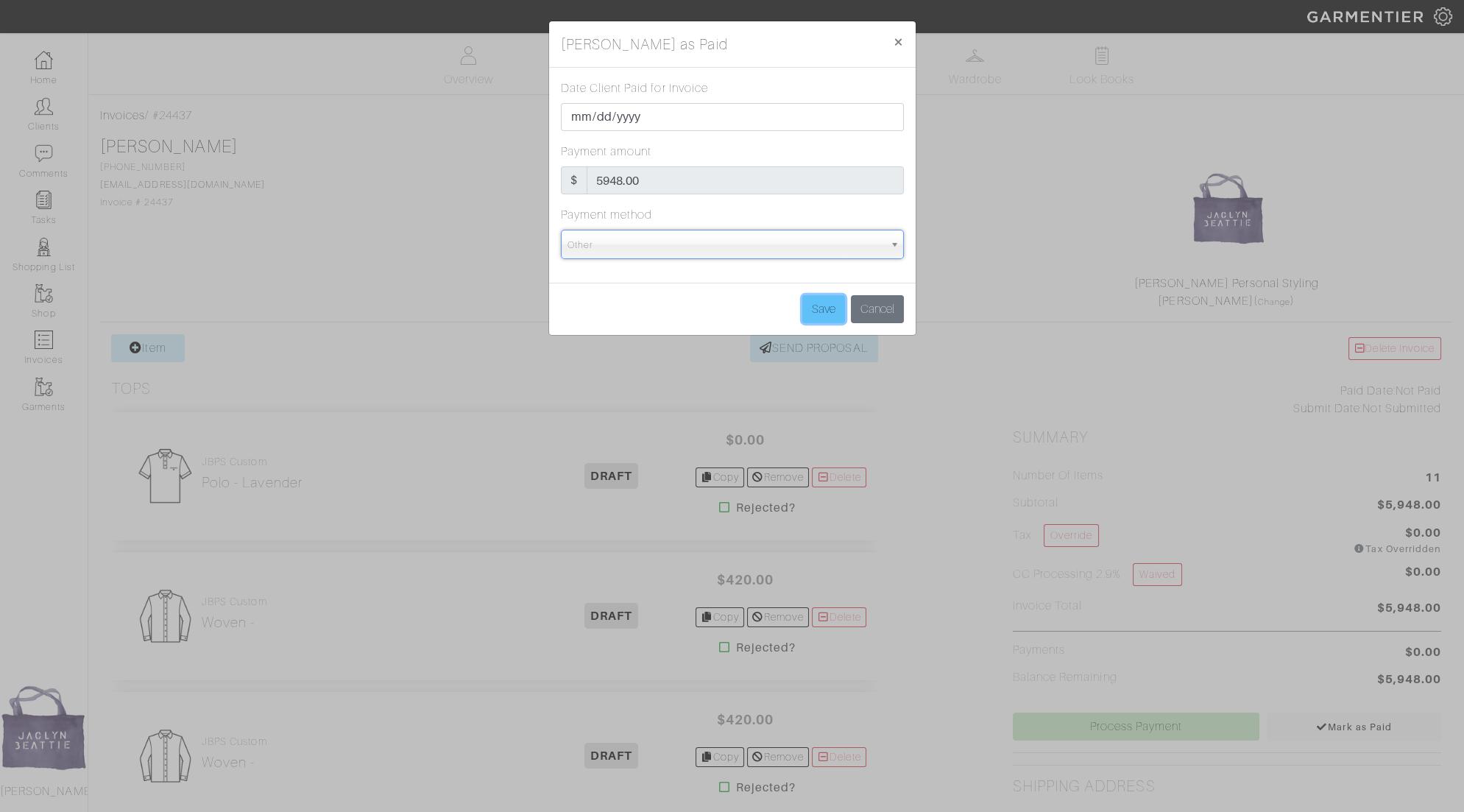
click at [828, 310] on input "Save" at bounding box center [824, 309] width 42 height 28
type input "Save"
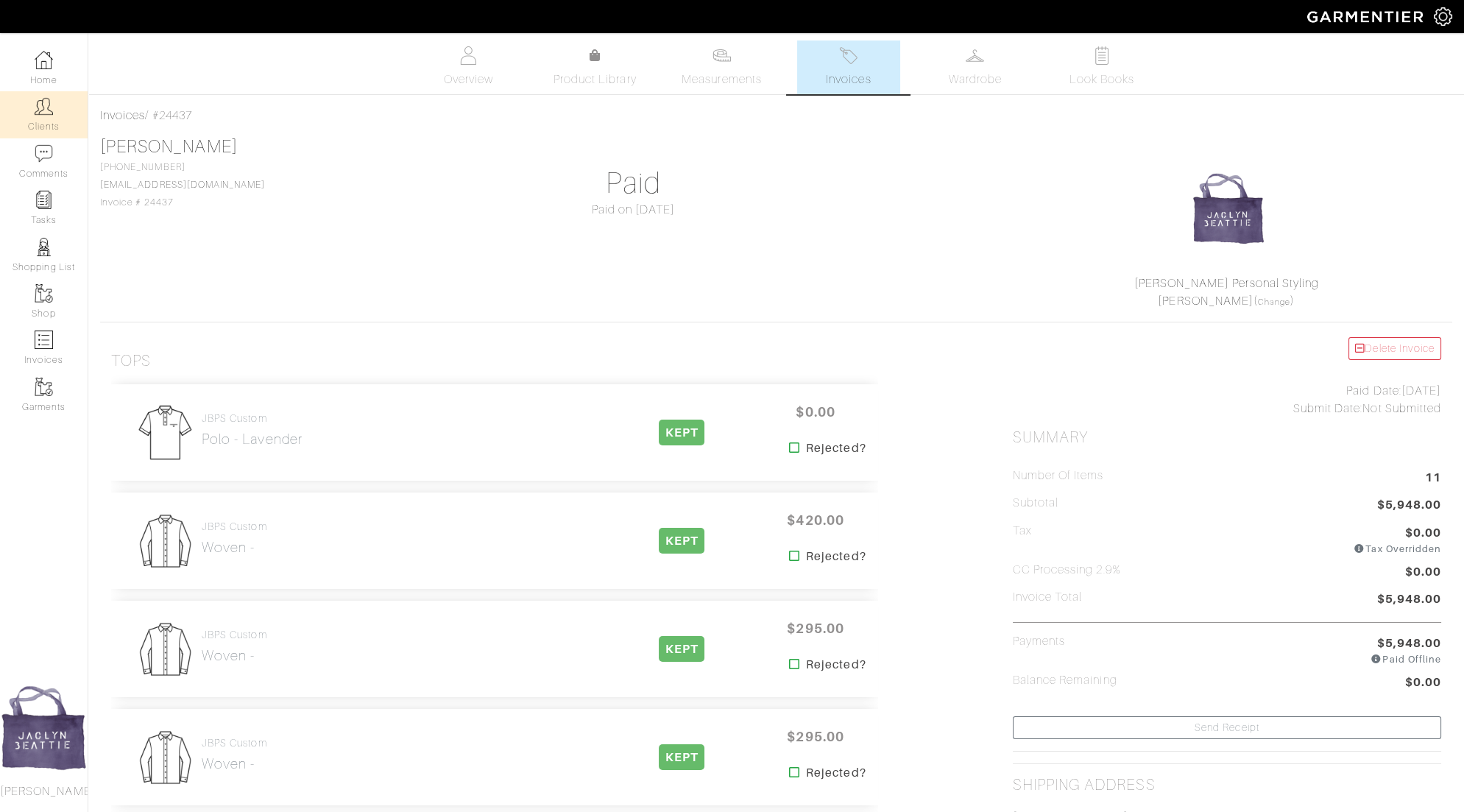
click at [42, 127] on link "Clients" at bounding box center [43, 114] width 88 height 46
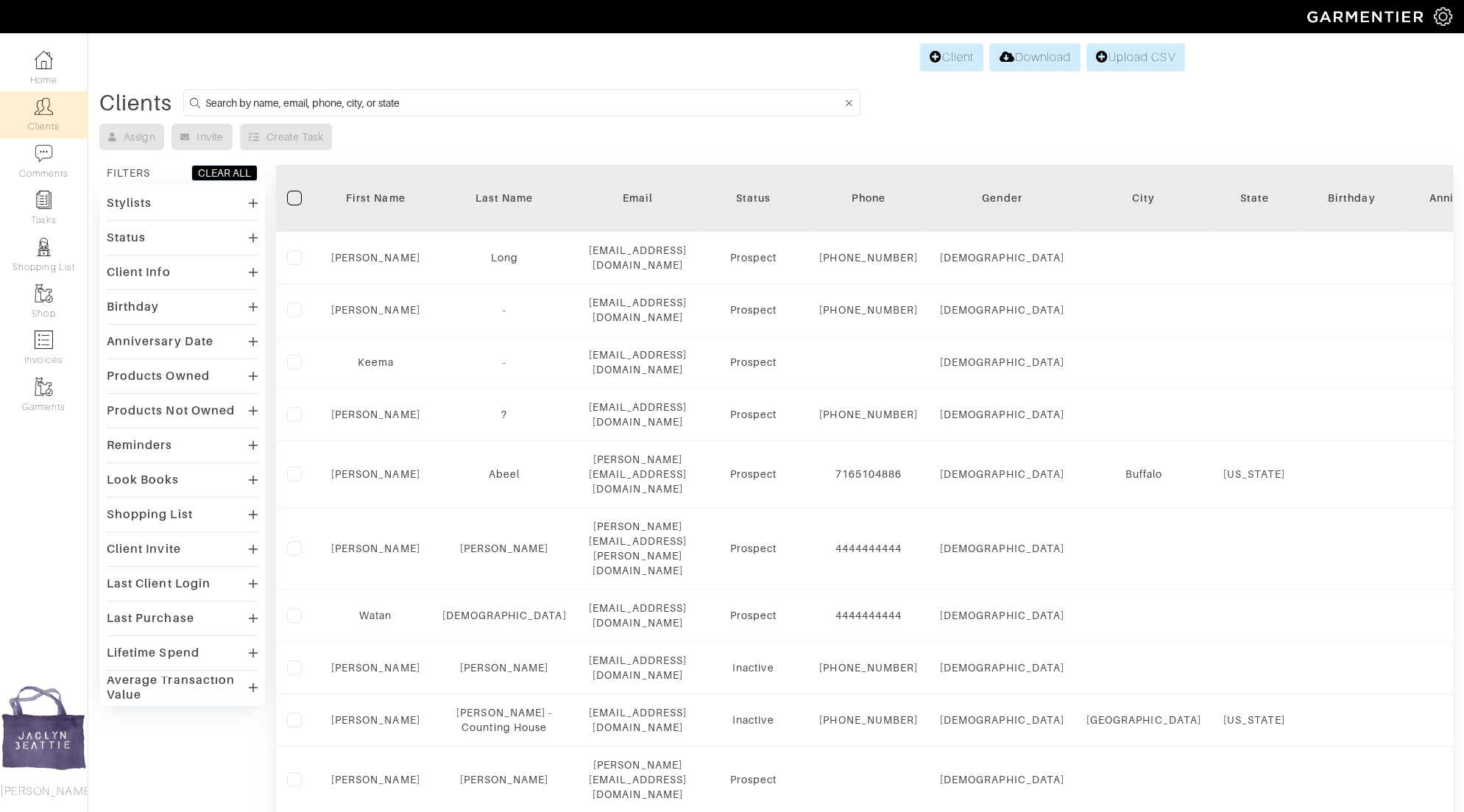
click at [270, 99] on input at bounding box center [523, 102] width 636 height 18
type input "braden"
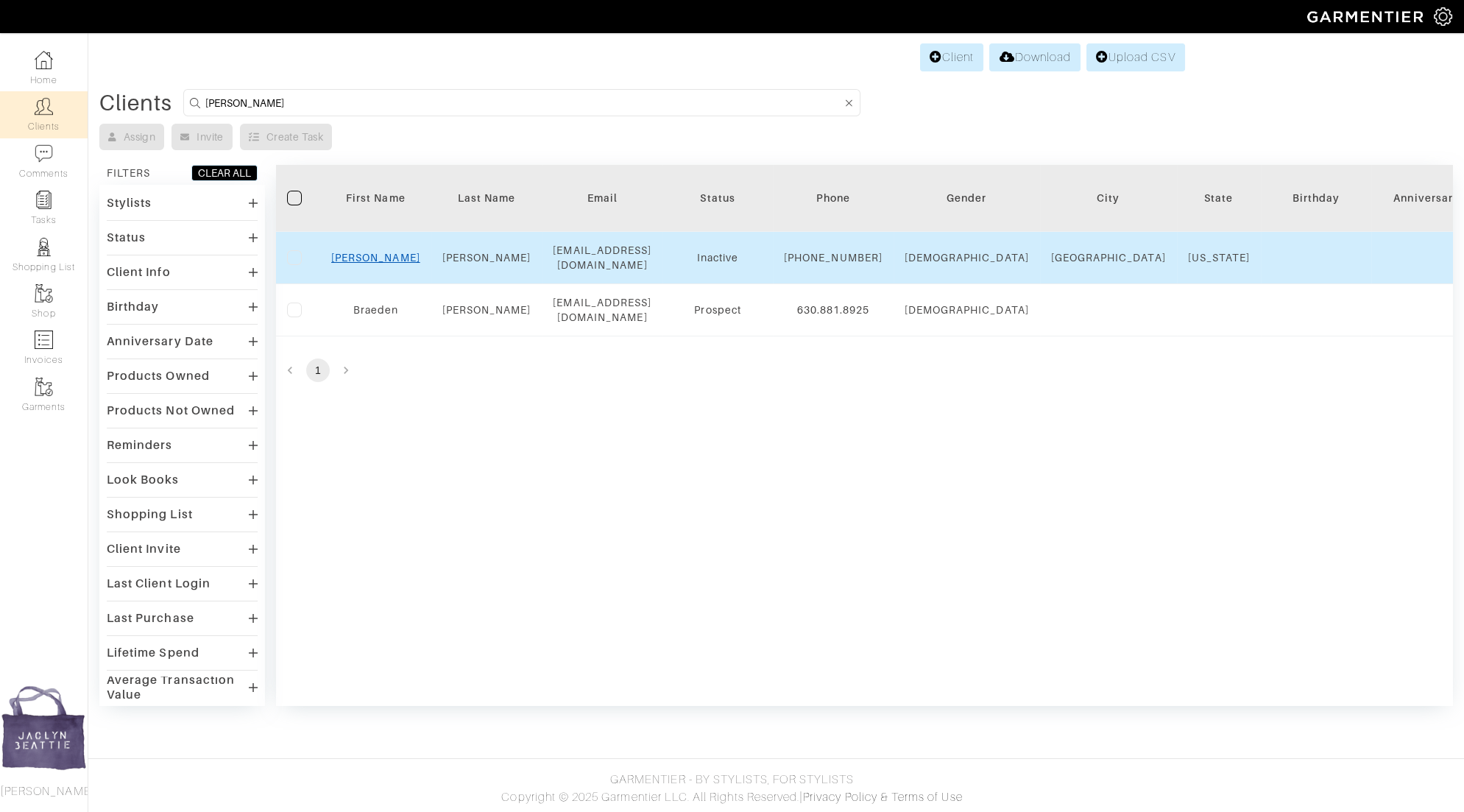
click at [375, 259] on link "Braden" at bounding box center [375, 258] width 90 height 12
